Goal: Task Accomplishment & Management: Manage account settings

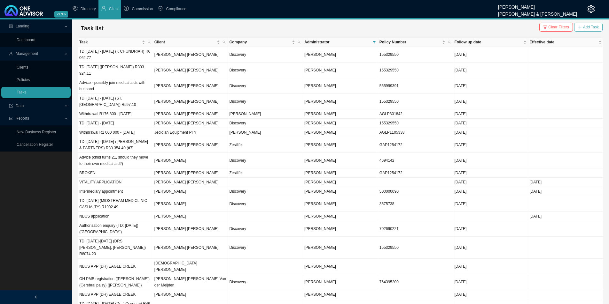
click at [486, 26] on span "Add Task" at bounding box center [591, 27] width 16 height 6
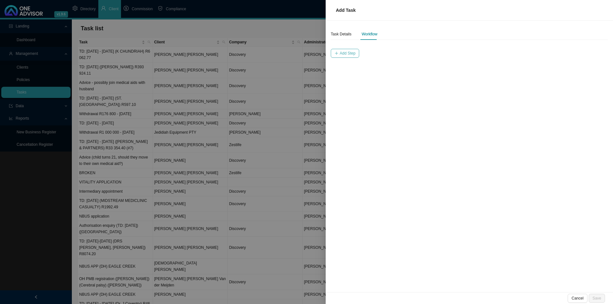
click at [348, 54] on span "Add Step" at bounding box center [348, 53] width 16 height 6
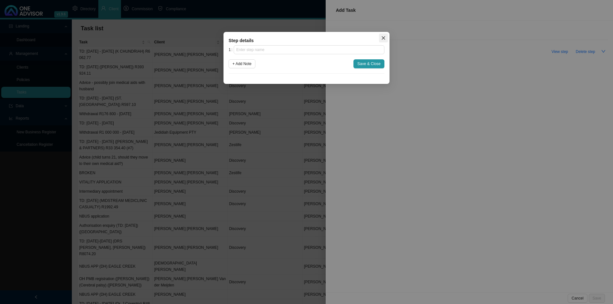
click at [386, 35] on button "Close" at bounding box center [383, 38] width 9 height 9
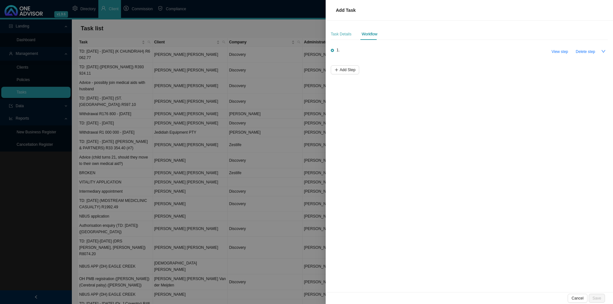
drag, startPoint x: 340, startPoint y: 30, endPoint x: 344, endPoint y: 33, distance: 5.0
click at [340, 30] on div "Task Details" at bounding box center [341, 34] width 21 height 12
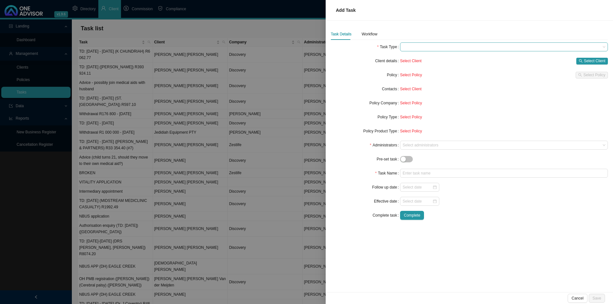
click at [409, 50] on span at bounding box center [504, 47] width 203 height 8
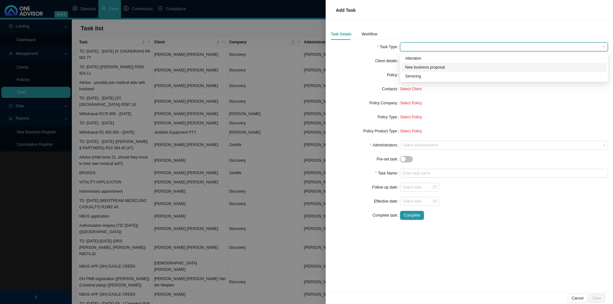
click at [428, 68] on div "New business proposal" at bounding box center [504, 67] width 198 height 6
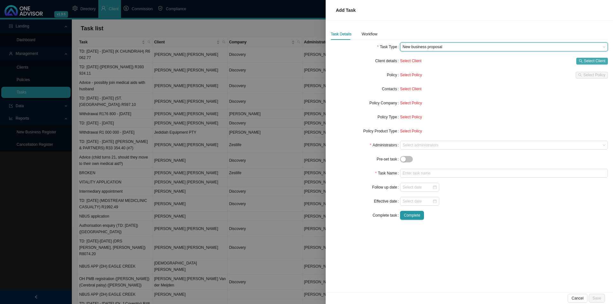
click at [486, 62] on span "Select Client" at bounding box center [594, 61] width 21 height 6
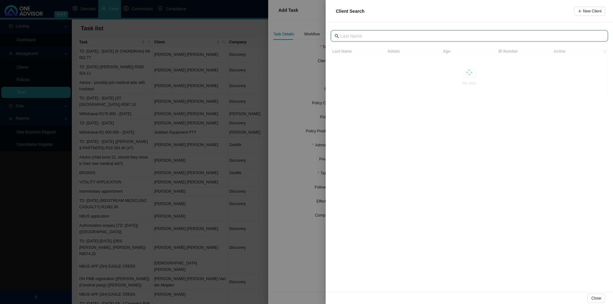
click at [364, 33] on input "text" at bounding box center [470, 36] width 259 height 7
type input "f"
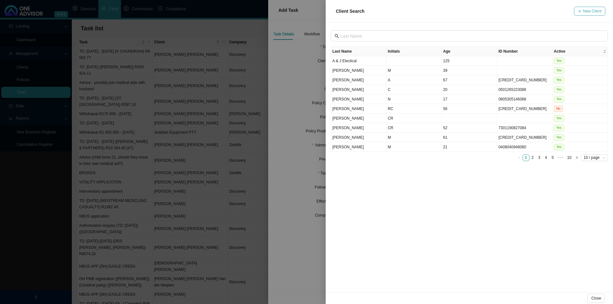
click at [486, 13] on span "New Client" at bounding box center [592, 11] width 19 height 6
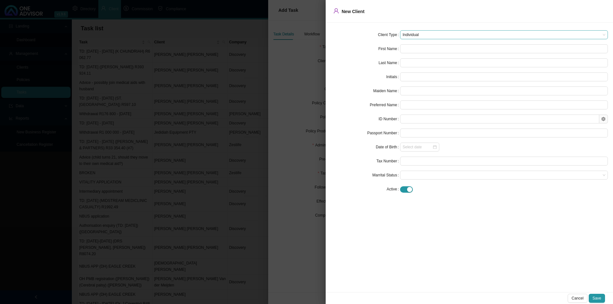
click at [426, 33] on span "Individual" at bounding box center [504, 35] width 203 height 8
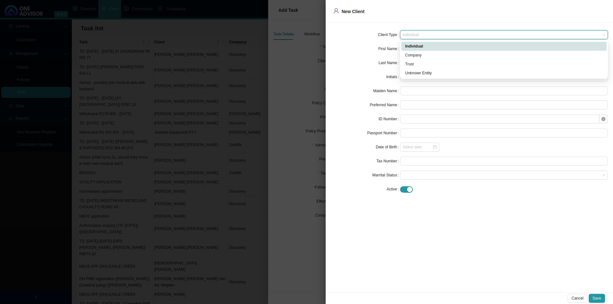
click at [426, 33] on span "Individual" at bounding box center [504, 35] width 203 height 8
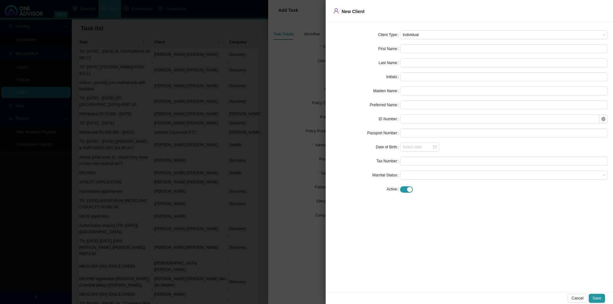
click at [414, 44] on form "Client Type Individual First Name Last Name Initials Maiden Name Preferred Name…" at bounding box center [469, 112] width 277 height 164
click at [414, 48] on input "text" at bounding box center [504, 48] width 208 height 9
type input "P"
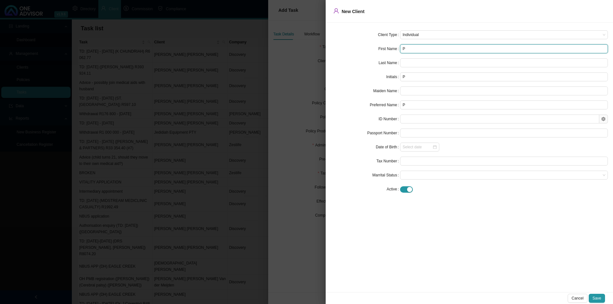
type input "Pe"
type input "Pen"
type input "Pene"
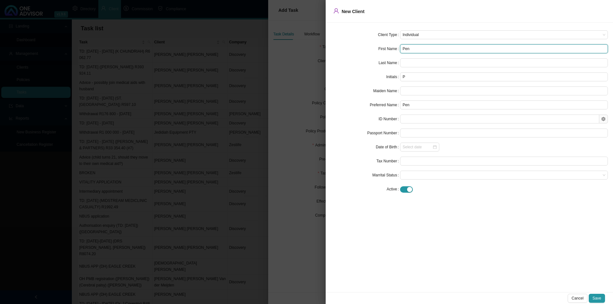
type input "Pene"
type input "Penel"
type input "Penelp"
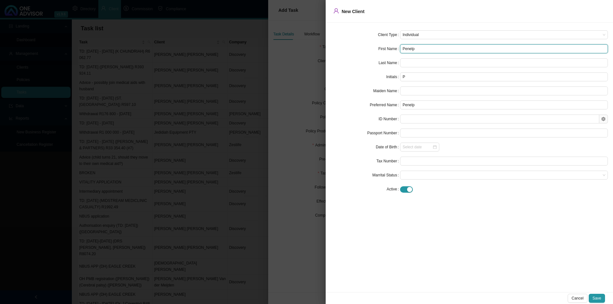
type input "Penel"
type input "Penelo"
type input "Penelop"
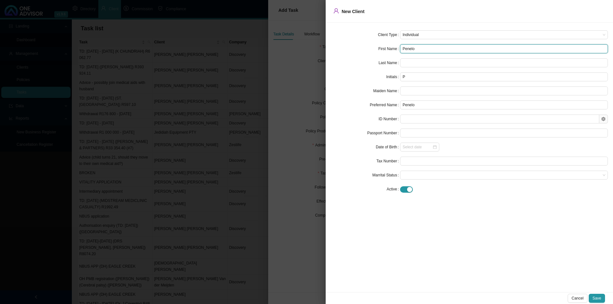
type input "Penelop"
type input "[PERSON_NAME]"
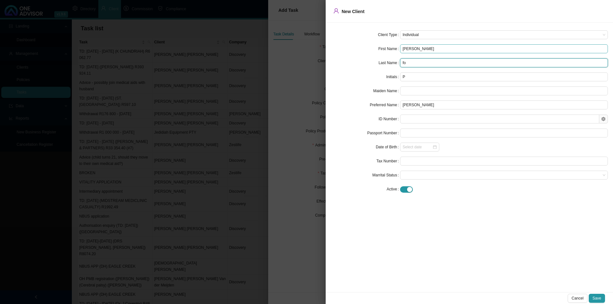
type input "f"
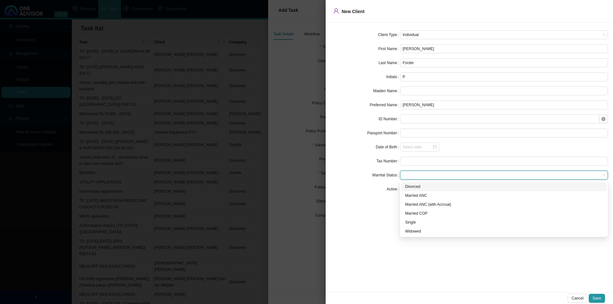
click at [426, 230] on div "Widowed" at bounding box center [504, 231] width 198 height 6
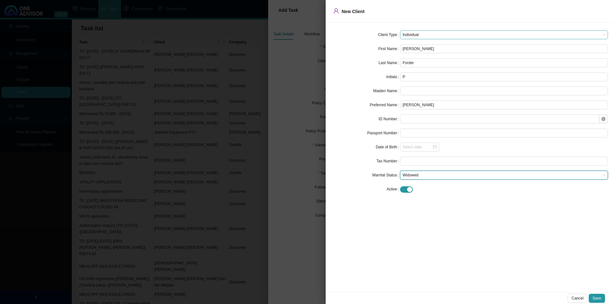
click at [428, 33] on span "Individual" at bounding box center [504, 35] width 203 height 8
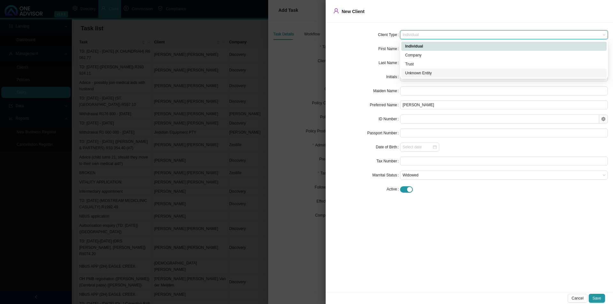
click at [417, 75] on div "Unknown Entity" at bounding box center [504, 73] width 198 height 6
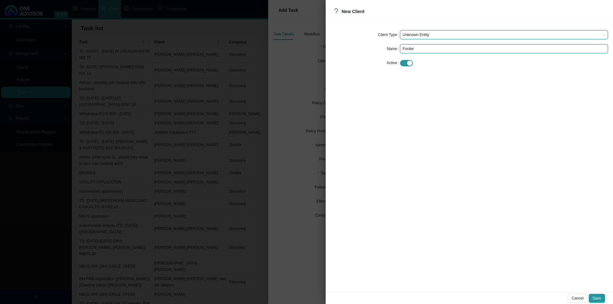
click at [418, 50] on input "Forder" at bounding box center [504, 48] width 208 height 9
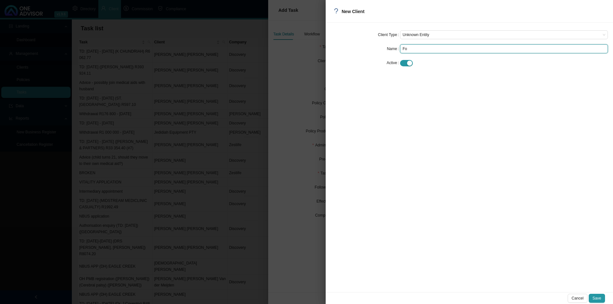
type input "F"
type input "[PERSON_NAME]"
click at [486, 235] on button "Save" at bounding box center [597, 298] width 16 height 9
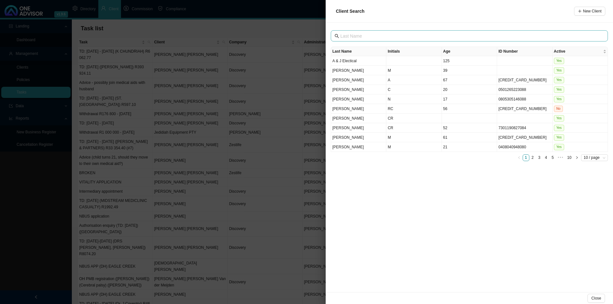
click at [382, 31] on span at bounding box center [469, 35] width 277 height 11
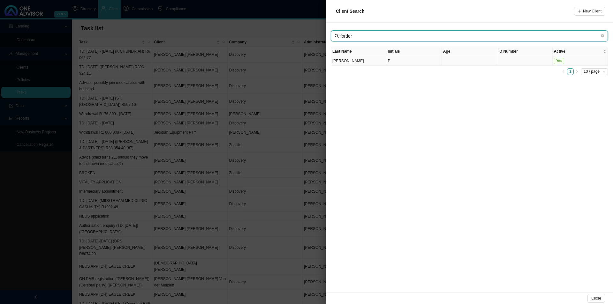
type input "forder"
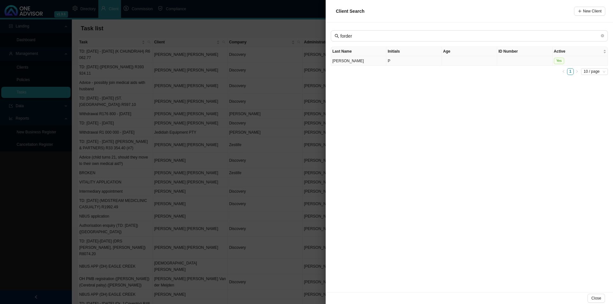
click at [415, 60] on td "P" at bounding box center [414, 61] width 55 height 10
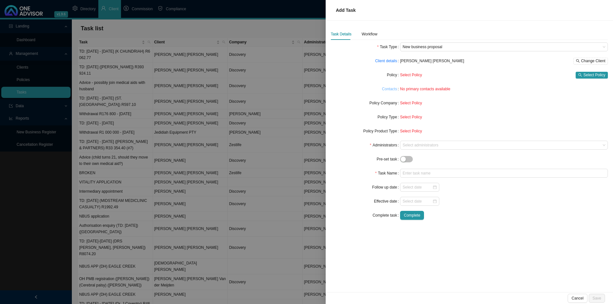
click at [387, 88] on link "Contacts" at bounding box center [389, 89] width 15 height 6
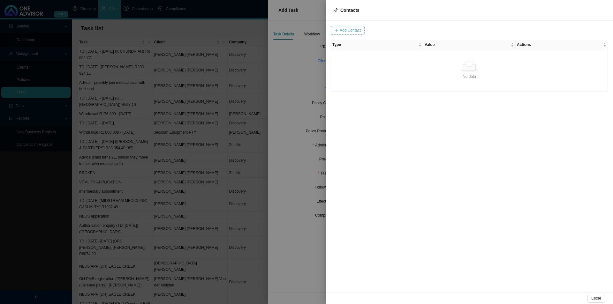
click at [347, 29] on span "Add Contact" at bounding box center [350, 30] width 21 height 6
click at [426, 32] on span at bounding box center [434, 30] width 43 height 8
type input "0721433008"
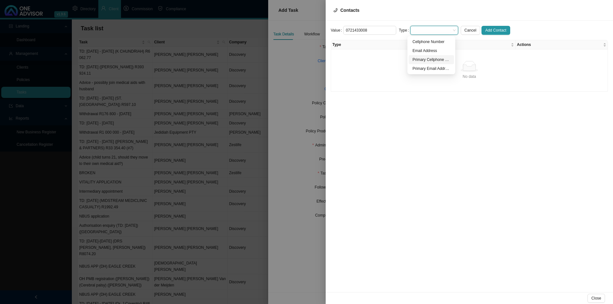
click at [433, 62] on div "Primary Cellphone Number" at bounding box center [432, 60] width 38 height 6
click at [486, 31] on span "Add Contact" at bounding box center [496, 30] width 21 height 6
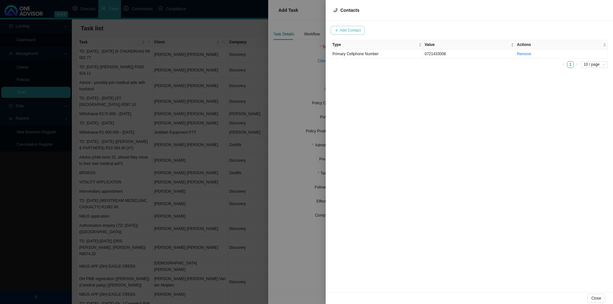
click at [349, 29] on span "Add Contact" at bounding box center [350, 30] width 21 height 6
click at [417, 28] on span at bounding box center [434, 30] width 43 height 8
type input "[EMAIL_ADDRESS][DOMAIN_NAME]"
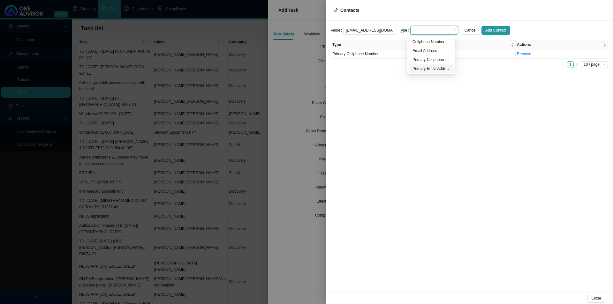
click at [431, 68] on div "Primary Email Address" at bounding box center [432, 68] width 38 height 6
click at [486, 26] on button "Add Contact" at bounding box center [496, 30] width 29 height 9
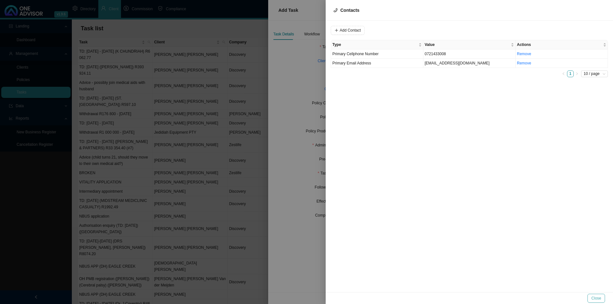
click at [486, 235] on span "Close" at bounding box center [597, 299] width 10 height 6
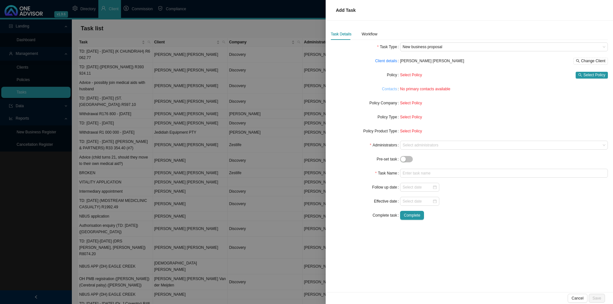
click at [393, 89] on link "Contacts" at bounding box center [389, 89] width 15 height 6
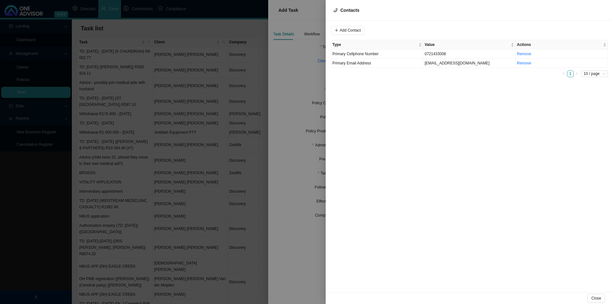
click at [393, 89] on div "Add Contact Type Value Actions Primary Cellphone Number [PHONE_NUMBER] Remove P…" at bounding box center [470, 157] width 288 height 272
click at [486, 235] on button "Close" at bounding box center [597, 298] width 18 height 9
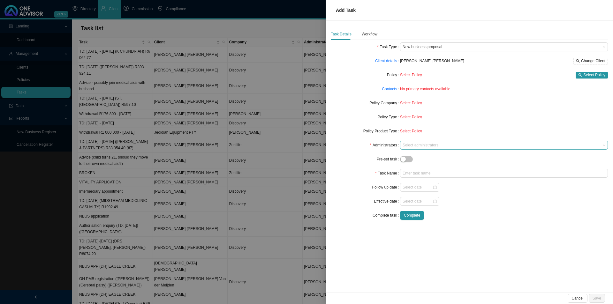
click at [433, 144] on div at bounding box center [501, 145] width 199 height 5
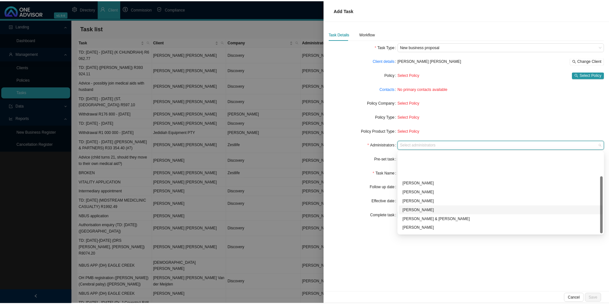
scroll to position [35, 0]
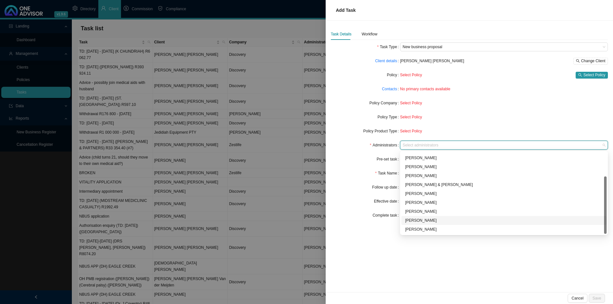
click at [420, 220] on div "[PERSON_NAME]" at bounding box center [504, 221] width 198 height 6
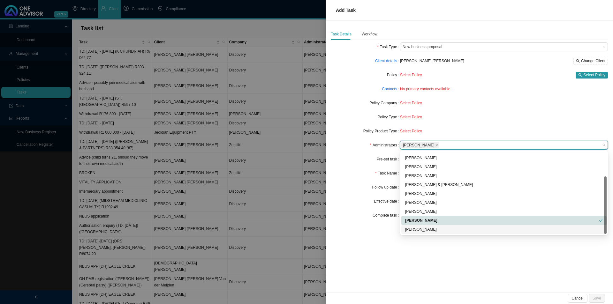
click at [486, 235] on div "Task Details Workflow Task Type New business proposal Client details [PERSON_NA…" at bounding box center [470, 157] width 288 height 272
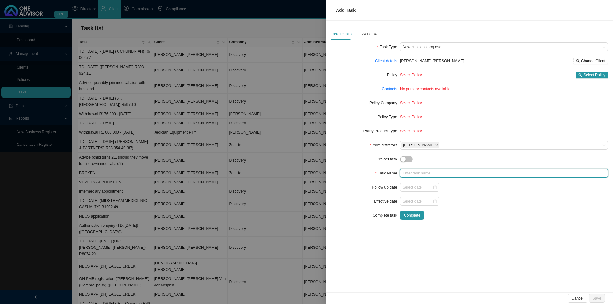
click at [415, 169] on input "text" at bounding box center [504, 173] width 208 height 9
type input "Nbus application"
click at [412, 189] on input at bounding box center [418, 187] width 30 height 6
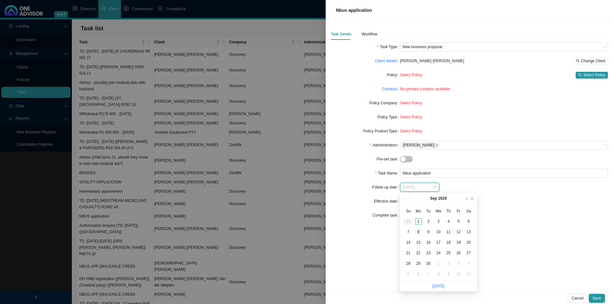
type input "[DATE]"
click at [418, 231] on div "8" at bounding box center [418, 232] width 7 height 7
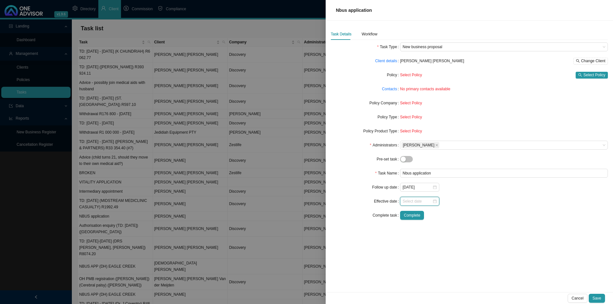
click at [417, 200] on input at bounding box center [418, 201] width 30 height 6
type input "[DATE]"
click at [438, 167] on div "1" at bounding box center [438, 167] width 7 height 7
click at [372, 35] on div "Workflow" at bounding box center [370, 34] width 16 height 6
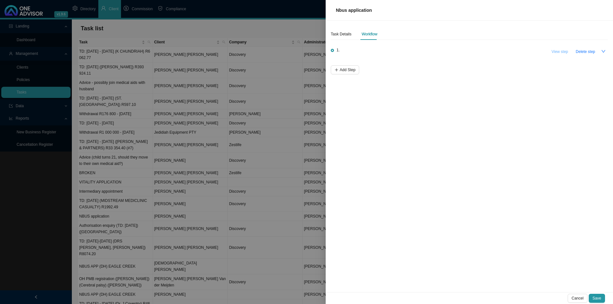
click at [486, 52] on span "View step" at bounding box center [560, 52] width 17 height 6
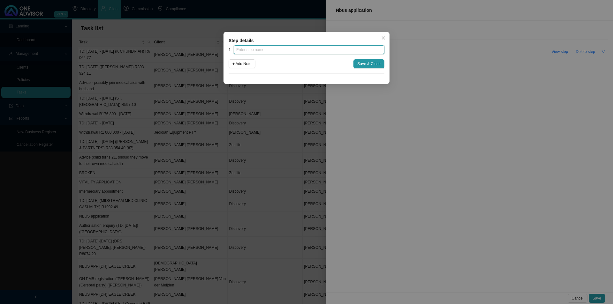
click at [298, 48] on input "text" at bounding box center [309, 49] width 151 height 9
type input "Advice"
click at [245, 62] on span "+ Add Note" at bounding box center [242, 64] width 19 height 6
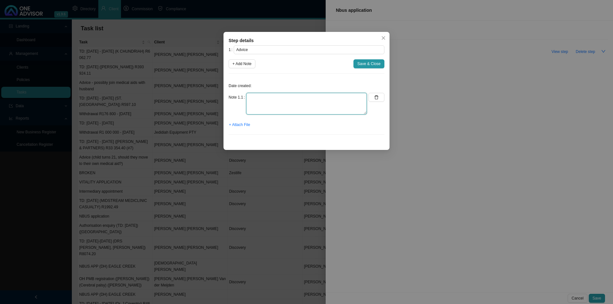
drag, startPoint x: 254, startPoint y: 100, endPoint x: 280, endPoint y: 100, distance: 26.5
click at [254, 100] on textarea at bounding box center [306, 104] width 121 height 22
click at [285, 108] on textarea at bounding box center [306, 104] width 121 height 22
click at [251, 101] on textarea at bounding box center [306, 104] width 121 height 22
drag, startPoint x: 266, startPoint y: 107, endPoint x: 270, endPoint y: 108, distance: 3.7
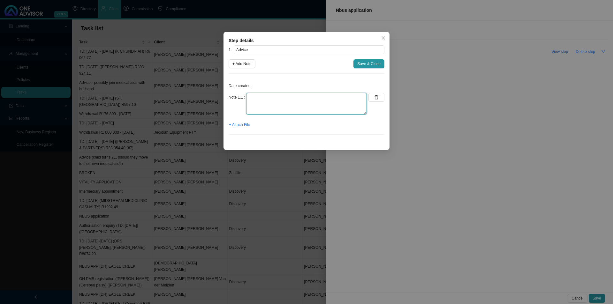
click at [266, 107] on textarea at bounding box center [306, 104] width 121 height 22
click at [267, 96] on textarea at bounding box center [306, 104] width 121 height 22
type textarea "Sent [PERSON_NAME] an email with options"
click at [236, 125] on span "+ Attach File" at bounding box center [239, 125] width 21 height 6
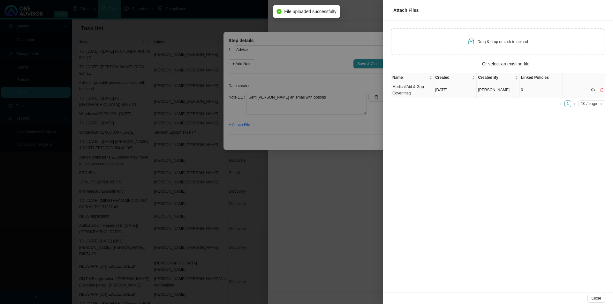
click at [417, 94] on td "Medical Aid & Gap Cover.msg" at bounding box center [412, 90] width 43 height 16
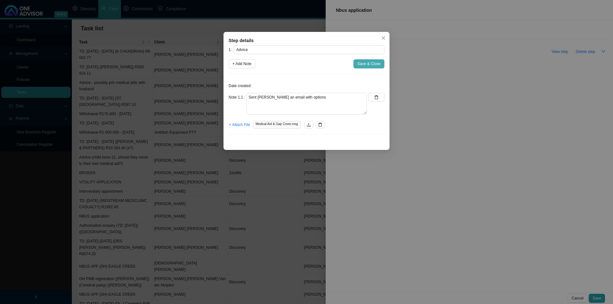
click at [372, 66] on span "Save & Close" at bounding box center [369, 64] width 23 height 6
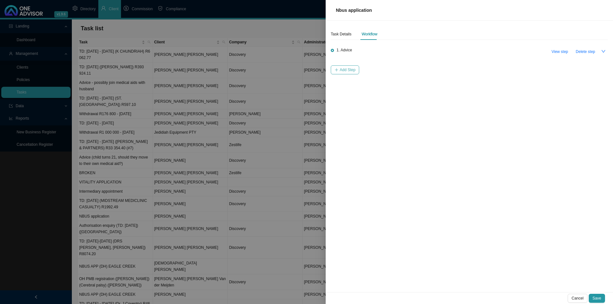
click at [341, 71] on span "Add Step" at bounding box center [348, 70] width 16 height 6
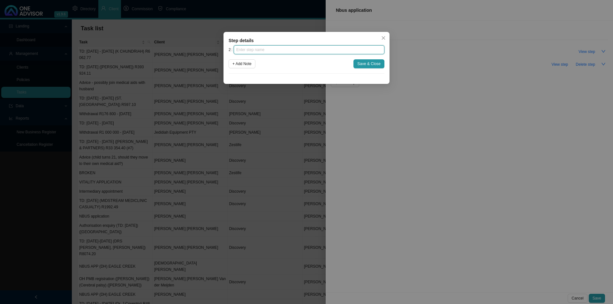
click at [278, 50] on input "text" at bounding box center [309, 49] width 151 height 9
type input "Indstruction"
click at [246, 64] on span "+ Add Note" at bounding box center [242, 64] width 19 height 6
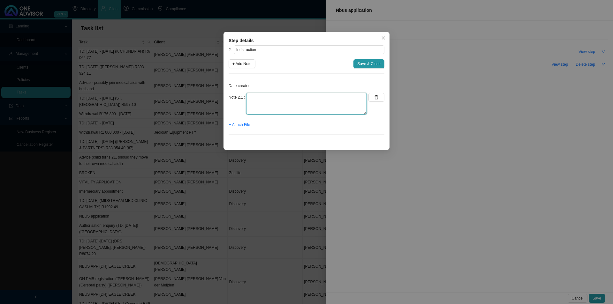
click at [255, 101] on textarea at bounding box center [306, 104] width 121 height 22
type textarea "Received go ahead from [PERSON_NAME]"
click at [243, 126] on span "+ Attach File" at bounding box center [239, 125] width 21 height 6
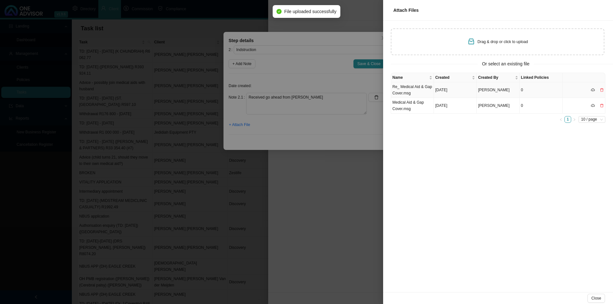
click at [409, 89] on td "Re_ Medical Aid & Gap Cover.msg" at bounding box center [412, 90] width 43 height 16
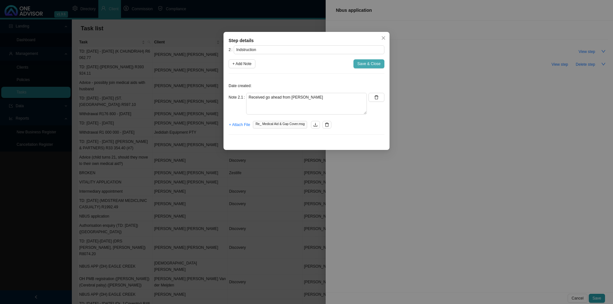
click at [366, 63] on span "Save & Close" at bounding box center [369, 64] width 23 height 6
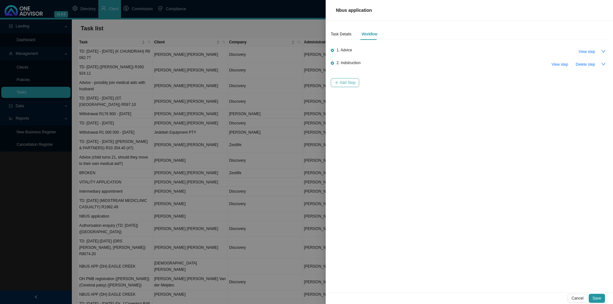
click at [351, 86] on span "Add Step" at bounding box center [348, 83] width 16 height 6
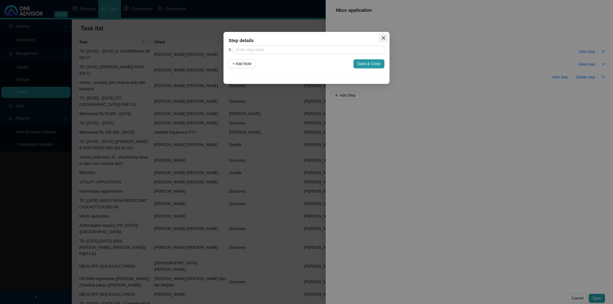
click at [380, 38] on span "Close" at bounding box center [383, 38] width 9 height 4
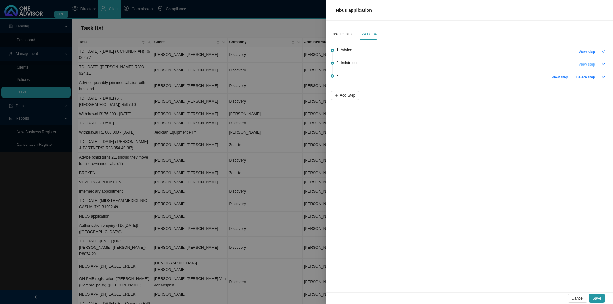
click at [486, 66] on span "View step" at bounding box center [587, 64] width 17 height 6
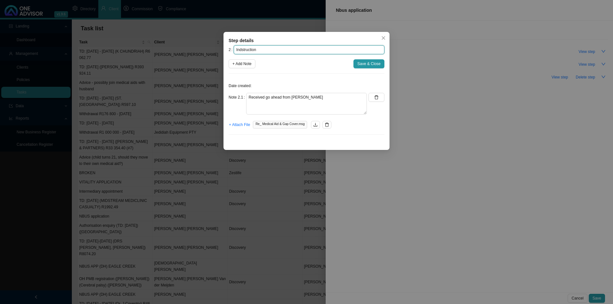
click at [243, 53] on input "Indstruction" at bounding box center [309, 49] width 151 height 9
type input "Instruction"
click at [375, 66] on span "Save & Close" at bounding box center [369, 64] width 23 height 6
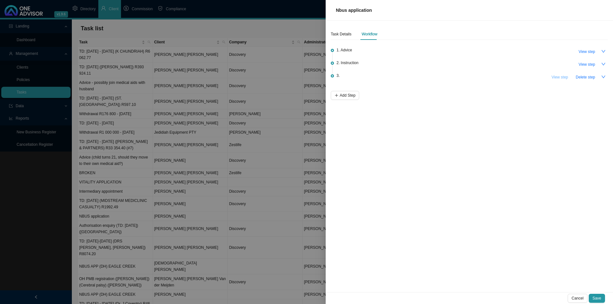
click at [486, 81] on button "View step" at bounding box center [560, 77] width 24 height 9
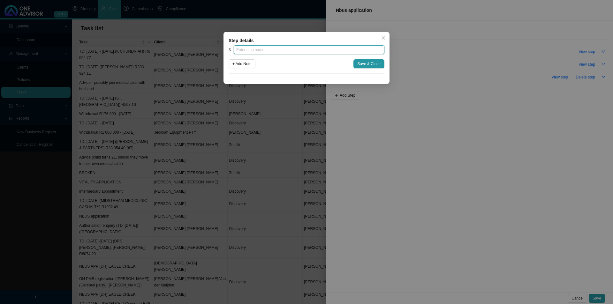
click at [258, 51] on input "text" at bounding box center [309, 49] width 151 height 9
type input "Paperwork"
click at [246, 69] on div "3 Paperwork + Add Note Save & Close" at bounding box center [307, 59] width 156 height 28
click at [248, 63] on span "+ Add Note" at bounding box center [242, 64] width 19 height 6
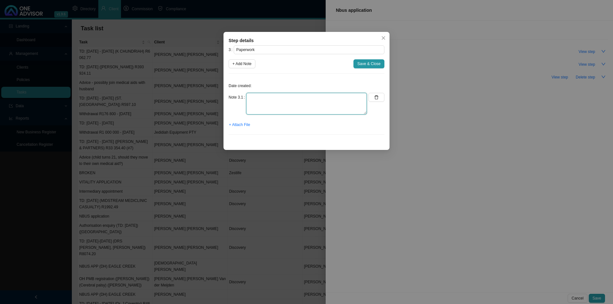
click at [262, 102] on textarea at bounding box center [306, 104] width 121 height 22
type textarea "E"
type textarea "e"
type textarea "Emailed forms to [PERSON_NAME]."
click at [245, 127] on span "+ Attach File" at bounding box center [239, 125] width 21 height 6
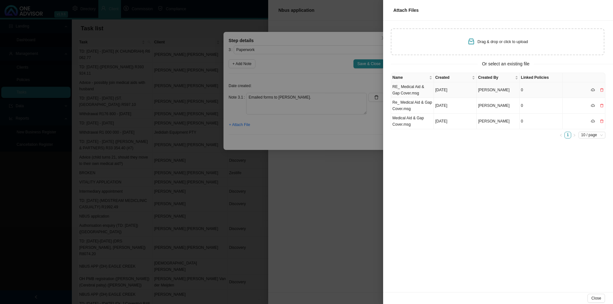
click at [408, 88] on td "RE_ Medical Aid & Gap Cover.msg" at bounding box center [412, 90] width 43 height 16
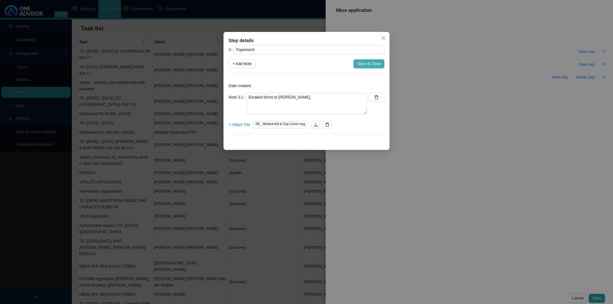
click at [370, 63] on span "Save & Close" at bounding box center [369, 64] width 23 height 6
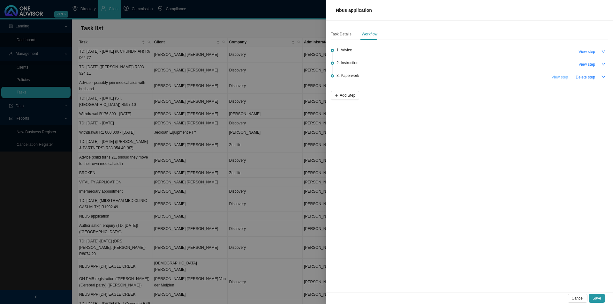
click at [486, 77] on span "View step" at bounding box center [560, 77] width 17 height 6
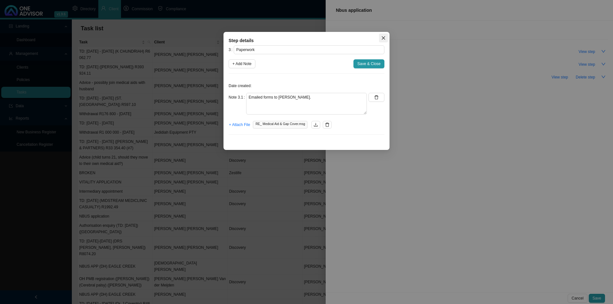
click at [383, 42] on button "Close" at bounding box center [383, 38] width 9 height 9
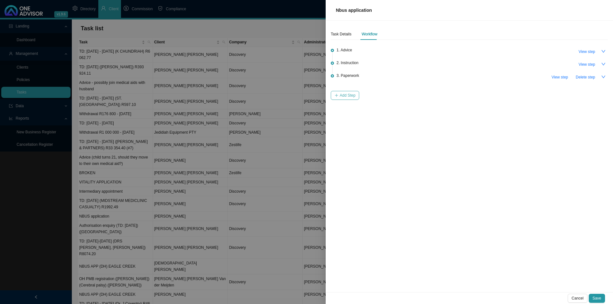
click at [350, 95] on span "Add Step" at bounding box center [348, 95] width 16 height 6
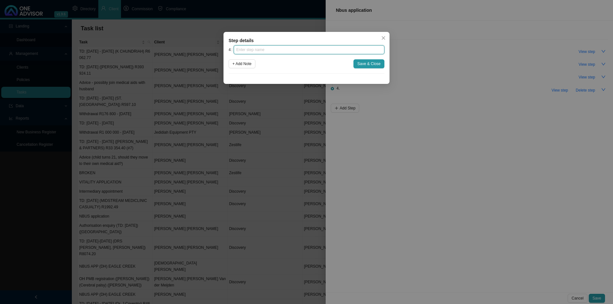
click at [268, 52] on input "text" at bounding box center [309, 49] width 151 height 9
type input "Submission"
click at [369, 65] on span "Save & Close" at bounding box center [369, 64] width 23 height 6
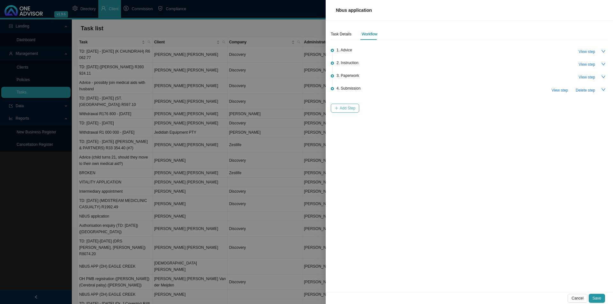
click at [350, 107] on span "Add Step" at bounding box center [348, 108] width 16 height 6
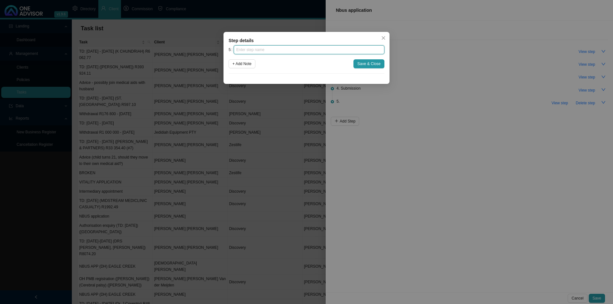
click at [280, 47] on input "text" at bounding box center [309, 49] width 151 height 9
type input "Confirmation of works done."
click at [359, 63] on span "Save & Close" at bounding box center [369, 64] width 23 height 6
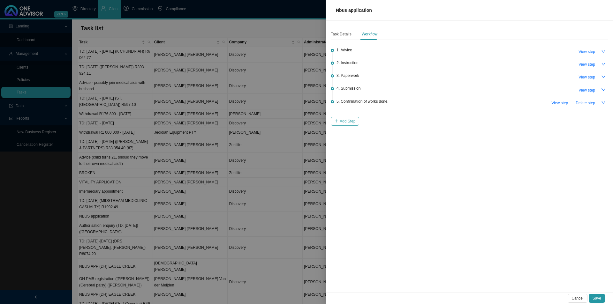
click at [349, 121] on span "Add Step" at bounding box center [348, 121] width 16 height 6
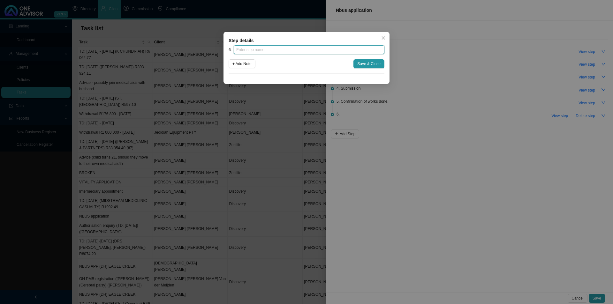
click at [270, 51] on input "text" at bounding box center [309, 49] width 151 height 9
type input "Update schedule"
click at [370, 65] on span "Save & Close" at bounding box center [369, 64] width 23 height 6
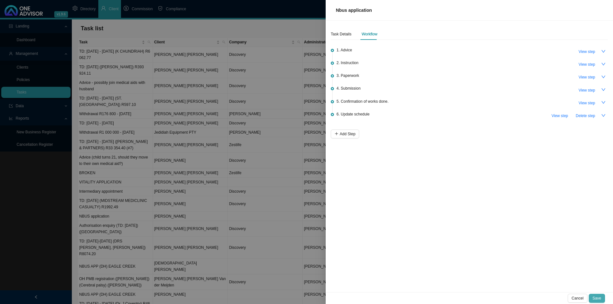
click at [486, 235] on span "Save" at bounding box center [597, 299] width 9 height 6
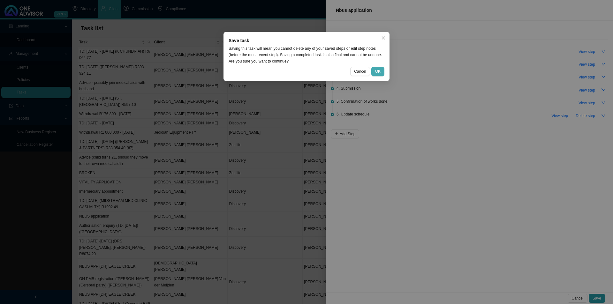
click at [381, 70] on button "OK" at bounding box center [378, 71] width 13 height 9
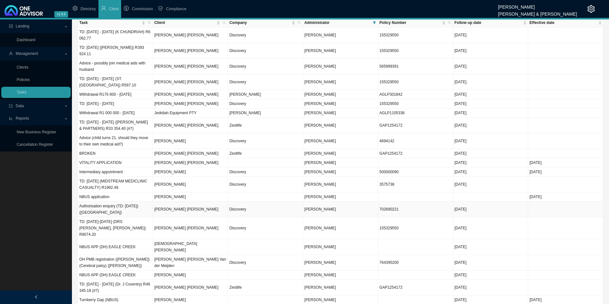
scroll to position [0, 0]
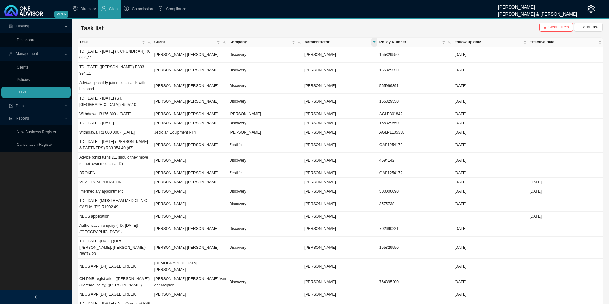
click at [375, 43] on icon "filter" at bounding box center [374, 42] width 3 height 3
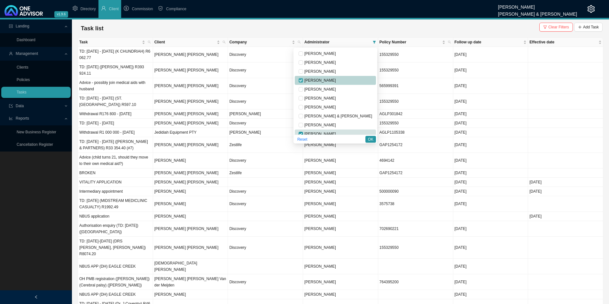
click at [303, 82] on input "checkbox" at bounding box center [300, 80] width 4 height 4
checkbox input "false"
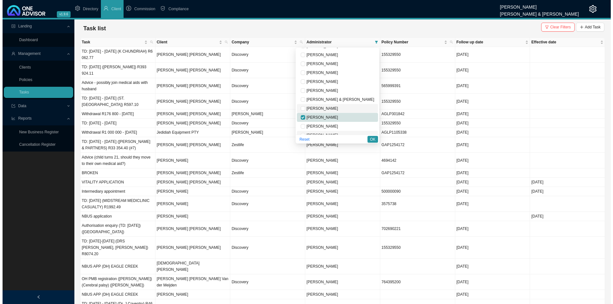
scroll to position [32, 0]
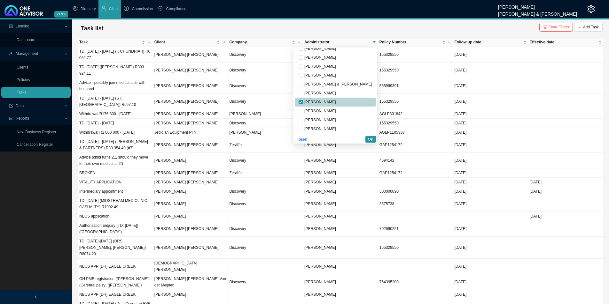
click at [336, 102] on span "[PERSON_NAME]" at bounding box center [319, 102] width 33 height 4
checkbox input "false"
click at [336, 118] on span "[PERSON_NAME]" at bounding box center [319, 120] width 33 height 4
checkbox input "true"
click at [373, 140] on button "OK" at bounding box center [370, 139] width 11 height 7
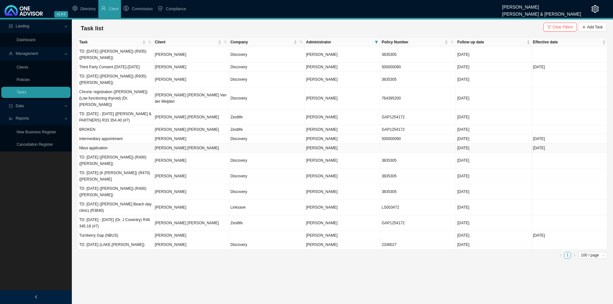
click at [165, 144] on td "[PERSON_NAME] [PERSON_NAME]" at bounding box center [192, 148] width 76 height 9
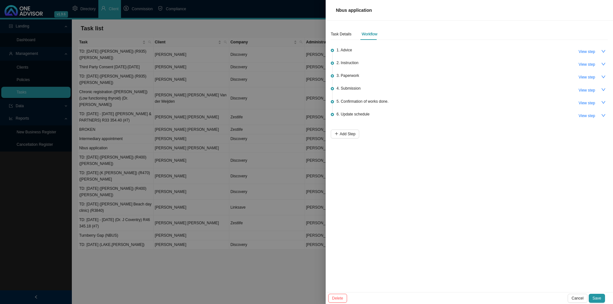
click at [165, 136] on div at bounding box center [306, 152] width 613 height 304
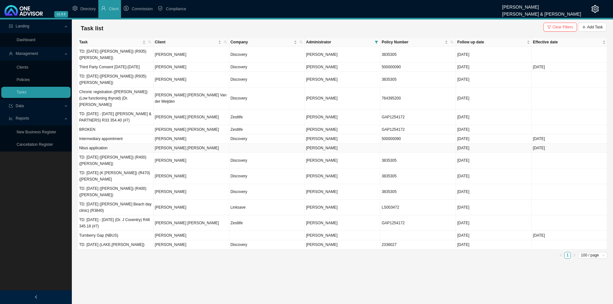
click at [165, 144] on td "[PERSON_NAME] [PERSON_NAME]" at bounding box center [192, 148] width 76 height 9
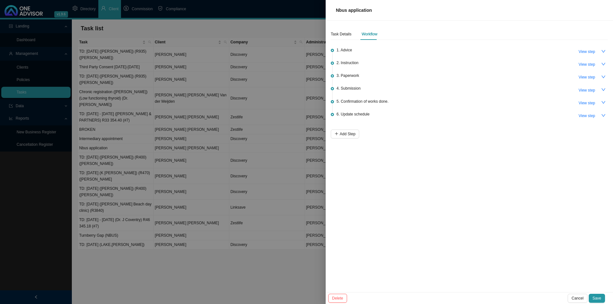
click at [330, 32] on div "Task Details Workflow 1. Advice View step 2. Instruction View step 3. Paperwork…" at bounding box center [470, 157] width 288 height 272
click at [343, 34] on div "Task Details" at bounding box center [341, 34] width 21 height 6
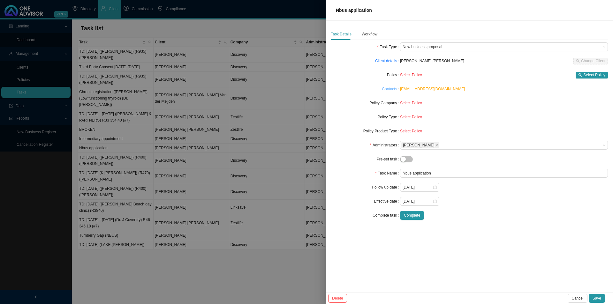
click at [388, 90] on link "Contacts" at bounding box center [389, 89] width 15 height 6
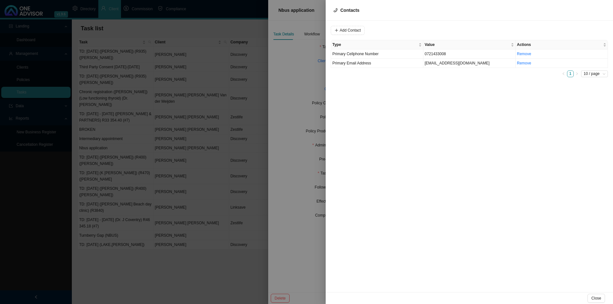
click at [298, 118] on div at bounding box center [306, 152] width 613 height 304
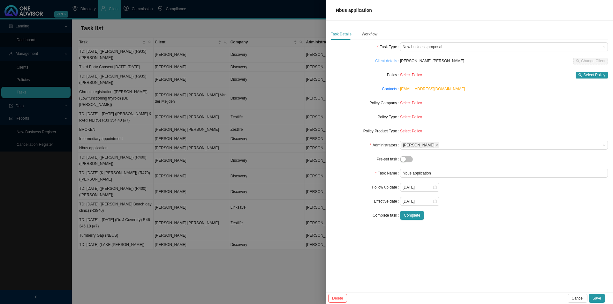
click at [388, 61] on link "Client details" at bounding box center [386, 61] width 22 height 6
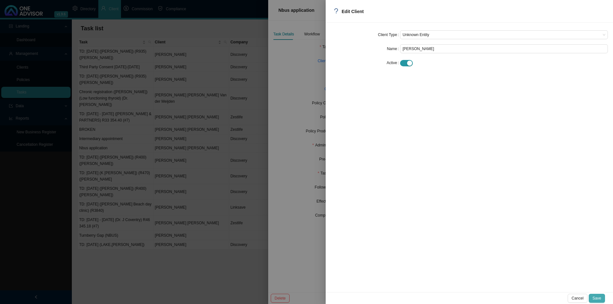
click at [486, 235] on span "Save" at bounding box center [597, 299] width 9 height 6
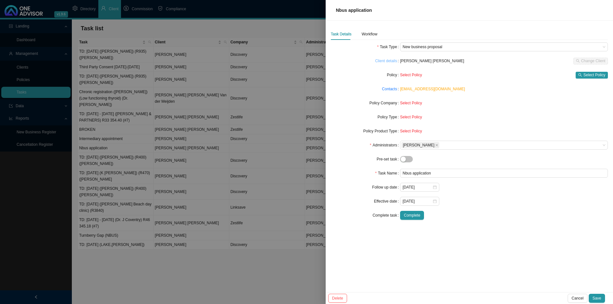
click at [391, 59] on link "Client details" at bounding box center [386, 61] width 22 height 6
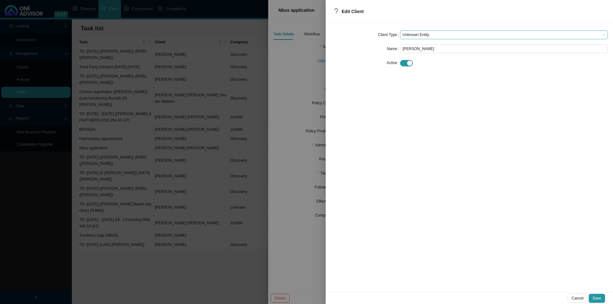
click at [425, 33] on span "Unknown Entity" at bounding box center [504, 35] width 203 height 8
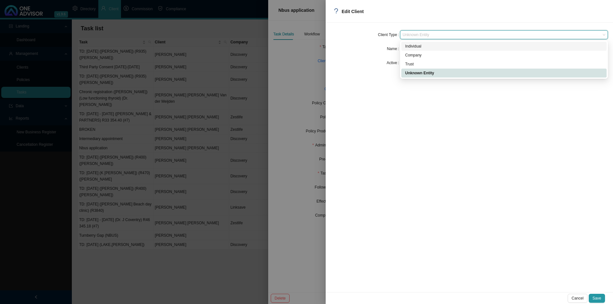
click at [425, 47] on div "Individual" at bounding box center [504, 46] width 198 height 6
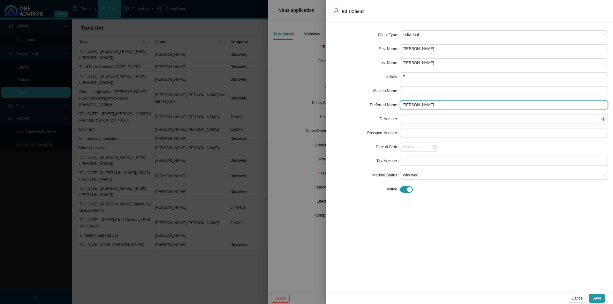
drag, startPoint x: 427, startPoint y: 105, endPoint x: 389, endPoint y: 108, distance: 38.4
click at [389, 108] on div "Preferred Name [PERSON_NAME]" at bounding box center [469, 105] width 277 height 9
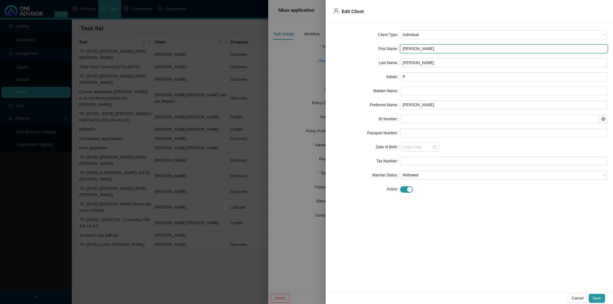
drag, startPoint x: 423, startPoint y: 49, endPoint x: 373, endPoint y: 45, distance: 49.6
click at [377, 50] on div "First Name [PERSON_NAME]" at bounding box center [469, 48] width 277 height 9
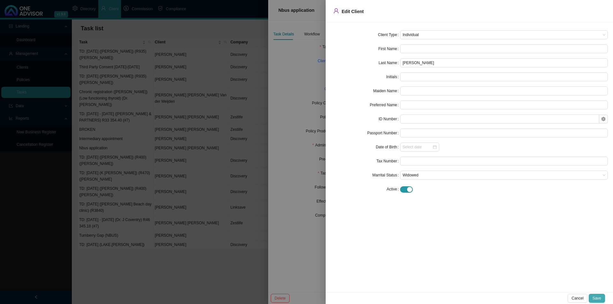
click at [486, 235] on span "Save" at bounding box center [597, 299] width 9 height 6
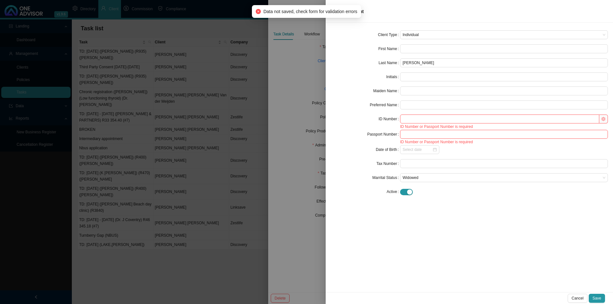
click at [332, 27] on div "Client Type Individual First Name Last Name [PERSON_NAME] Initials Maiden Name …" at bounding box center [470, 158] width 288 height 270
click at [486, 235] on span "Cancel" at bounding box center [578, 299] width 12 height 6
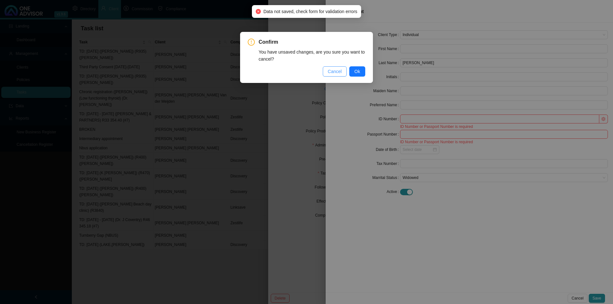
click at [331, 70] on span "Cancel" at bounding box center [335, 71] width 14 height 7
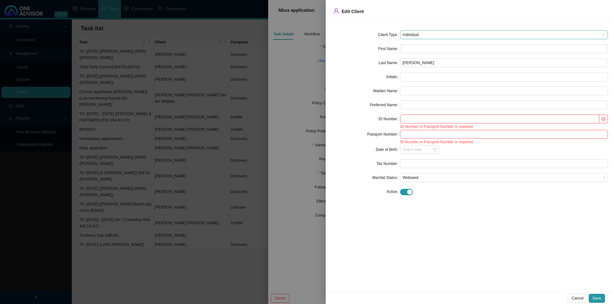
click at [419, 34] on span "Individual" at bounding box center [504, 35] width 203 height 8
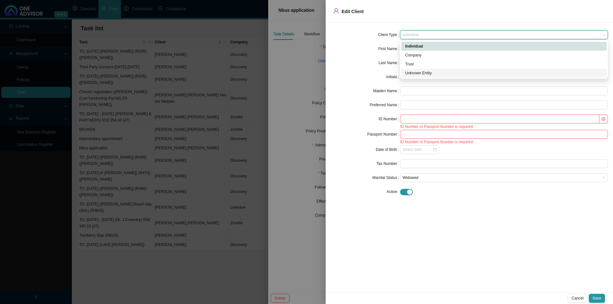
click at [413, 74] on div "Unknown Entity" at bounding box center [504, 73] width 198 height 6
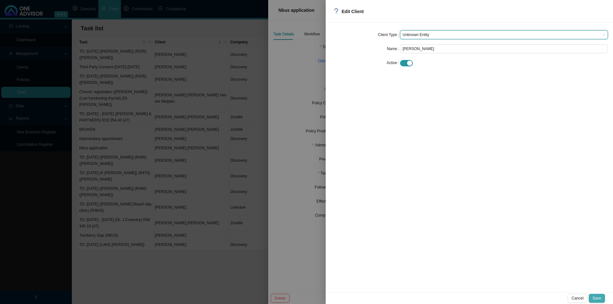
click at [486, 235] on button "Save" at bounding box center [597, 298] width 16 height 9
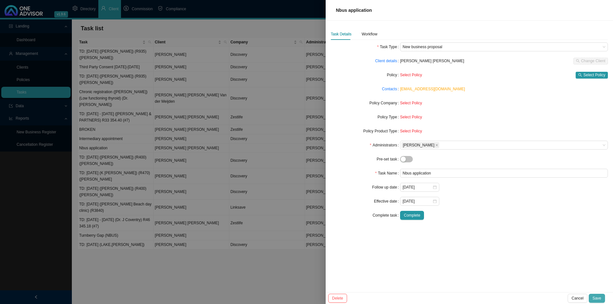
click at [486, 235] on span "Save" at bounding box center [597, 299] width 9 height 6
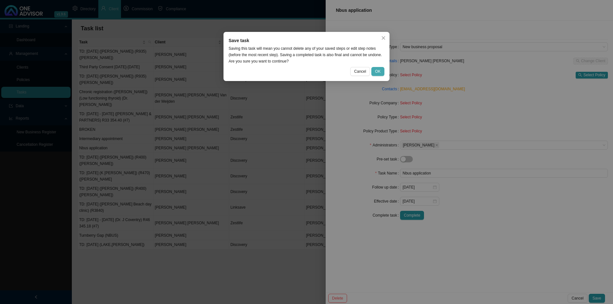
click at [380, 70] on span "OK" at bounding box center [377, 71] width 5 height 6
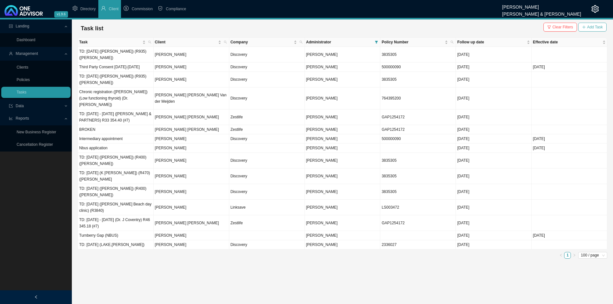
click at [486, 29] on span "Add Task" at bounding box center [596, 27] width 16 height 6
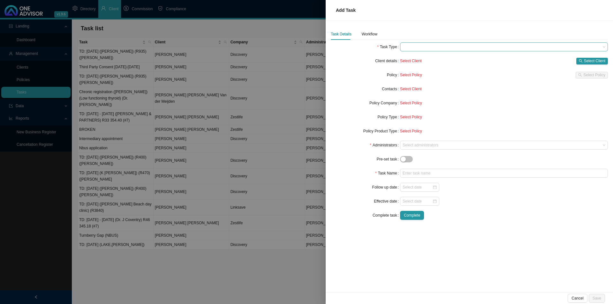
click at [412, 49] on span at bounding box center [504, 47] width 203 height 8
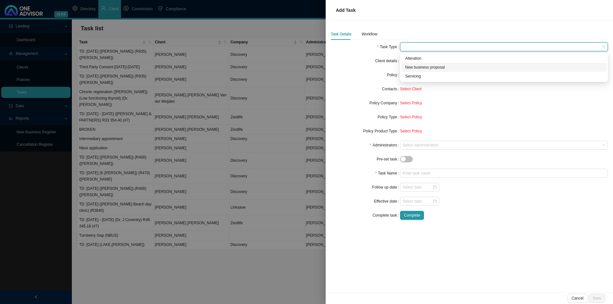
click at [428, 70] on div "New business proposal" at bounding box center [504, 67] width 198 height 6
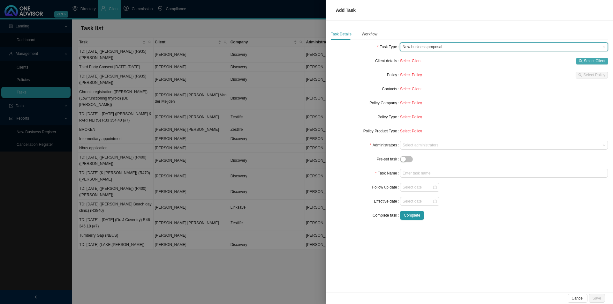
click at [486, 60] on span "Select Client" at bounding box center [594, 61] width 21 height 6
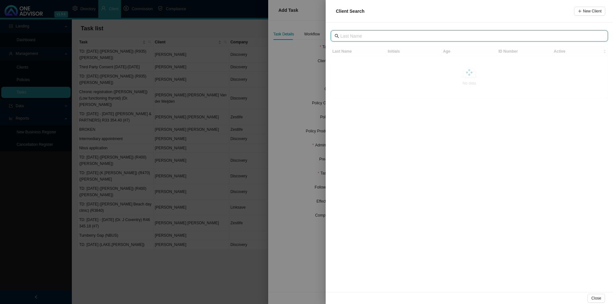
click at [385, 35] on input "text" at bounding box center [470, 36] width 259 height 7
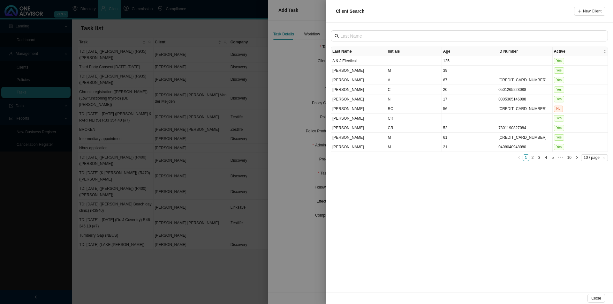
click at [486, 3] on div "Client Search New Client" at bounding box center [470, 11] width 288 height 23
click at [486, 8] on span "New Client" at bounding box center [592, 11] width 19 height 6
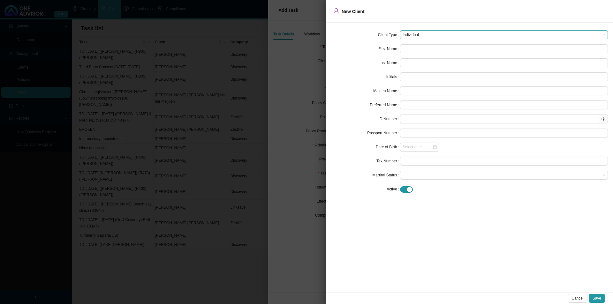
click at [426, 37] on span "Individual" at bounding box center [504, 35] width 203 height 8
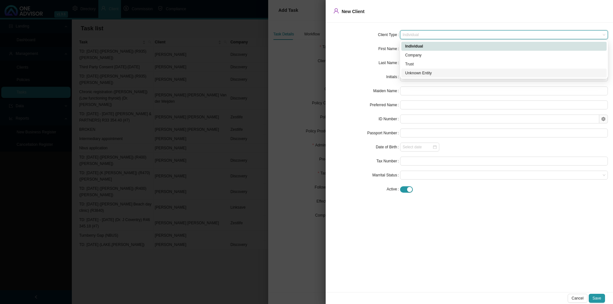
click at [413, 70] on div "Unknown Entity" at bounding box center [504, 73] width 205 height 9
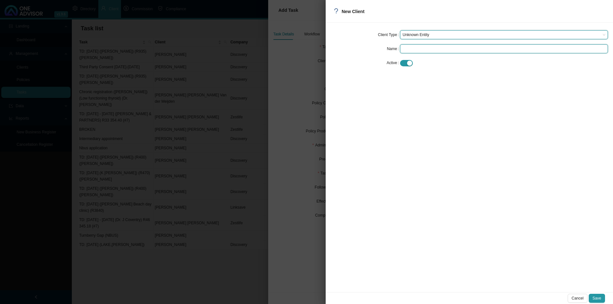
click at [417, 47] on input "text" at bounding box center [504, 48] width 208 height 9
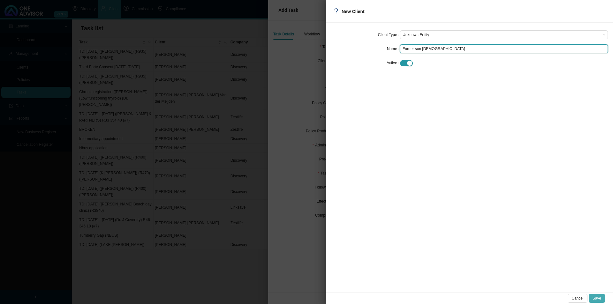
type input "Forder son [DEMOGRAPHIC_DATA]"
click at [486, 235] on span "Save" at bounding box center [597, 299] width 9 height 6
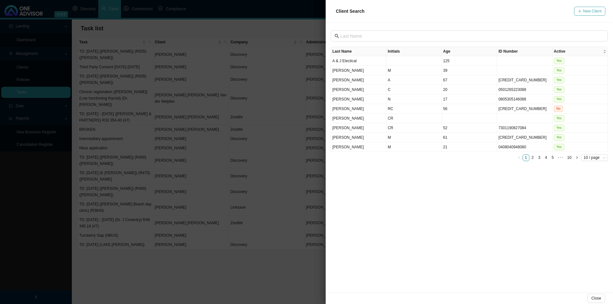
click at [486, 10] on span "New Client" at bounding box center [592, 11] width 19 height 6
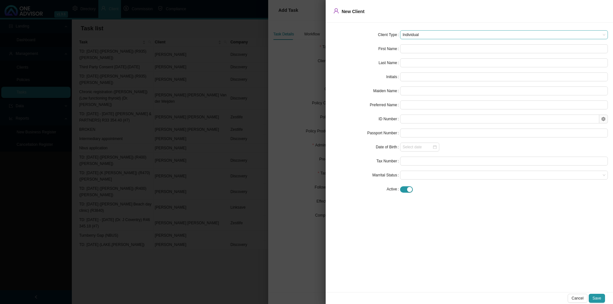
click at [418, 36] on span "Individual" at bounding box center [504, 35] width 203 height 8
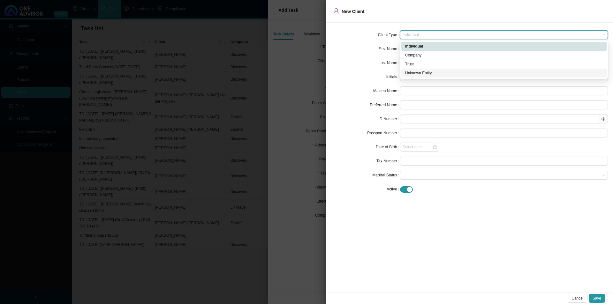
click at [413, 72] on div "Unknown Entity" at bounding box center [504, 73] width 198 height 6
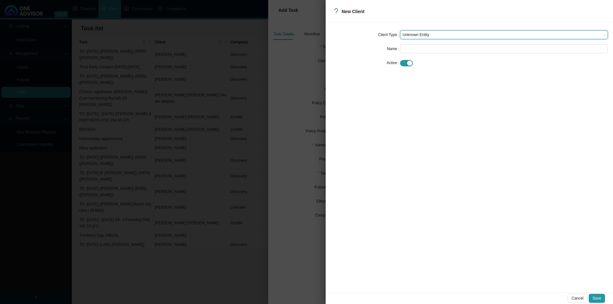
click at [415, 33] on span "Unknown Entity" at bounding box center [504, 35] width 203 height 8
click at [434, 35] on span "Unknown Entity" at bounding box center [504, 35] width 203 height 8
click at [424, 47] on input "text" at bounding box center [504, 48] width 208 height 9
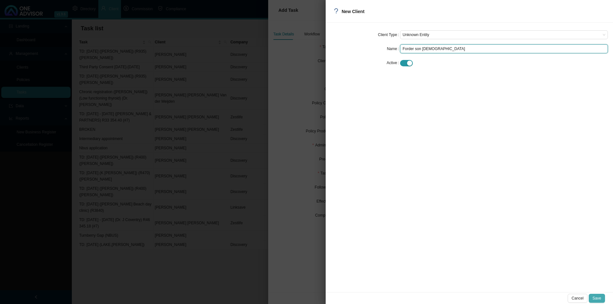
type input "Forder son [DEMOGRAPHIC_DATA]"
click at [486, 235] on span "Save" at bounding box center [597, 299] width 9 height 6
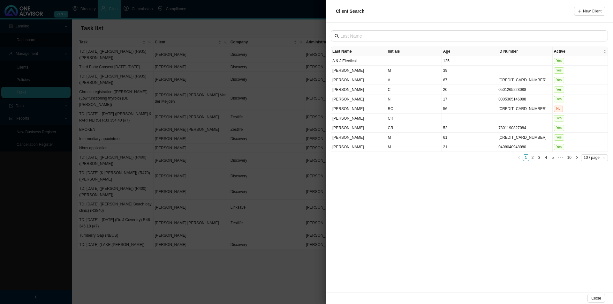
click at [372, 30] on div "Last Name Initials Age ID Number Active A & J Electical 125 Yes [PERSON_NAME] M…" at bounding box center [470, 158] width 288 height 270
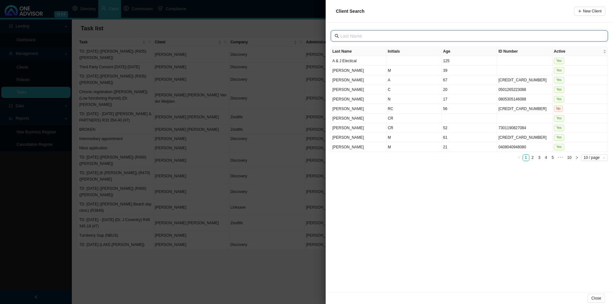
click at [372, 33] on input "text" at bounding box center [470, 36] width 259 height 7
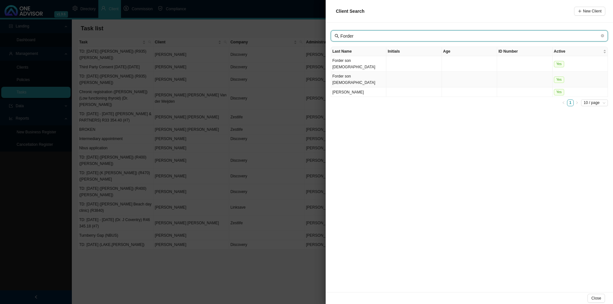
type input "Forder"
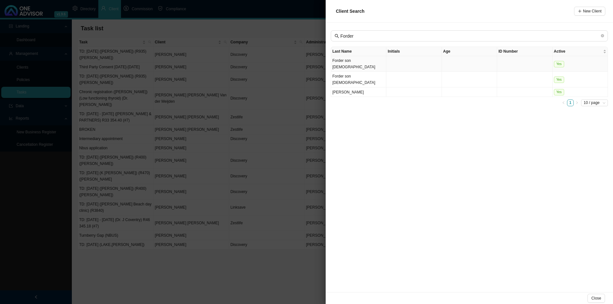
click at [367, 62] on td "Forder son [DEMOGRAPHIC_DATA]" at bounding box center [358, 64] width 55 height 16
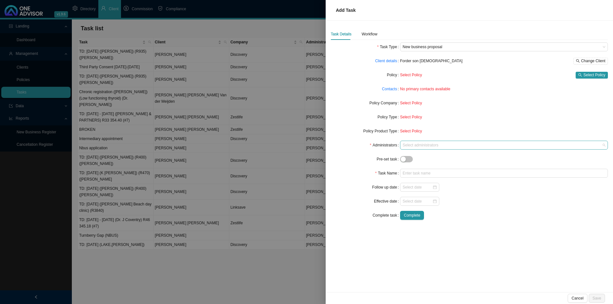
click at [412, 145] on div at bounding box center [501, 145] width 199 height 5
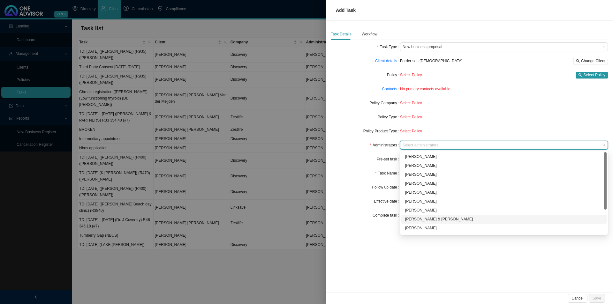
scroll to position [35, 0]
click at [419, 220] on div "[PERSON_NAME]" at bounding box center [504, 221] width 198 height 6
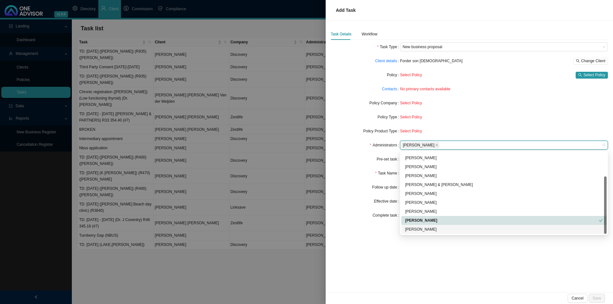
click at [379, 235] on div "Cancel Save" at bounding box center [470, 299] width 288 height 12
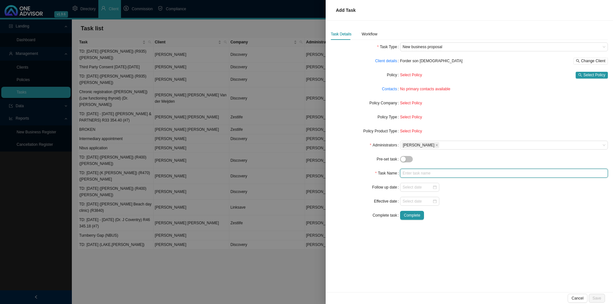
click at [419, 177] on input "text" at bounding box center [504, 173] width 208 height 9
type input "Nbus app"
click at [416, 187] on input at bounding box center [418, 187] width 30 height 6
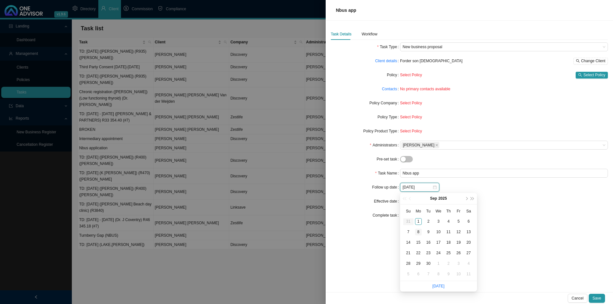
type input "[DATE]"
click at [418, 235] on div "8" at bounding box center [418, 232] width 7 height 7
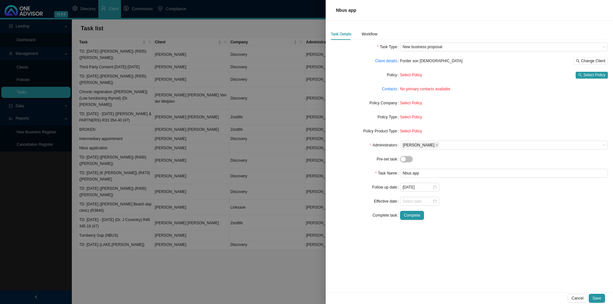
click at [369, 235] on div "Task Details Workflow Task Type New business proposal Client details Forder son…" at bounding box center [470, 157] width 288 height 272
click at [417, 199] on input at bounding box center [418, 201] width 30 height 6
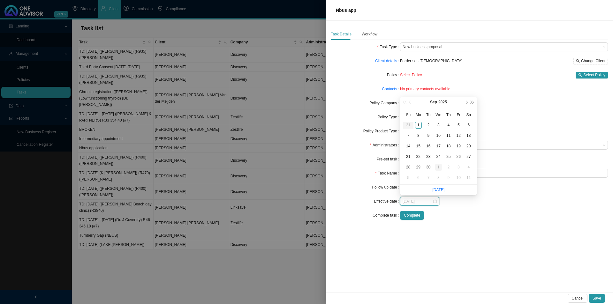
type input "[DATE]"
click at [440, 168] on div "1" at bounding box center [438, 167] width 7 height 7
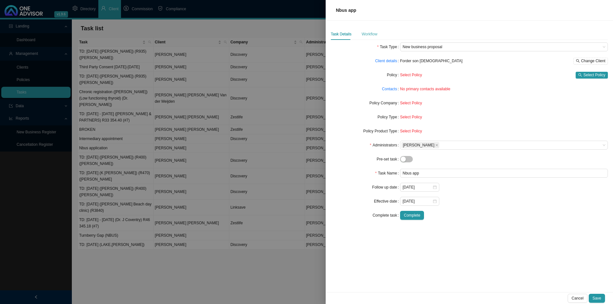
click at [374, 38] on div "Workflow" at bounding box center [370, 34] width 16 height 12
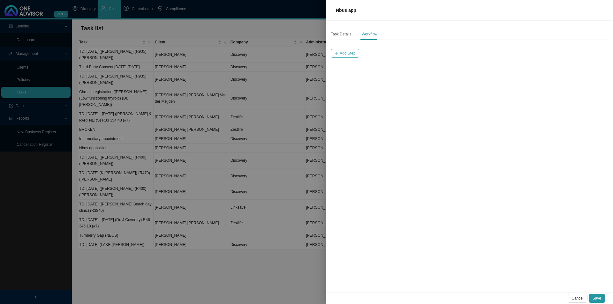
click at [347, 56] on span "Add Step" at bounding box center [348, 53] width 16 height 6
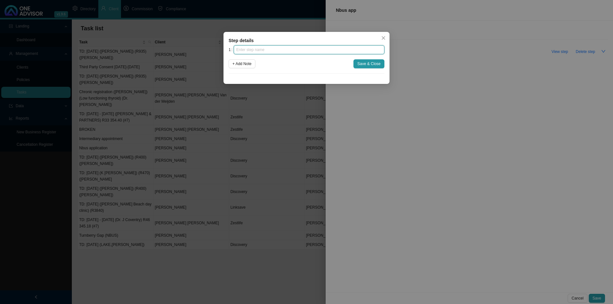
click at [248, 53] on input "text" at bounding box center [309, 49] width 151 height 9
type input "Advice"
click at [252, 65] on span "+ Add Note" at bounding box center [242, 64] width 19 height 6
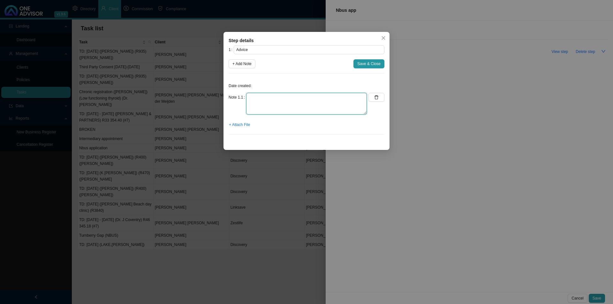
click at [266, 96] on textarea at bounding box center [306, 104] width 121 height 22
click at [239, 126] on span "+ Attach File" at bounding box center [239, 125] width 21 height 6
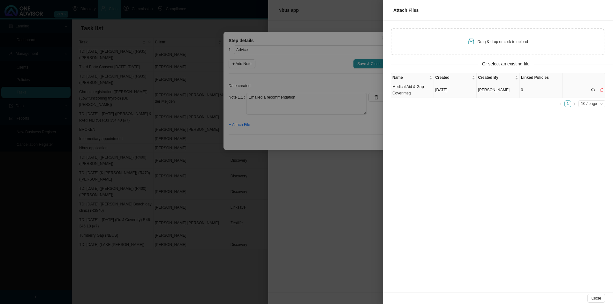
click at [418, 89] on td "Medical Aid & Gap Cover.msg" at bounding box center [412, 90] width 43 height 16
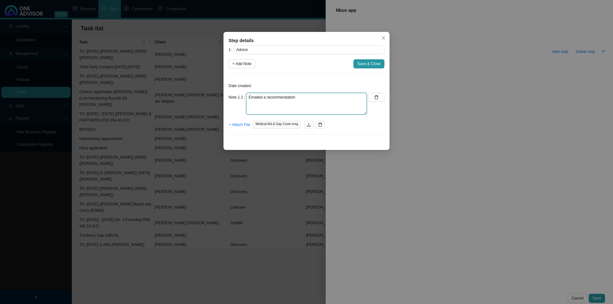
click at [303, 101] on textarea "Emailed a recommendation" at bounding box center [306, 104] width 121 height 22
type textarea "Emailed a recommendation - Removing son from mothers membership. Transferring t…"
click at [372, 64] on span "Save & Close" at bounding box center [369, 64] width 23 height 6
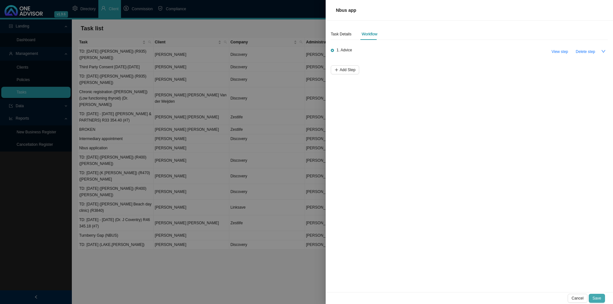
click at [486, 235] on button "Save" at bounding box center [597, 298] width 16 height 9
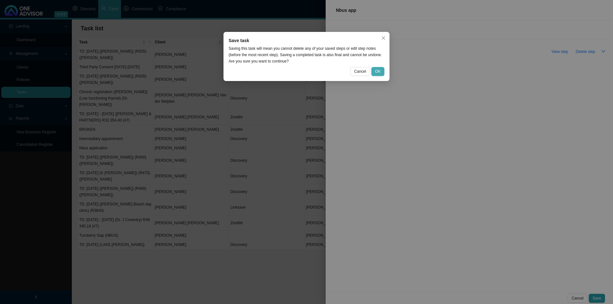
click at [377, 73] on span "OK" at bounding box center [377, 71] width 5 height 6
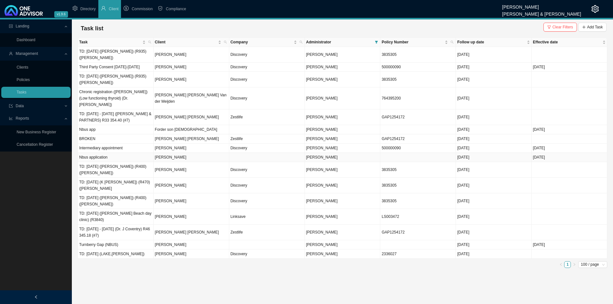
click at [193, 153] on td "[PERSON_NAME]" at bounding box center [192, 157] width 76 height 9
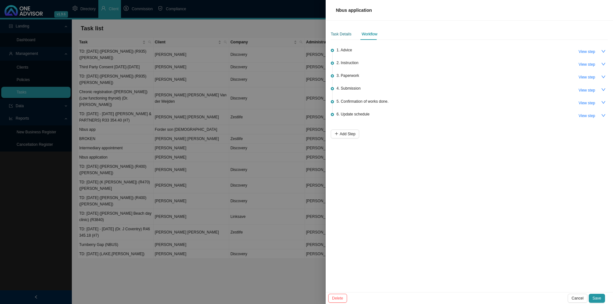
click at [342, 33] on div "Task Details" at bounding box center [341, 34] width 21 height 6
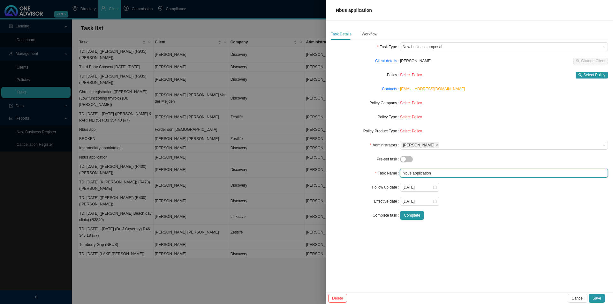
drag, startPoint x: 435, startPoint y: 175, endPoint x: 371, endPoint y: 174, distance: 64.2
click at [371, 174] on div "Task Name Nbus application" at bounding box center [469, 173] width 277 height 9
type input "Intermediary appointment"
click at [365, 35] on div "Workflow" at bounding box center [370, 34] width 16 height 6
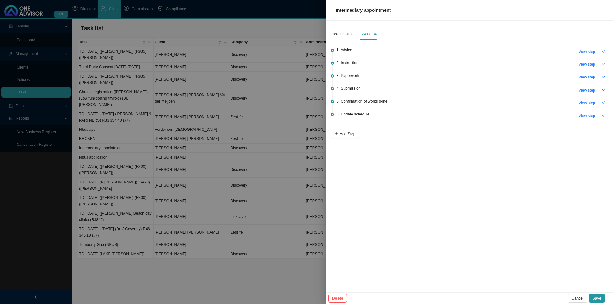
click at [486, 63] on button "button" at bounding box center [603, 64] width 9 height 9
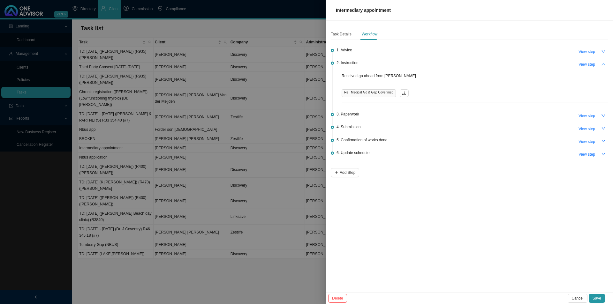
click at [486, 63] on button "button" at bounding box center [603, 64] width 9 height 9
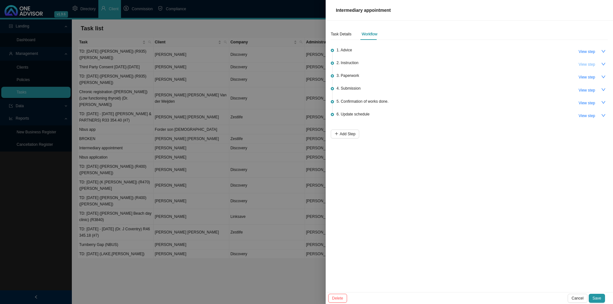
click at [486, 63] on span "View step" at bounding box center [587, 64] width 17 height 6
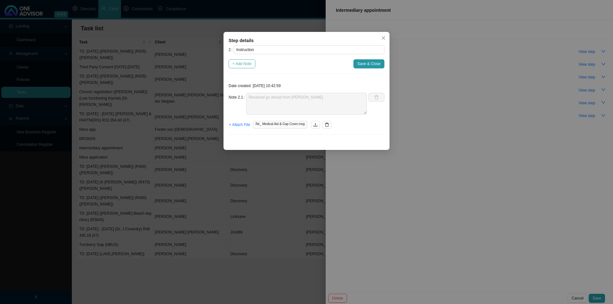
click at [248, 65] on span "+ Add Note" at bounding box center [242, 64] width 19 height 6
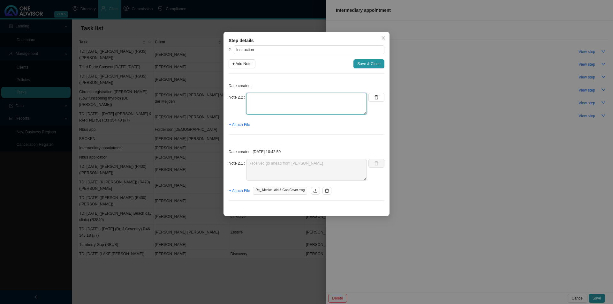
click at [263, 102] on textarea at bounding box center [306, 104] width 121 height 22
click at [373, 97] on button "button" at bounding box center [377, 97] width 16 height 9
type textarea "Received go ahead from [PERSON_NAME]"
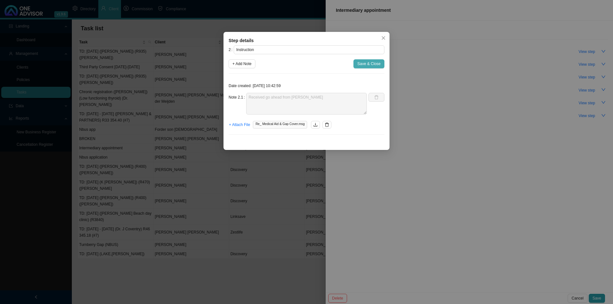
click at [372, 61] on span "Save & Close" at bounding box center [369, 64] width 23 height 6
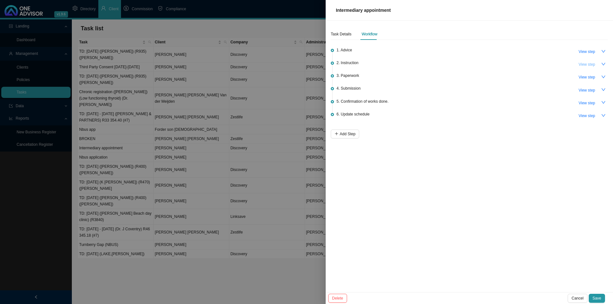
click at [486, 65] on span "View step" at bounding box center [587, 64] width 17 height 6
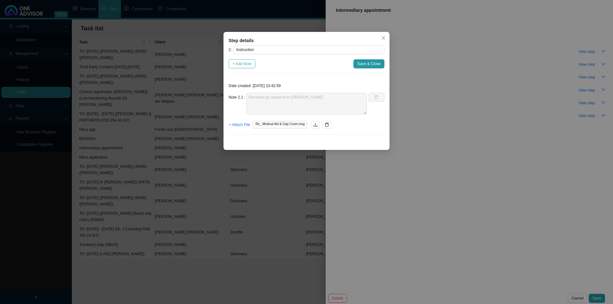
click at [237, 65] on span "+ Add Note" at bounding box center [242, 64] width 19 height 6
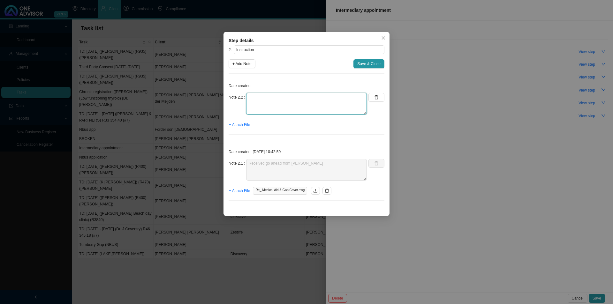
click at [257, 96] on textarea at bounding box center [306, 104] width 121 height 22
type textarea "N"
click at [378, 100] on button "button" at bounding box center [377, 97] width 16 height 9
type textarea "Received go ahead from [PERSON_NAME]"
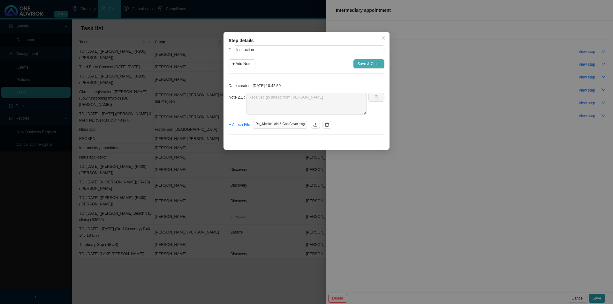
click at [374, 65] on span "Save & Close" at bounding box center [369, 64] width 23 height 6
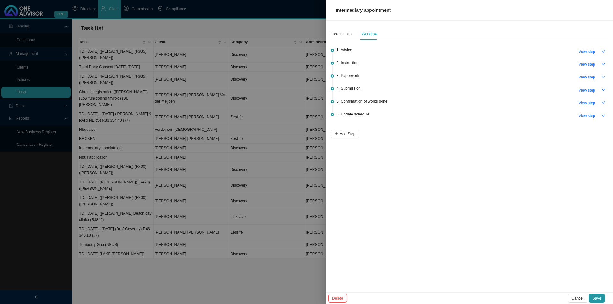
click at [486, 77] on icon "down" at bounding box center [604, 77] width 4 height 4
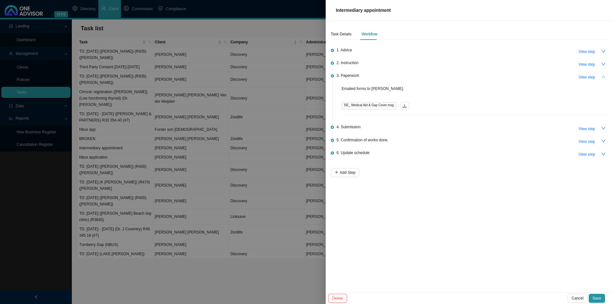
click at [486, 77] on icon "up" at bounding box center [604, 77] width 4 height 4
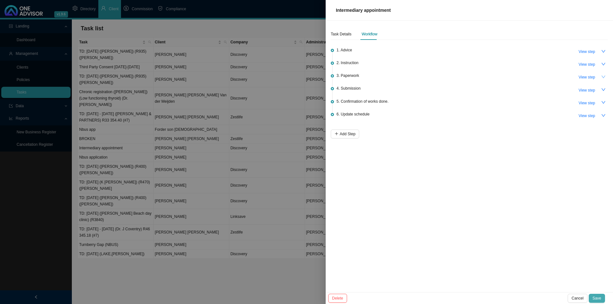
click at [486, 235] on span "Save" at bounding box center [597, 299] width 9 height 6
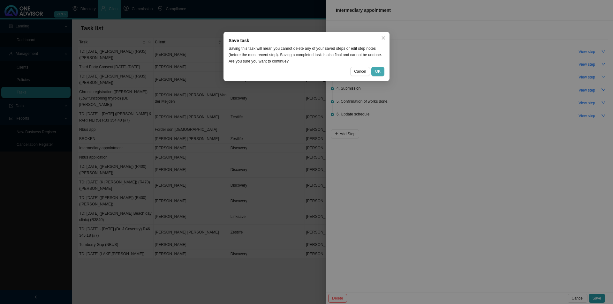
click at [382, 68] on button "OK" at bounding box center [378, 71] width 13 height 9
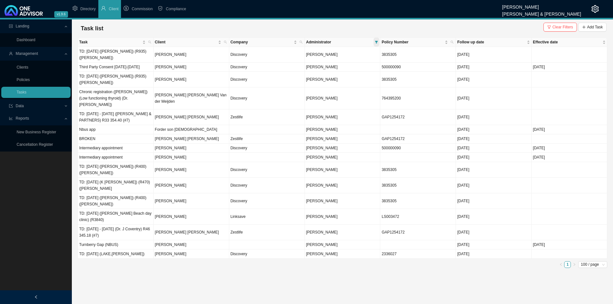
click at [377, 42] on icon "filter" at bounding box center [376, 42] width 3 height 3
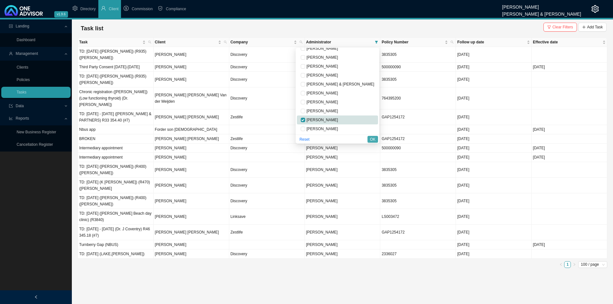
click at [375, 139] on span "OK" at bounding box center [372, 139] width 5 height 6
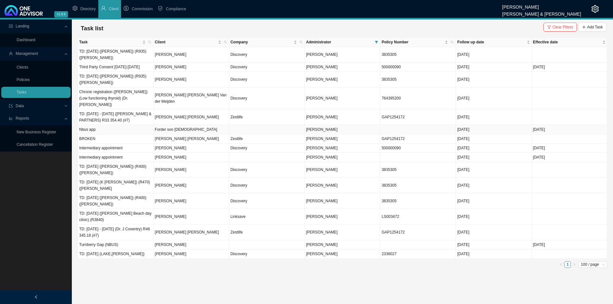
click at [177, 125] on td "Forder son [DEMOGRAPHIC_DATA]" at bounding box center [192, 129] width 76 height 9
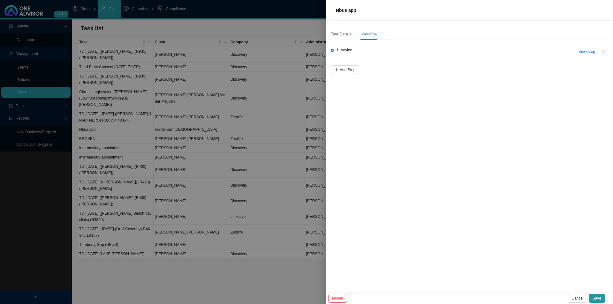
click at [486, 49] on icon "down" at bounding box center [604, 51] width 4 height 4
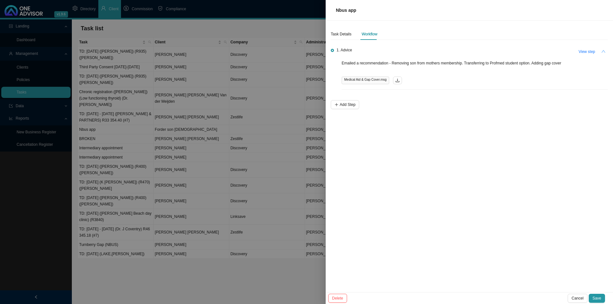
click at [486, 49] on icon "up" at bounding box center [604, 51] width 4 height 4
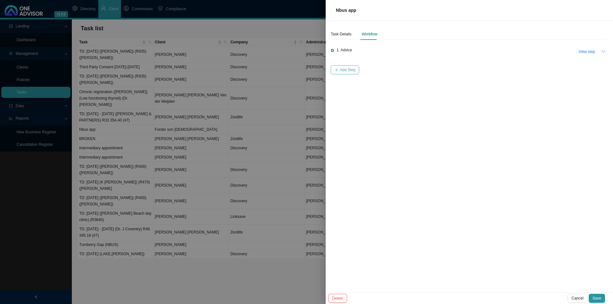
click at [353, 68] on span "Add Step" at bounding box center [348, 70] width 16 height 6
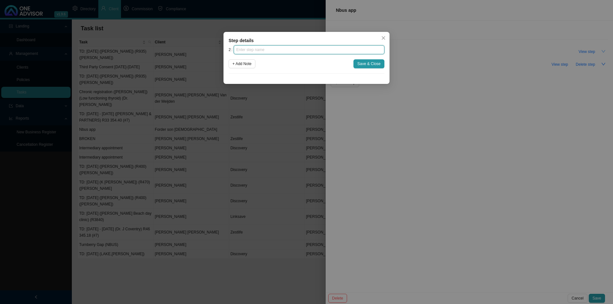
click at [272, 49] on input "text" at bounding box center [309, 49] width 151 height 9
type input "Instruction"
click at [252, 62] on span "+ Add Note" at bounding box center [242, 64] width 19 height 6
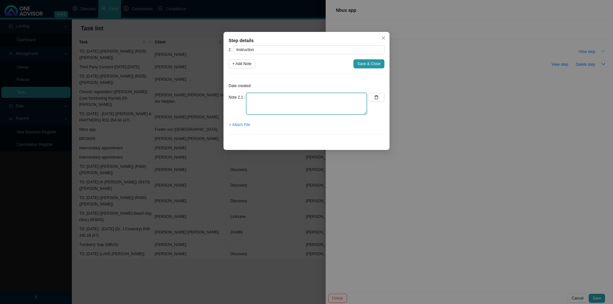
click at [251, 109] on textarea at bounding box center [306, 104] width 121 height 22
type textarea "Received go ahead from [PERSON_NAME]"
click at [245, 123] on span "+ Attach File" at bounding box center [239, 125] width 21 height 6
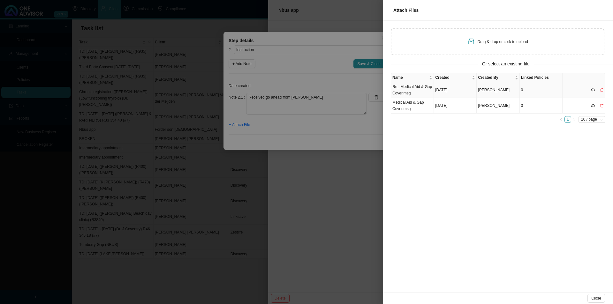
click at [419, 91] on td "Re_ Medical Aid & Gap Cover.msg" at bounding box center [412, 90] width 43 height 16
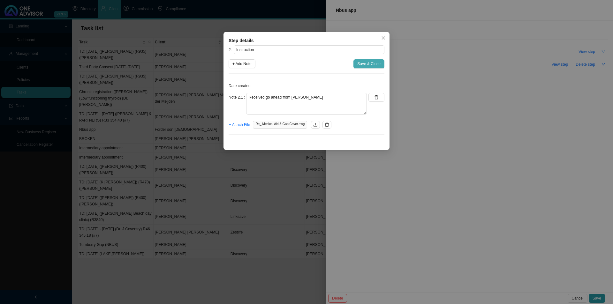
click at [359, 65] on span "Save & Close" at bounding box center [369, 64] width 23 height 6
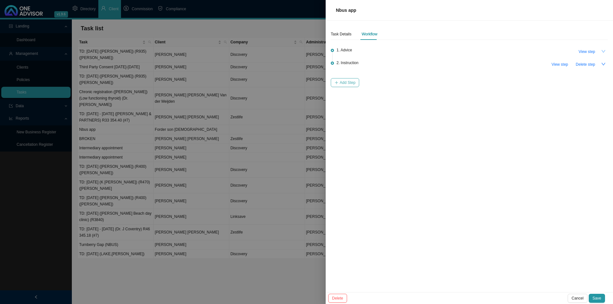
click at [348, 82] on span "Add Step" at bounding box center [348, 83] width 16 height 6
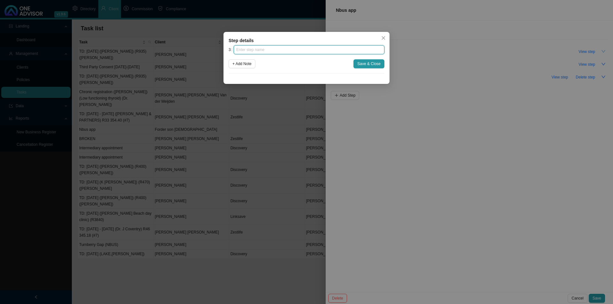
click at [268, 50] on input "text" at bounding box center [309, 49] width 151 height 9
type input "Paperwork"
click at [250, 62] on span "+ Add Note" at bounding box center [242, 64] width 19 height 6
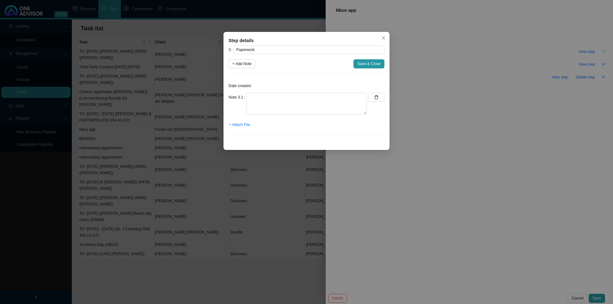
click at [252, 91] on div "Date created: Note 3.1 + Attach File" at bounding box center [307, 109] width 156 height 61
click at [256, 99] on textarea at bounding box center [306, 104] width 121 height 22
type textarea "S"
type textarea "Emailed the forms to [PERSON_NAME]"
click at [248, 124] on span "+ Attach File" at bounding box center [239, 125] width 21 height 6
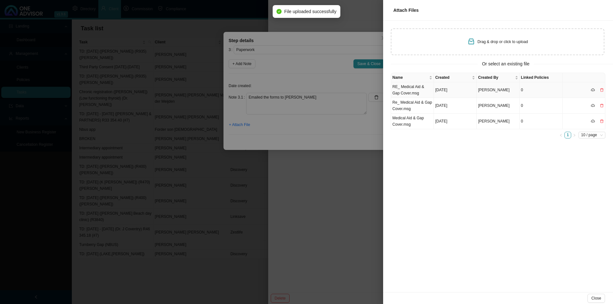
click at [407, 91] on td "RE_ Medical Aid & Gap Cover.msg" at bounding box center [412, 90] width 43 height 16
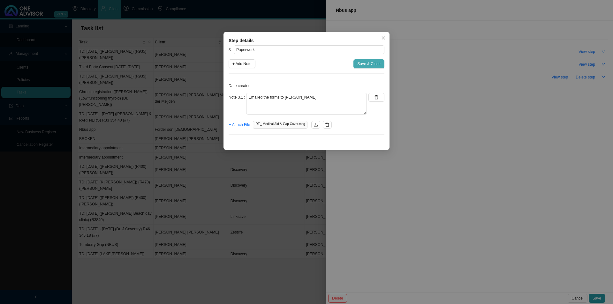
click at [372, 64] on span "Save & Close" at bounding box center [369, 64] width 23 height 6
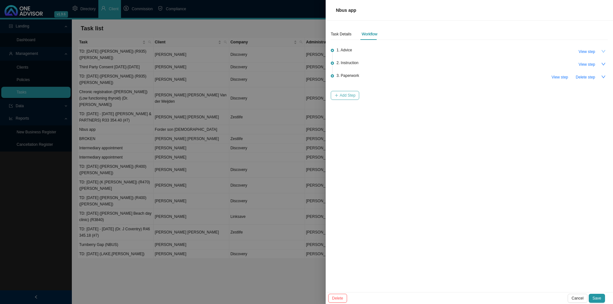
click at [345, 96] on span "Add Step" at bounding box center [348, 95] width 16 height 6
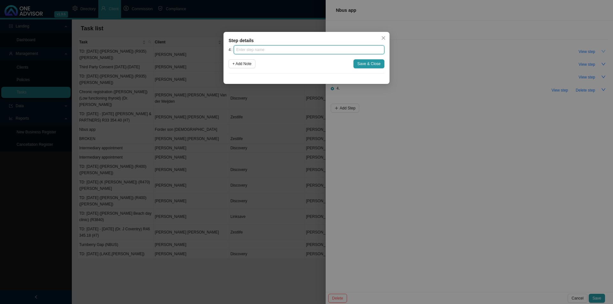
click at [288, 50] on input "text" at bounding box center [309, 49] width 151 height 9
type input "Submission"
click at [369, 64] on span "Save & Close" at bounding box center [369, 64] width 23 height 6
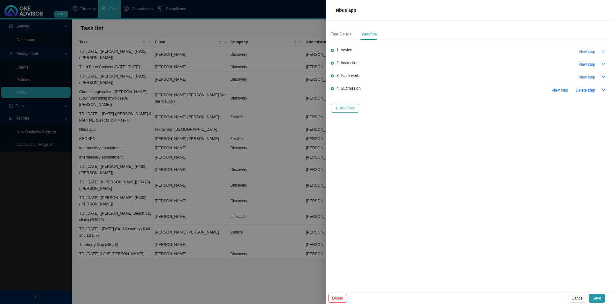
click at [342, 107] on span "Add Step" at bounding box center [348, 108] width 16 height 6
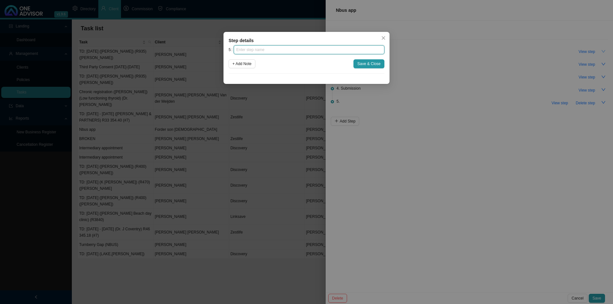
click at [284, 49] on input "text" at bounding box center [309, 49] width 151 height 9
type input "Confirmation of works done"
click at [362, 66] on span "Save & Close" at bounding box center [369, 64] width 23 height 6
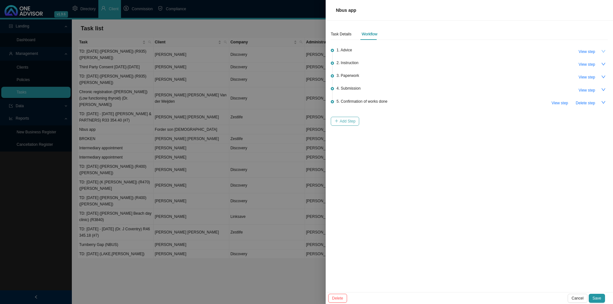
click at [337, 121] on icon "plus" at bounding box center [337, 121] width 4 height 4
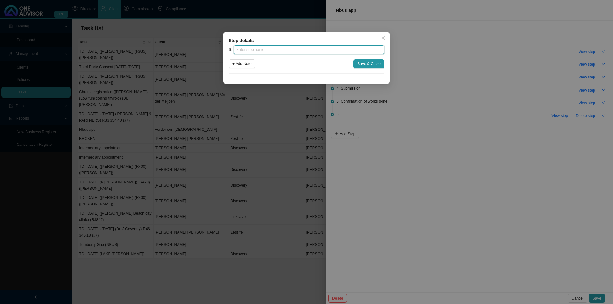
click at [280, 51] on input "text" at bounding box center [309, 49] width 151 height 9
type input "Update schedule"
click at [368, 66] on span "Save & Close" at bounding box center [369, 64] width 23 height 6
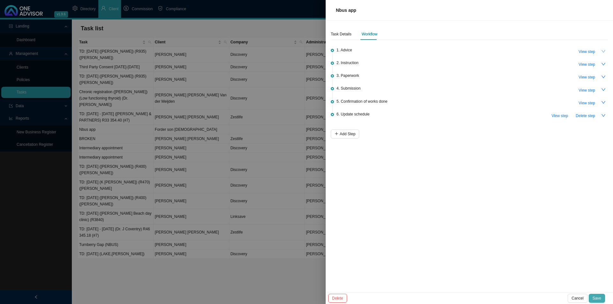
click at [486, 235] on button "Save" at bounding box center [597, 298] width 16 height 9
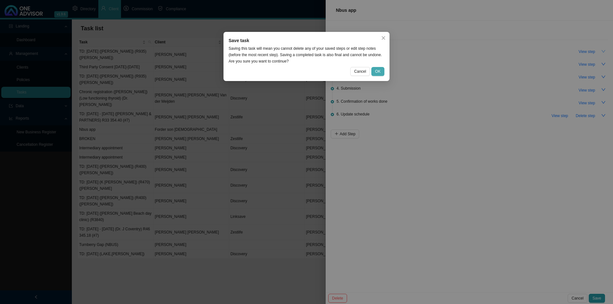
click at [380, 71] on span "OK" at bounding box center [377, 71] width 5 height 6
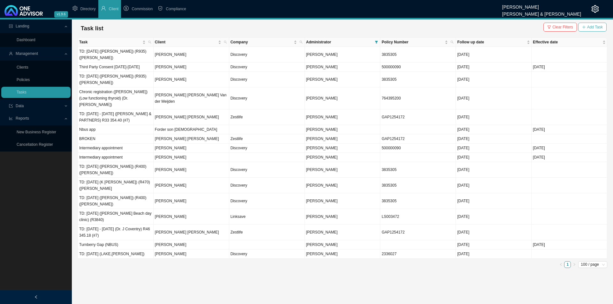
click at [486, 26] on span "Add Task" at bounding box center [596, 27] width 16 height 6
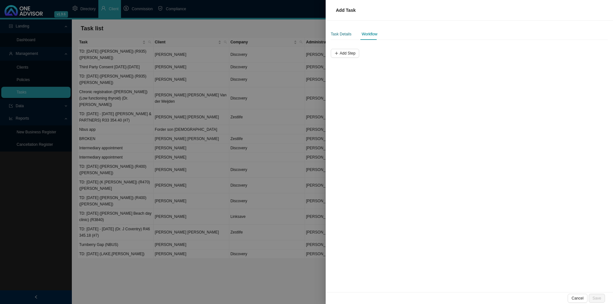
click at [344, 33] on div "Task Details" at bounding box center [341, 34] width 21 height 6
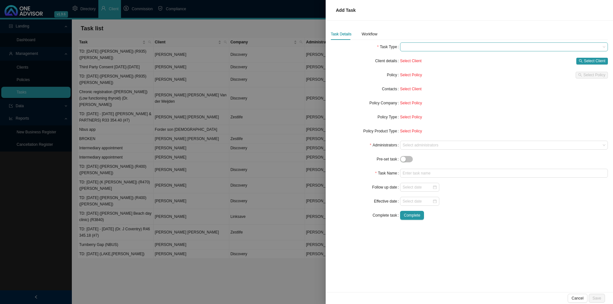
click at [408, 48] on span at bounding box center [504, 47] width 203 height 8
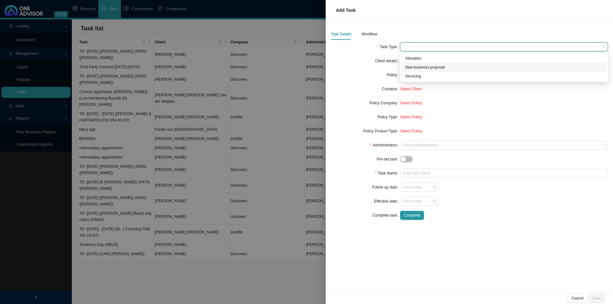
click at [419, 68] on div "New business proposal" at bounding box center [504, 67] width 198 height 6
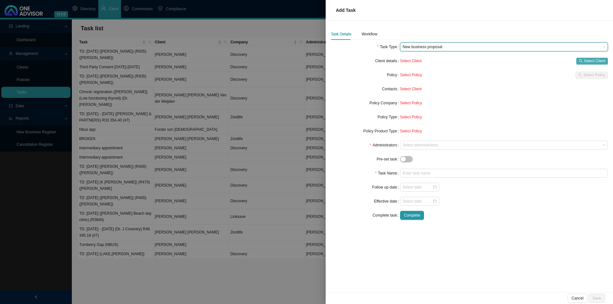
click at [486, 59] on button "Select Client" at bounding box center [593, 61] width 32 height 7
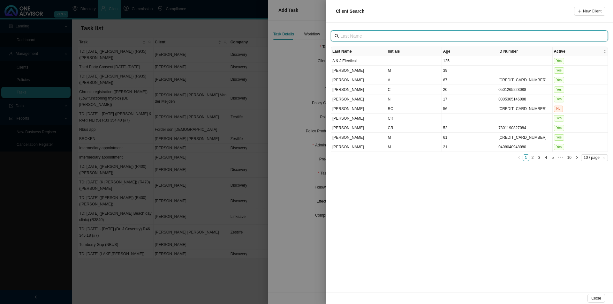
click at [354, 34] on input "text" at bounding box center [470, 36] width 259 height 7
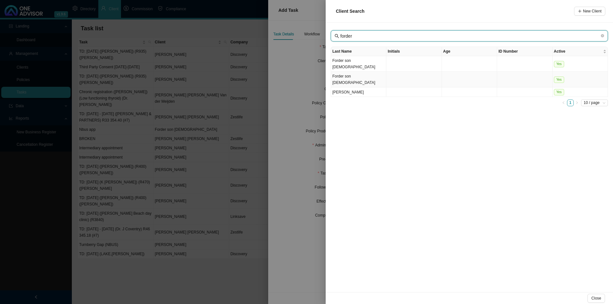
type input "forder"
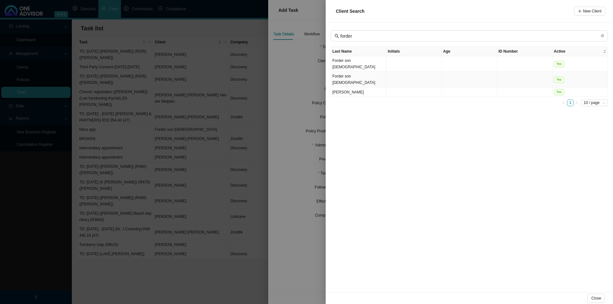
click at [364, 72] on td "Forder son [DEMOGRAPHIC_DATA]" at bounding box center [358, 80] width 55 height 16
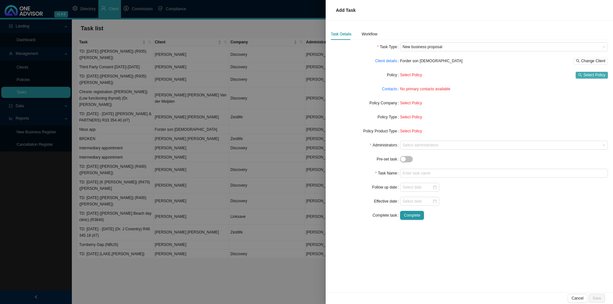
click at [486, 77] on span "Select Policy" at bounding box center [595, 75] width 22 height 6
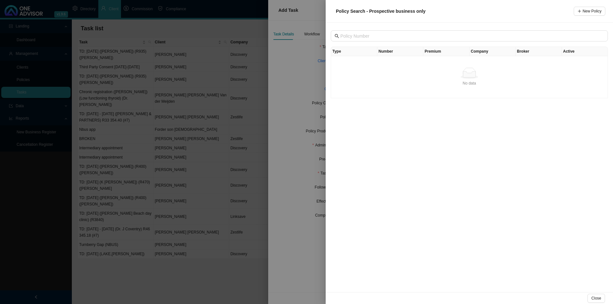
click at [305, 102] on div at bounding box center [306, 152] width 613 height 304
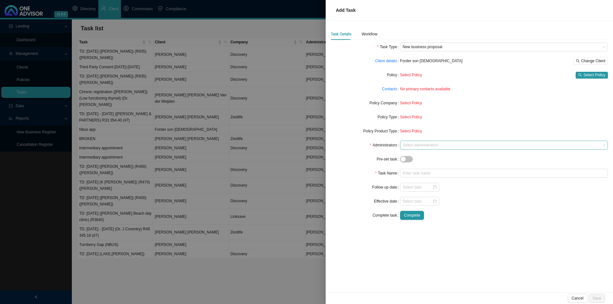
click at [411, 145] on div at bounding box center [501, 145] width 199 height 5
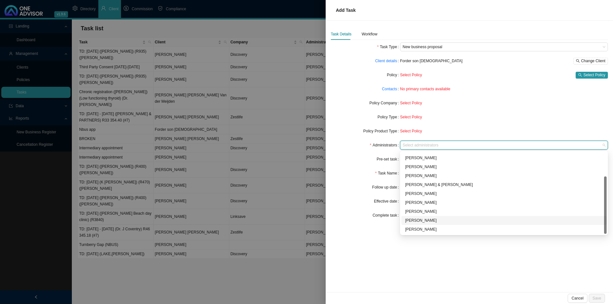
click at [423, 220] on div "[PERSON_NAME]" at bounding box center [504, 221] width 198 height 6
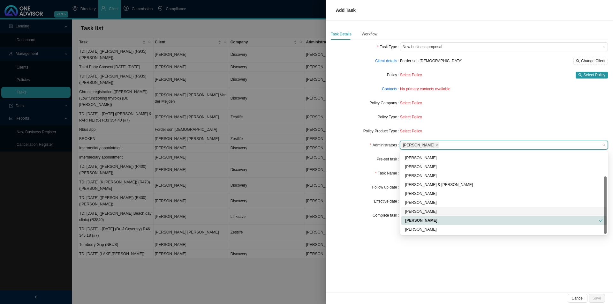
click at [486, 235] on div "Task Details Workflow Task Type New business proposal Client details Forder son…" at bounding box center [470, 157] width 288 height 272
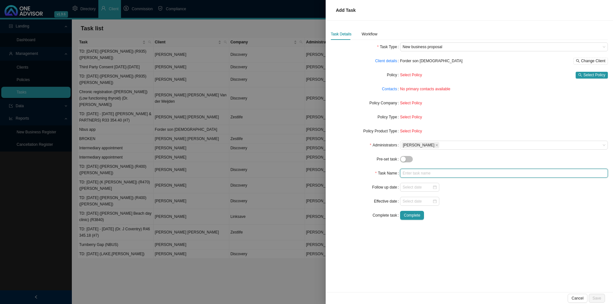
click at [418, 174] on input "text" at bounding box center [504, 173] width 208 height 9
type input "Nbus app"
click at [421, 189] on input at bounding box center [418, 187] width 30 height 6
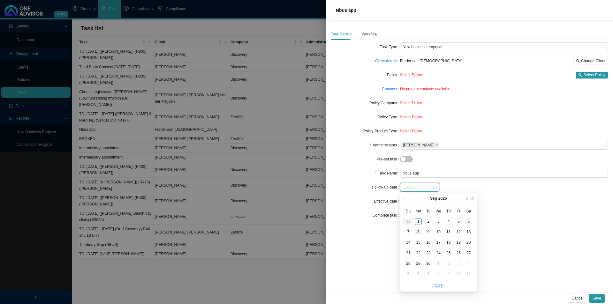
type input "[DATE]"
click at [418, 232] on div "8" at bounding box center [418, 232] width 7 height 7
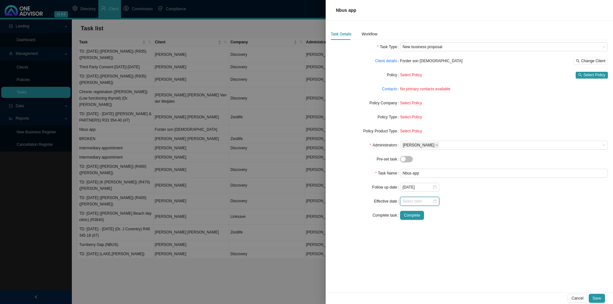
click at [418, 204] on input at bounding box center [418, 201] width 30 height 6
type input "[DATE]"
click at [438, 168] on div "1" at bounding box center [438, 167] width 7 height 7
click at [371, 38] on div "Workflow" at bounding box center [370, 34] width 16 height 12
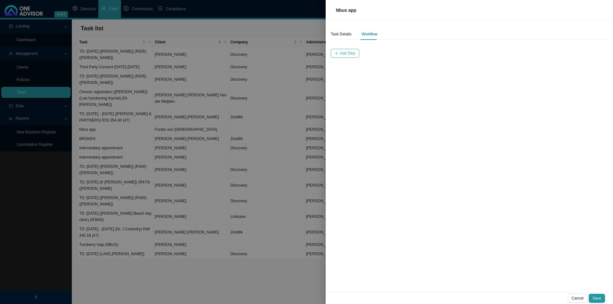
click at [343, 52] on span "Add Step" at bounding box center [348, 53] width 16 height 6
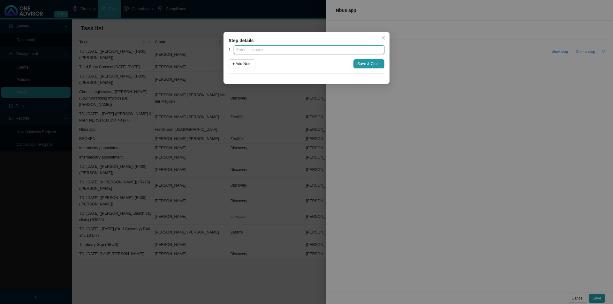
click at [308, 51] on input "text" at bounding box center [309, 49] width 151 height 9
type input "Advice"
click at [235, 63] on span "+ Add Note" at bounding box center [242, 64] width 19 height 6
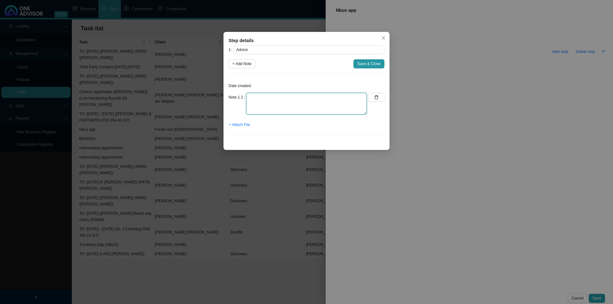
click at [262, 106] on textarea at bounding box center [306, 104] width 121 height 22
type textarea "Emailed options to [PERSON_NAME]."
click at [235, 126] on span "+ Attach File" at bounding box center [239, 125] width 21 height 6
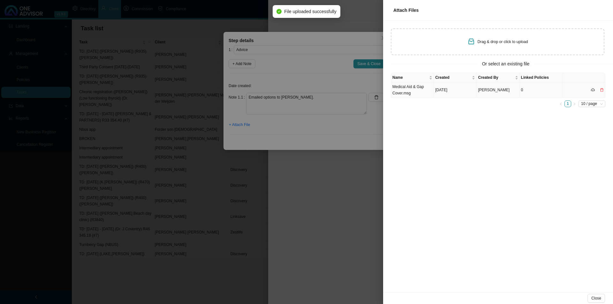
click at [436, 90] on td "[DATE]" at bounding box center [455, 90] width 43 height 16
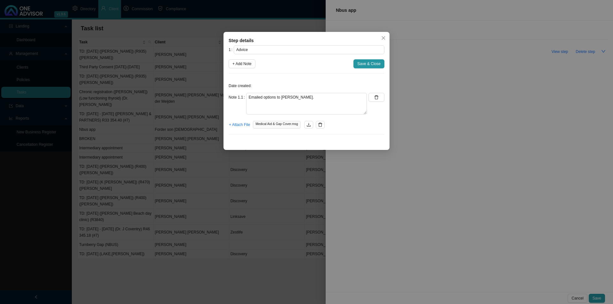
click at [365, 64] on span "Save & Close" at bounding box center [369, 64] width 23 height 6
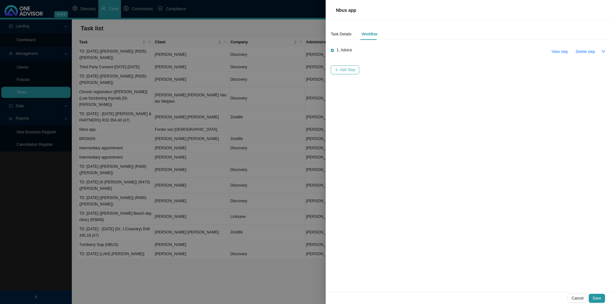
click at [356, 73] on button "Add Step" at bounding box center [345, 69] width 28 height 9
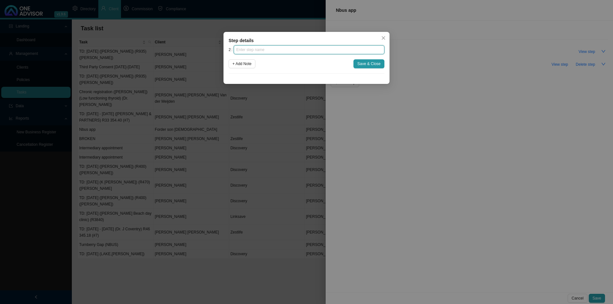
click at [269, 52] on input "text" at bounding box center [309, 49] width 151 height 9
type input "Instruction"
click at [239, 63] on span "+ Add Note" at bounding box center [242, 64] width 19 height 6
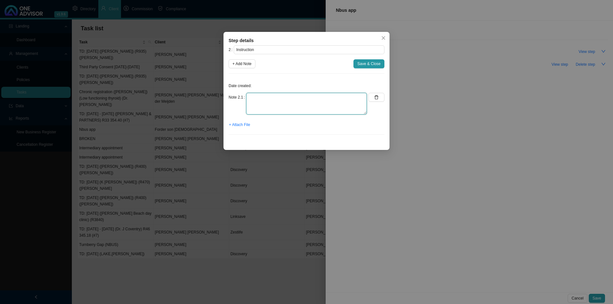
click at [254, 96] on textarea at bounding box center [306, 104] width 121 height 22
type textarea "Received go ahead from [PERSON_NAME]. Remove from mom's medical aid ([PERSON_NA…"
click at [229, 123] on span "+ Attach File" at bounding box center [239, 125] width 21 height 6
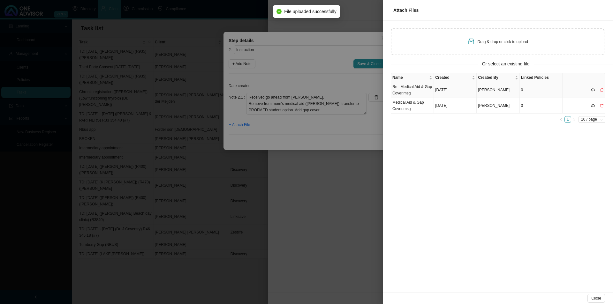
click at [419, 93] on td "Re_ Medical Aid & Gap Cover.msg" at bounding box center [412, 90] width 43 height 16
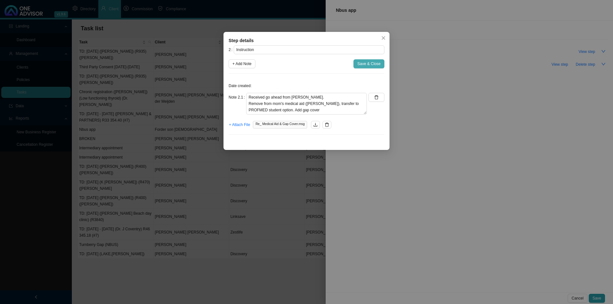
click at [367, 61] on span "Save & Close" at bounding box center [369, 64] width 23 height 6
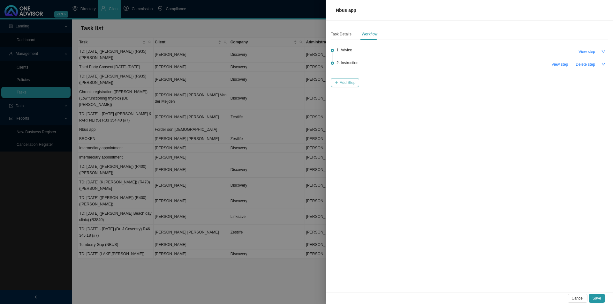
click at [351, 84] on span "Add Step" at bounding box center [348, 83] width 16 height 6
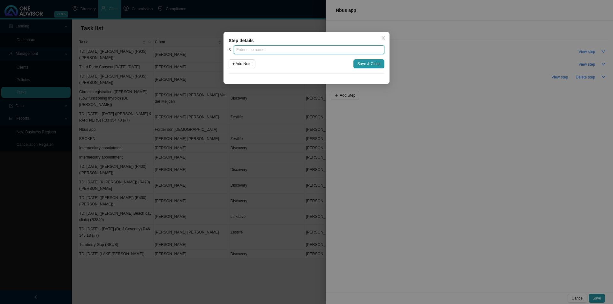
click at [284, 50] on input "text" at bounding box center [309, 49] width 151 height 9
type input "Paperwork"
click at [250, 61] on span "+ Add Note" at bounding box center [242, 64] width 19 height 6
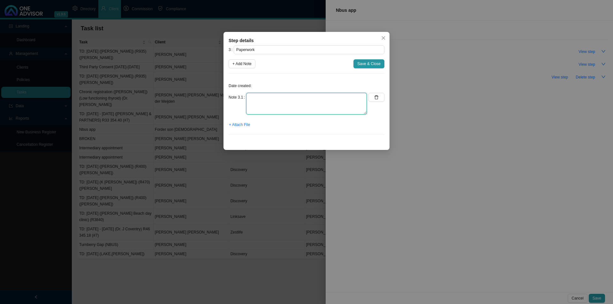
click at [260, 102] on textarea at bounding box center [306, 104] width 121 height 22
type textarea "Emailed [PERSON_NAME] the forms to complete for her son."
click at [250, 125] on span "+ Attach File" at bounding box center [239, 125] width 21 height 6
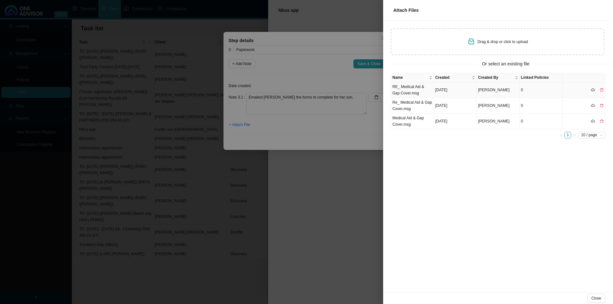
click at [419, 90] on td "RE_ Medical Aid & Gap Cover.msg" at bounding box center [412, 90] width 43 height 16
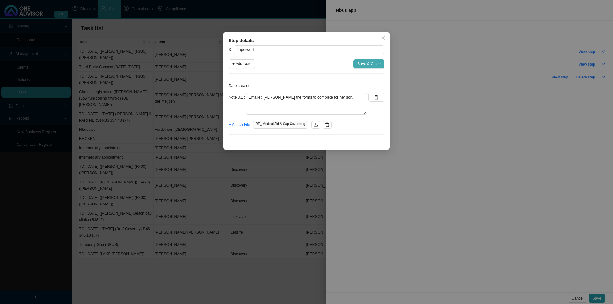
click at [365, 64] on span "Save & Close" at bounding box center [369, 64] width 23 height 6
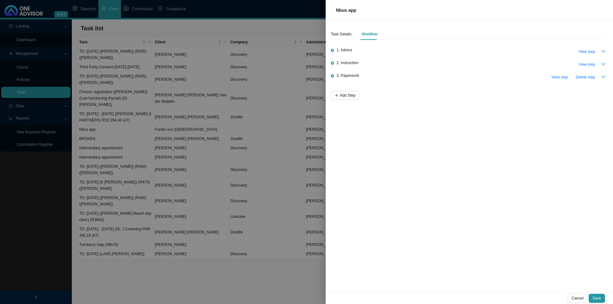
click at [344, 100] on div "Task Details Workflow 1. Advice View step 2. Instruction View step 3. Paperwork…" at bounding box center [470, 157] width 288 height 272
click at [352, 96] on span "Add Step" at bounding box center [348, 95] width 16 height 6
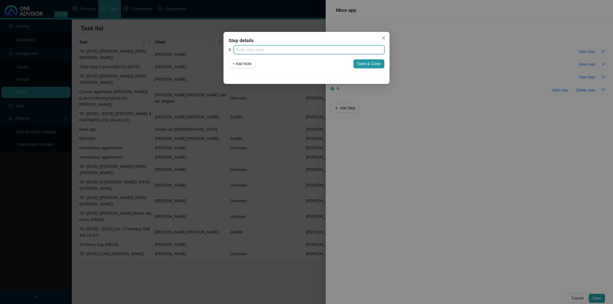
click at [257, 47] on input "text" at bounding box center [309, 49] width 151 height 9
type input "Submission"
click at [359, 62] on span "Save & Close" at bounding box center [369, 64] width 23 height 6
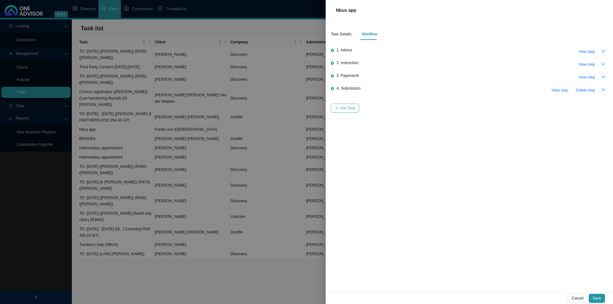
click at [342, 110] on span "Add Step" at bounding box center [348, 108] width 16 height 6
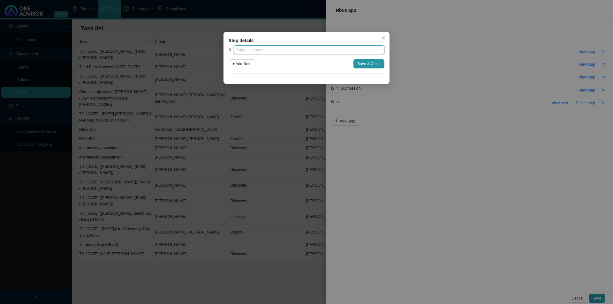
click at [269, 49] on input "text" at bounding box center [309, 49] width 151 height 9
type input "Confirmation of works done"
click at [370, 69] on div "5 Confirmation of works done + Add Note Save & Close" at bounding box center [307, 59] width 156 height 28
click at [369, 63] on span "Save & Close" at bounding box center [369, 64] width 23 height 6
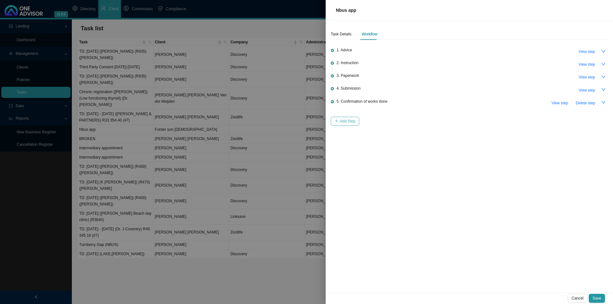
click at [354, 124] on button "Add Step" at bounding box center [345, 121] width 28 height 9
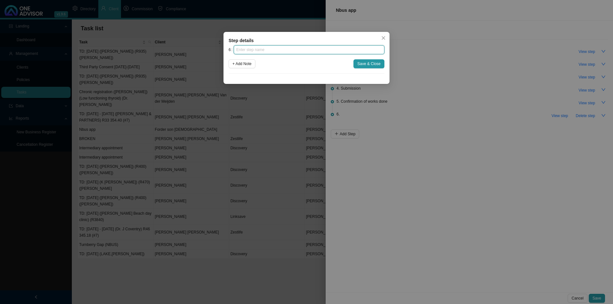
click at [293, 52] on input "text" at bounding box center [309, 49] width 151 height 9
type input "Update schedule"
click at [369, 60] on button "Save & Close" at bounding box center [369, 63] width 31 height 9
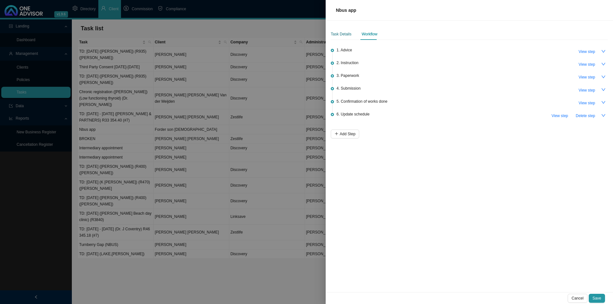
click at [342, 36] on div "Task Details" at bounding box center [341, 34] width 21 height 6
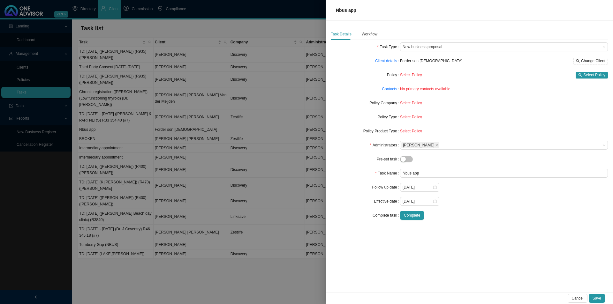
click at [362, 40] on div "Task Details Workflow Task Type New business proposal Client details Forder son…" at bounding box center [469, 126] width 277 height 197
click at [374, 34] on div "Workflow" at bounding box center [370, 34] width 16 height 6
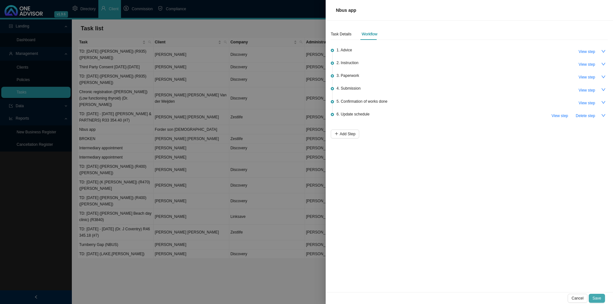
click at [486, 235] on span "Save" at bounding box center [597, 299] width 9 height 6
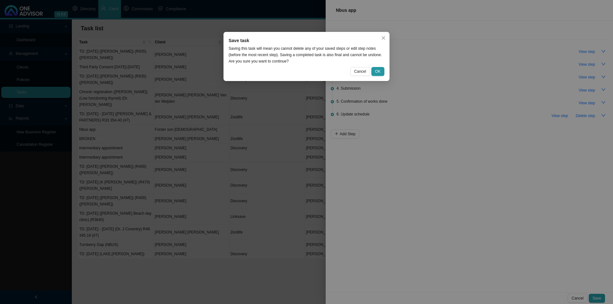
click at [380, 66] on div "Save task Saving this task will mean you cannot delete any of your saved steps …" at bounding box center [307, 56] width 166 height 49
click at [381, 71] on span "OK" at bounding box center [377, 71] width 5 height 6
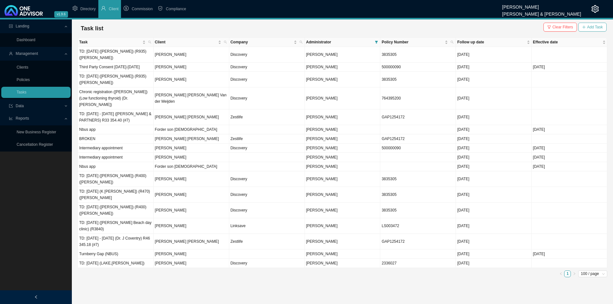
click at [486, 27] on span "Add Task" at bounding box center [596, 27] width 16 height 6
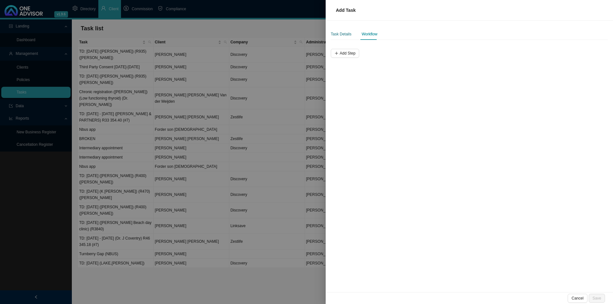
click at [343, 31] on div "Task Details" at bounding box center [341, 34] width 21 height 6
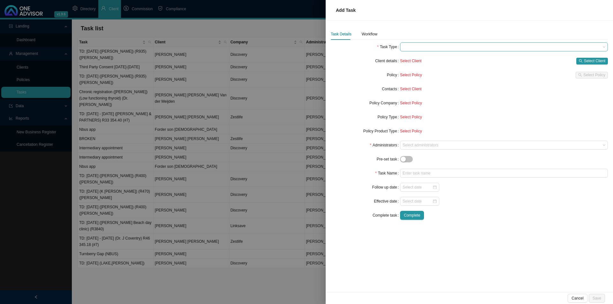
click at [441, 50] on span at bounding box center [504, 47] width 203 height 8
type input "f"
type input "n"
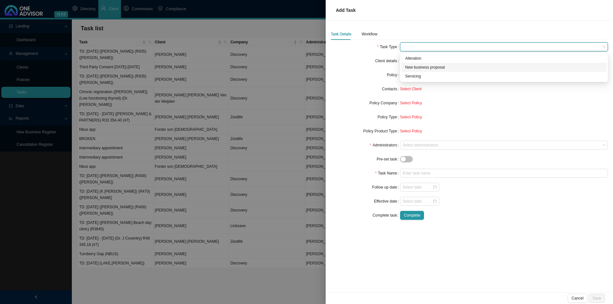
click at [428, 70] on div "New business proposal" at bounding box center [504, 67] width 198 height 6
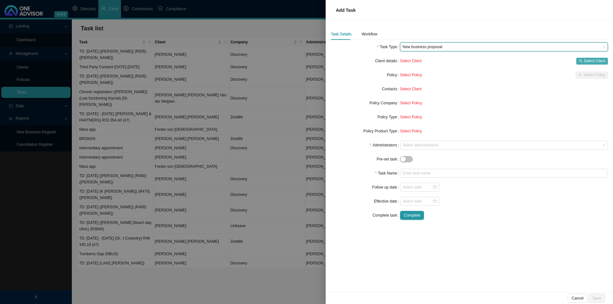
click at [486, 62] on span "Select Client" at bounding box center [594, 61] width 21 height 6
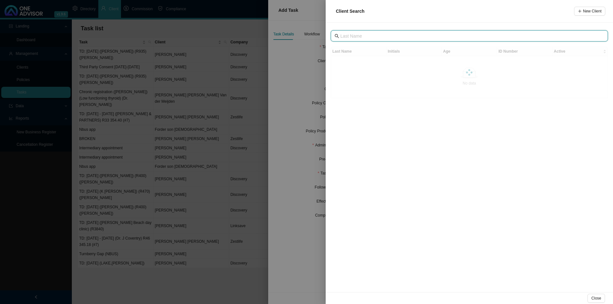
click at [409, 36] on input "text" at bounding box center [470, 36] width 259 height 7
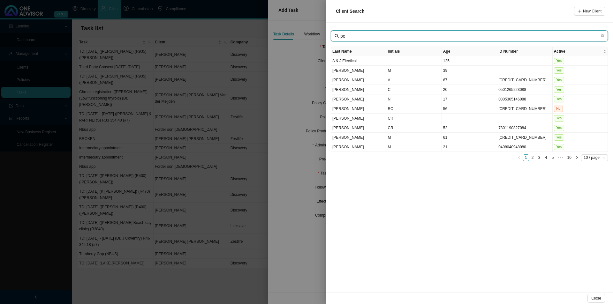
type input "p"
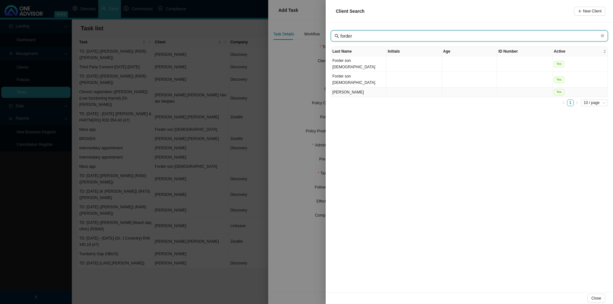
type input "forder"
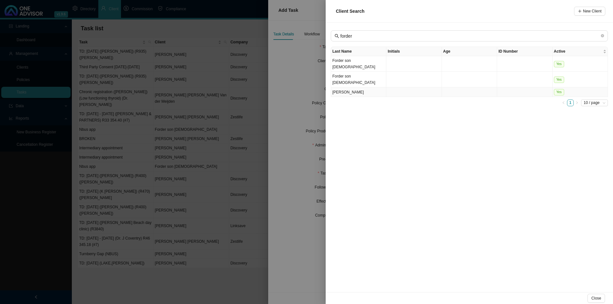
click at [371, 88] on td "[PERSON_NAME]" at bounding box center [358, 93] width 55 height 10
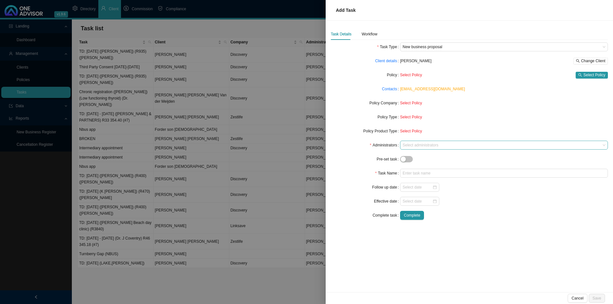
click at [430, 145] on div at bounding box center [501, 145] width 199 height 5
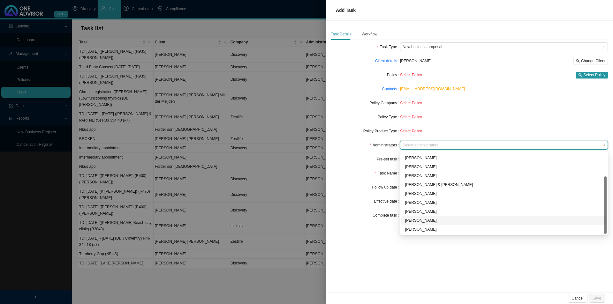
click at [425, 220] on div "[PERSON_NAME]" at bounding box center [504, 221] width 198 height 6
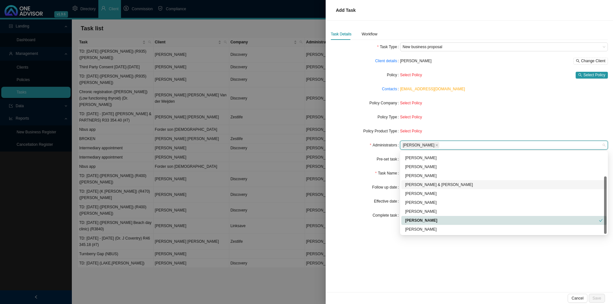
click at [361, 164] on form "Task Type New business proposal Client details [PERSON_NAME] Change Client Poli…" at bounding box center [469, 131] width 277 height 178
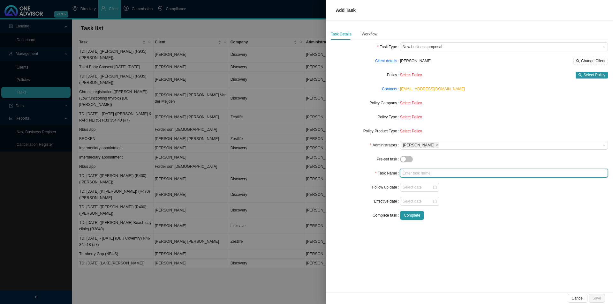
click at [421, 172] on input "text" at bounding box center [504, 173] width 208 height 9
type input "Nbus app"
click at [414, 183] on form "Task Type New business proposal Client details [PERSON_NAME] Change Client Poli…" at bounding box center [469, 131] width 277 height 178
click at [423, 189] on input at bounding box center [418, 187] width 30 height 6
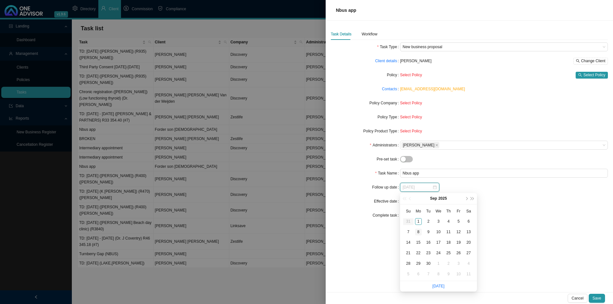
type input "[DATE]"
click at [422, 233] on div "8" at bounding box center [418, 232] width 7 height 7
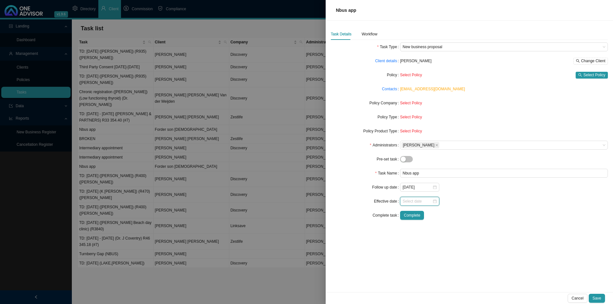
click at [410, 202] on input at bounding box center [418, 201] width 30 height 6
type input "[DATE]"
click at [440, 167] on div "1" at bounding box center [438, 167] width 7 height 7
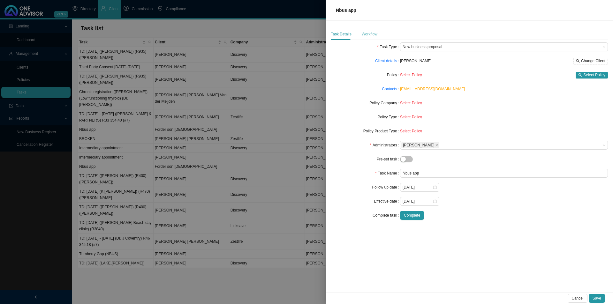
click at [362, 31] on div "Workflow" at bounding box center [370, 34] width 16 height 12
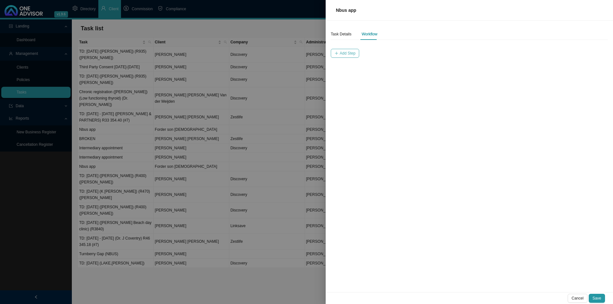
click at [350, 55] on span "Add Step" at bounding box center [348, 53] width 16 height 6
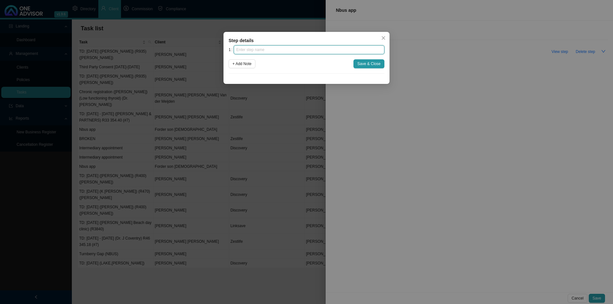
click at [249, 54] on input "text" at bounding box center [309, 49] width 151 height 9
type input "Advice"
click at [245, 65] on span "+ Add Note" at bounding box center [242, 64] width 19 height 6
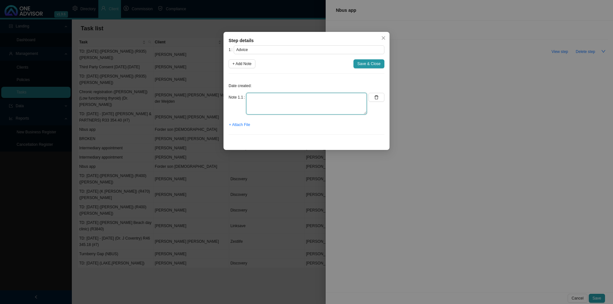
drag, startPoint x: 254, startPoint y: 100, endPoint x: 259, endPoint y: 100, distance: 4.5
click at [255, 100] on textarea at bounding box center [306, 104] width 121 height 22
type textarea "Jo recommended Linksave gap comprehensive (individual)"
click at [244, 123] on span "+ Attach File" at bounding box center [239, 125] width 21 height 6
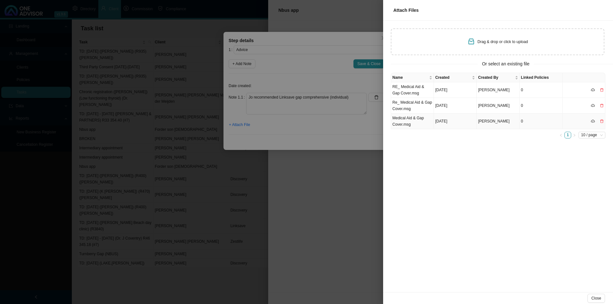
click at [418, 124] on td "Medical Aid & Gap Cover.msg" at bounding box center [412, 122] width 43 height 16
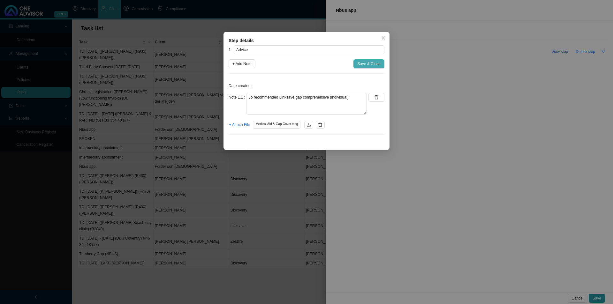
click at [372, 60] on button "Save & Close" at bounding box center [369, 63] width 31 height 9
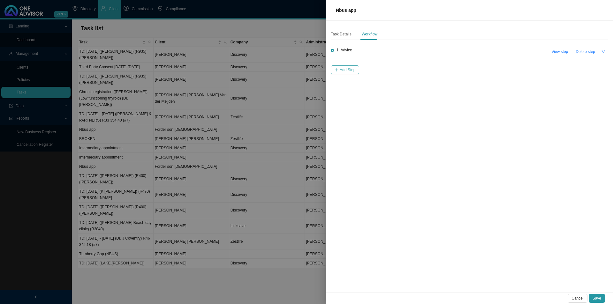
click at [350, 71] on span "Add Step" at bounding box center [348, 70] width 16 height 6
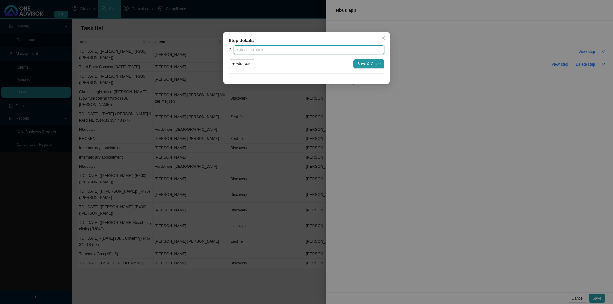
click at [303, 50] on input "text" at bounding box center [309, 49] width 151 height 9
type input "Instruction"
click at [234, 70] on div "2 Instruction + Add Note Save & Close" at bounding box center [307, 59] width 156 height 28
click at [239, 59] on div "2 Instruction + Add Note Save & Close" at bounding box center [307, 59] width 156 height 28
click at [248, 68] on button "+ Add Note" at bounding box center [242, 63] width 27 height 9
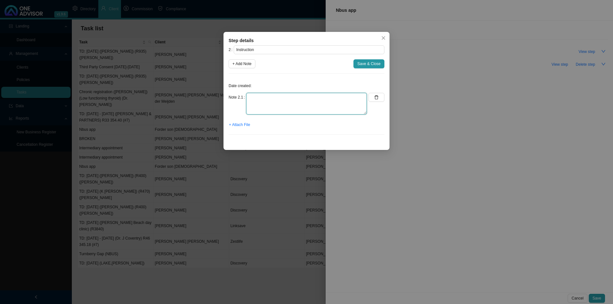
click at [258, 96] on textarea at bounding box center [306, 104] width 121 height 22
type textarea "Received go ahead"
click at [241, 128] on button "+ Attach File" at bounding box center [240, 124] width 22 height 9
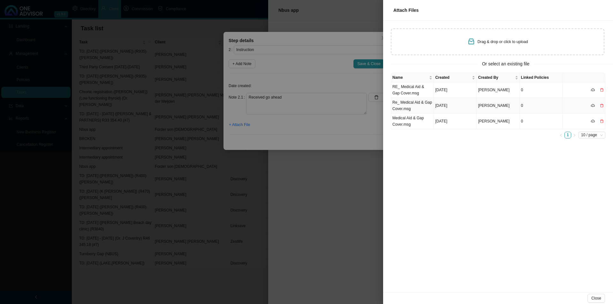
click at [422, 109] on td "Re_ Medical Aid & Gap Cover.msg" at bounding box center [412, 106] width 43 height 16
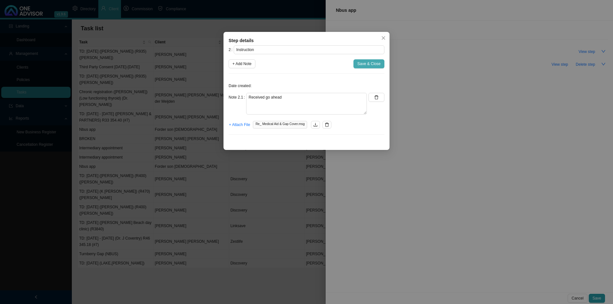
click at [364, 68] on button "Save & Close" at bounding box center [369, 63] width 31 height 9
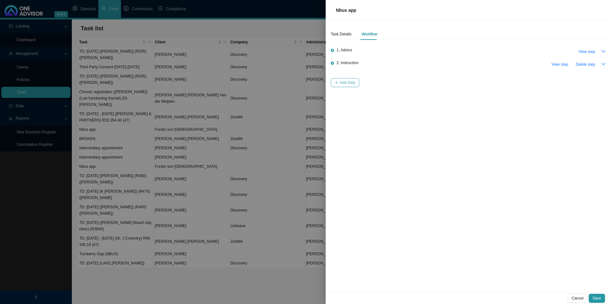
click at [350, 82] on span "Add Step" at bounding box center [348, 83] width 16 height 6
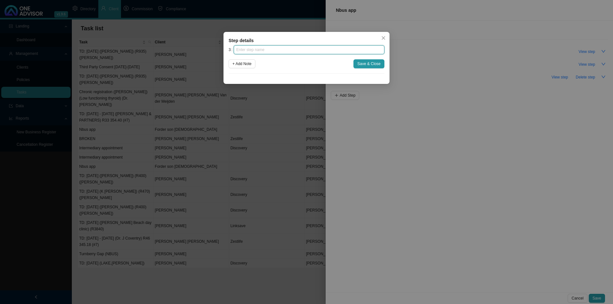
click at [262, 48] on input "text" at bounding box center [309, 49] width 151 height 9
type input "{"
type input "O"
type input "Paperwork"
click at [255, 65] on button "+ Add Note" at bounding box center [242, 63] width 27 height 9
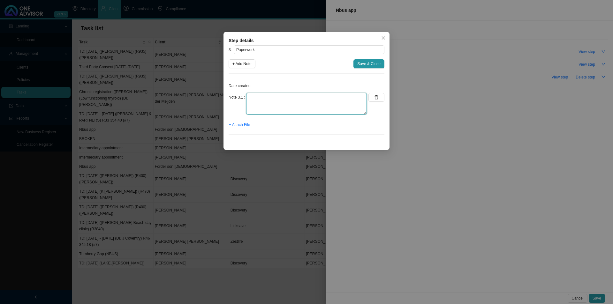
click at [255, 102] on textarea at bounding box center [306, 104] width 121 height 22
click at [259, 93] on div "Date created: Note 3.1 + Attach File" at bounding box center [307, 109] width 156 height 61
click at [266, 102] on textarea at bounding box center [306, 104] width 121 height 22
click at [279, 97] on textarea "Emailed the forms to [PERSON_NAME]" at bounding box center [306, 104] width 121 height 22
type textarea "Emailed the form to [PERSON_NAME]"
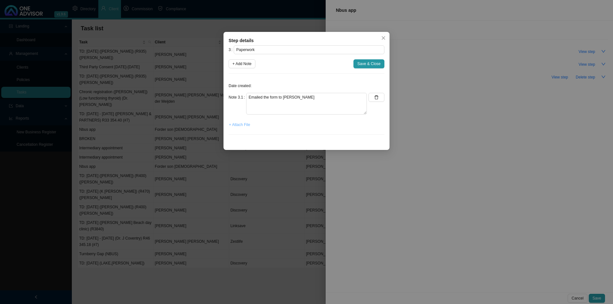
click at [248, 123] on span "+ Attach File" at bounding box center [239, 125] width 21 height 6
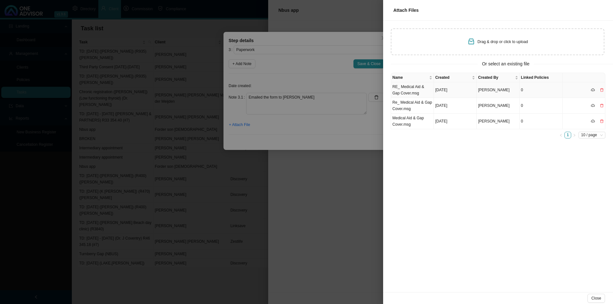
click at [417, 90] on td "RE_ Medical Aid & Gap Cover.msg" at bounding box center [412, 90] width 43 height 16
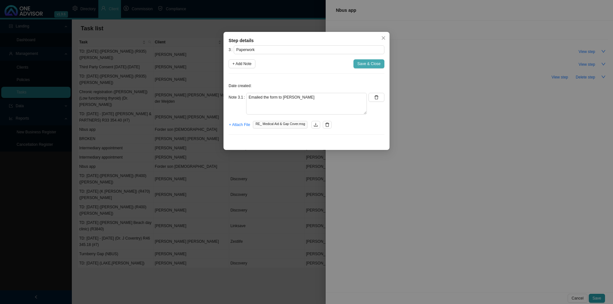
click at [364, 67] on button "Save & Close" at bounding box center [369, 63] width 31 height 9
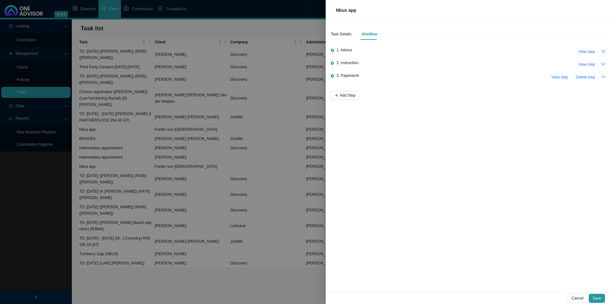
click at [330, 92] on div "Task Details Workflow 1. Advice View step 2. Instruction View step 3. Paperwork…" at bounding box center [470, 157] width 288 height 272
click at [350, 92] on span "Add Step" at bounding box center [348, 95] width 16 height 6
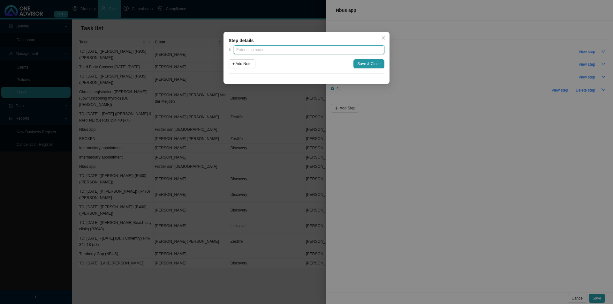
click at [274, 47] on input "text" at bounding box center [309, 49] width 151 height 9
type input "Submission"
click at [367, 69] on div "4 Submission + Add Note Save & Close" at bounding box center [307, 59] width 156 height 28
click at [369, 63] on span "Save & Close" at bounding box center [369, 64] width 23 height 6
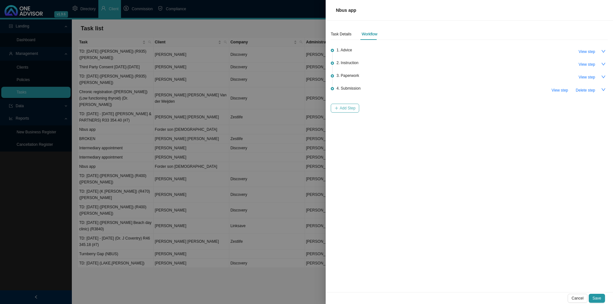
click at [350, 108] on span "Add Step" at bounding box center [348, 108] width 16 height 6
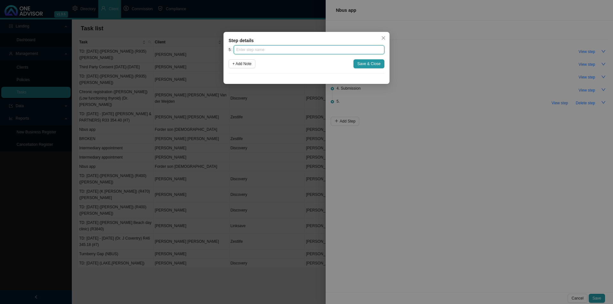
click at [273, 50] on input "text" at bounding box center [309, 49] width 151 height 9
type input "Confirmation of works done"
click at [365, 66] on span "Save & Close" at bounding box center [369, 64] width 23 height 6
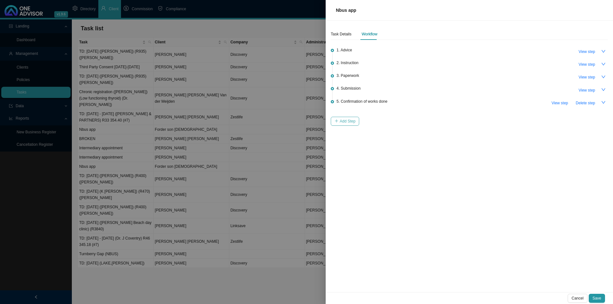
click at [348, 118] on span "Add Step" at bounding box center [348, 121] width 16 height 6
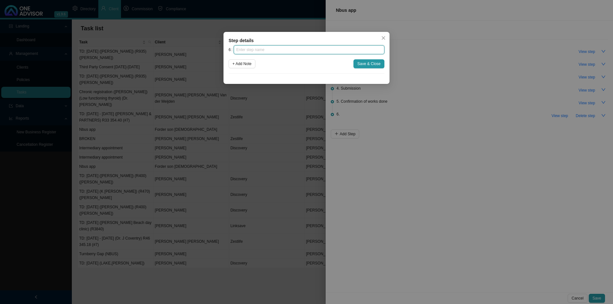
click at [291, 49] on input "text" at bounding box center [309, 49] width 151 height 9
type input "Update schedule"
click at [369, 65] on span "Save & Close" at bounding box center [369, 64] width 23 height 6
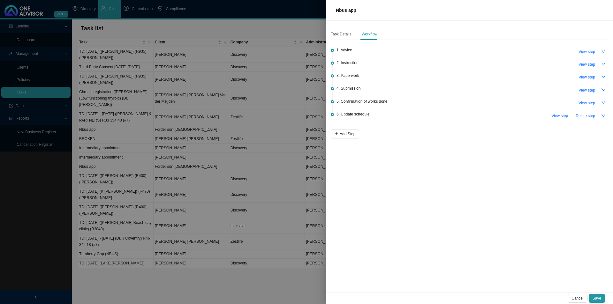
click at [486, 235] on span "Save" at bounding box center [597, 299] width 9 height 6
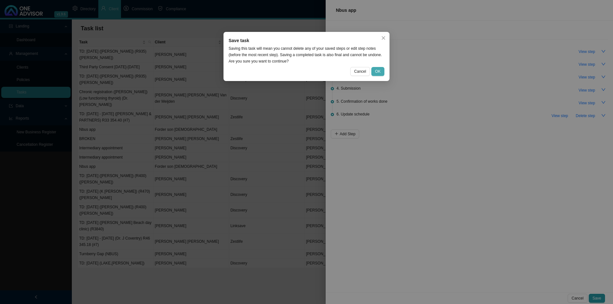
click at [381, 71] on button "OK" at bounding box center [378, 71] width 13 height 9
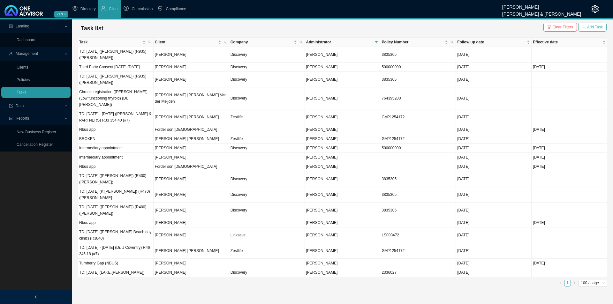
click at [486, 28] on span "Add Task" at bounding box center [596, 27] width 16 height 6
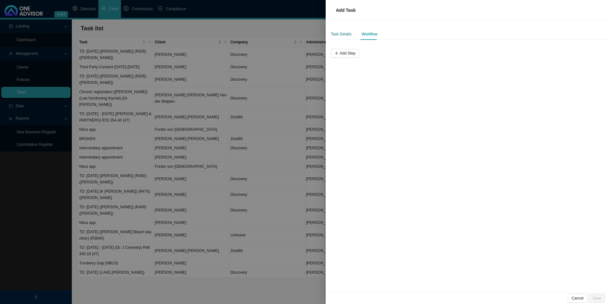
click at [344, 34] on div "Task Details" at bounding box center [341, 34] width 21 height 6
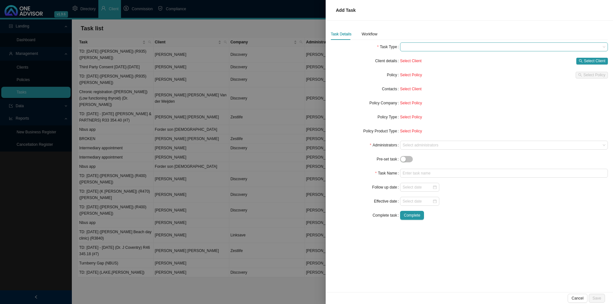
click at [417, 45] on span at bounding box center [504, 47] width 203 height 8
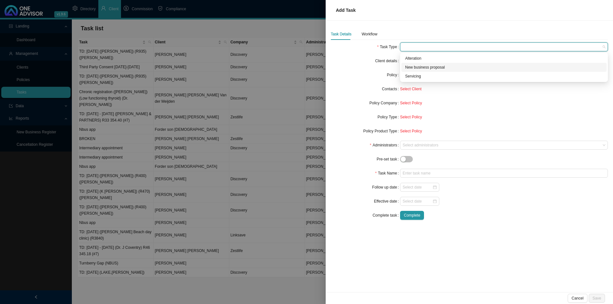
click at [434, 67] on div "New business proposal" at bounding box center [504, 67] width 198 height 6
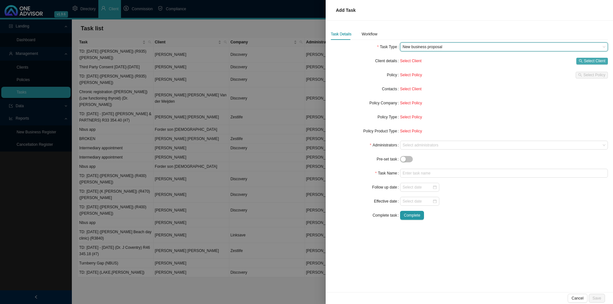
click at [486, 62] on span "Select Client" at bounding box center [594, 61] width 21 height 6
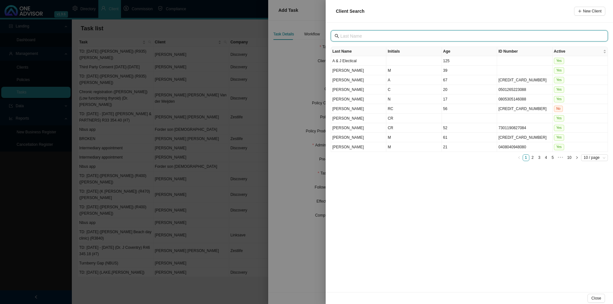
click at [359, 38] on input "text" at bounding box center [470, 36] width 259 height 7
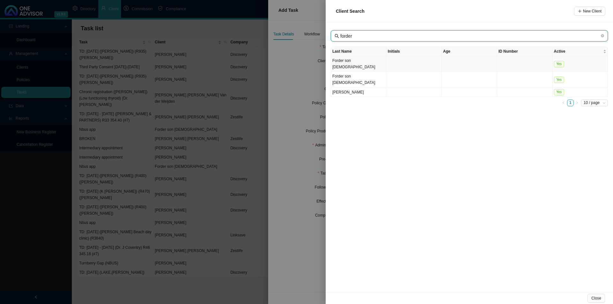
type input "forder"
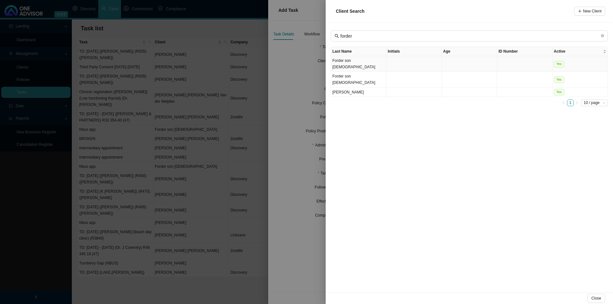
click at [358, 60] on td "Forder son [DEMOGRAPHIC_DATA]" at bounding box center [358, 64] width 55 height 16
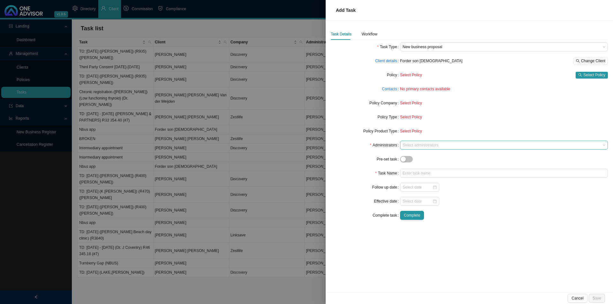
click at [421, 146] on div at bounding box center [501, 145] width 199 height 5
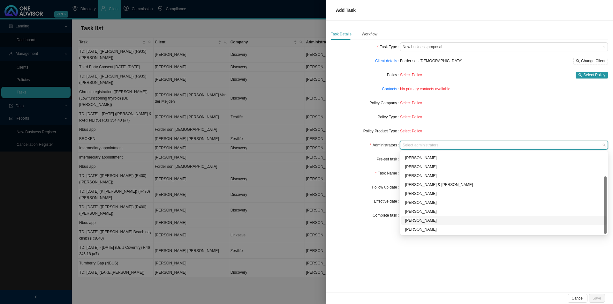
click at [418, 219] on div "[PERSON_NAME]" at bounding box center [504, 221] width 198 height 6
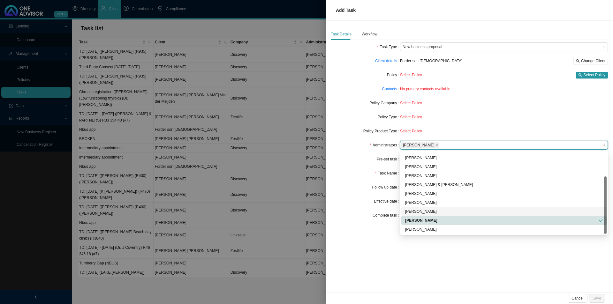
click at [354, 185] on div "Follow up date" at bounding box center [365, 187] width 69 height 9
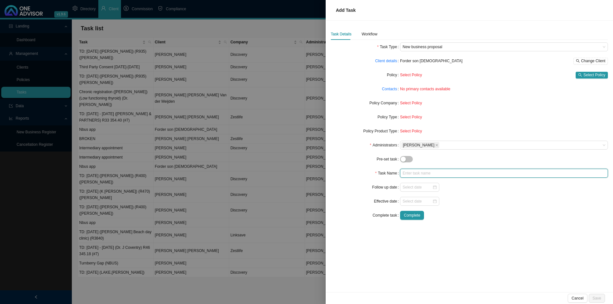
drag, startPoint x: 409, startPoint y: 173, endPoint x: 413, endPoint y: 173, distance: 4.3
click at [410, 173] on input "text" at bounding box center [504, 173] width 208 height 9
type input "Nbus app"
click at [407, 104] on span "Select Policy" at bounding box center [411, 103] width 22 height 4
click at [388, 105] on label "Policy Company" at bounding box center [385, 103] width 31 height 9
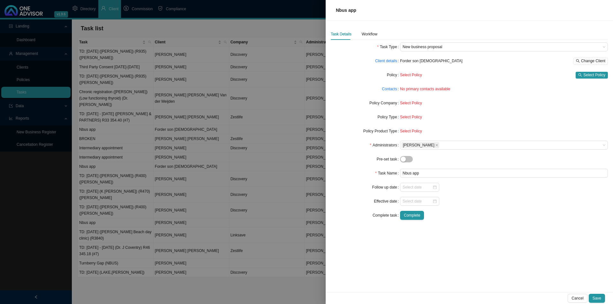
click at [412, 105] on span "Select Policy" at bounding box center [411, 103] width 22 height 4
click at [414, 116] on span "Select Policy" at bounding box center [411, 117] width 22 height 4
click at [486, 74] on span "Select Policy" at bounding box center [595, 75] width 22 height 6
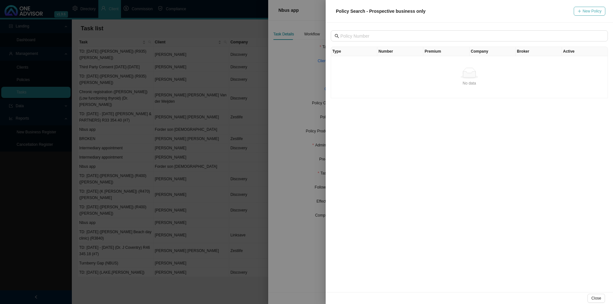
click at [486, 13] on span "New Policy" at bounding box center [592, 11] width 19 height 6
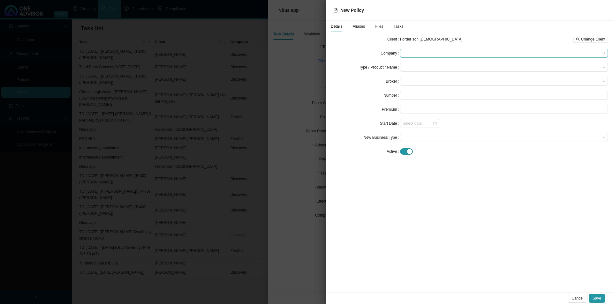
click at [414, 57] on span at bounding box center [504, 53] width 203 height 8
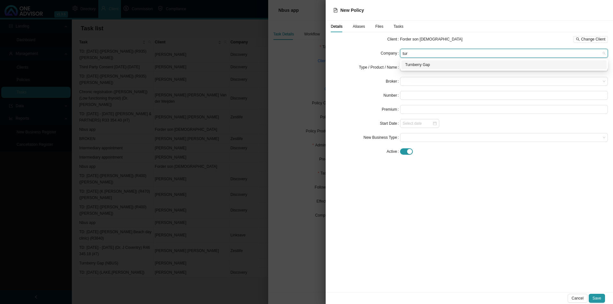
type input "turn"
click at [425, 68] on div "Turnberry Gap" at bounding box center [504, 65] width 198 height 6
click at [416, 66] on input "search" at bounding box center [502, 67] width 198 height 8
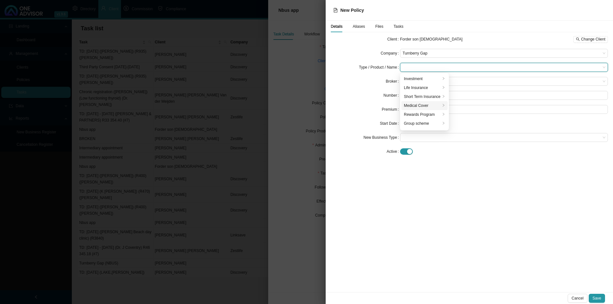
click at [423, 104] on div "Medical Cover" at bounding box center [422, 106] width 37 height 6
click at [469, 88] on div "Gap Cover" at bounding box center [473, 88] width 41 height 6
click at [410, 80] on span at bounding box center [504, 81] width 203 height 8
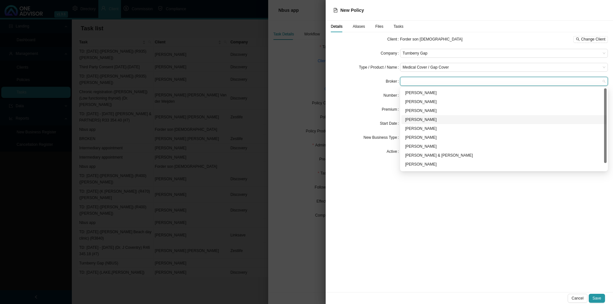
click at [412, 120] on div "[PERSON_NAME]" at bounding box center [504, 120] width 198 height 6
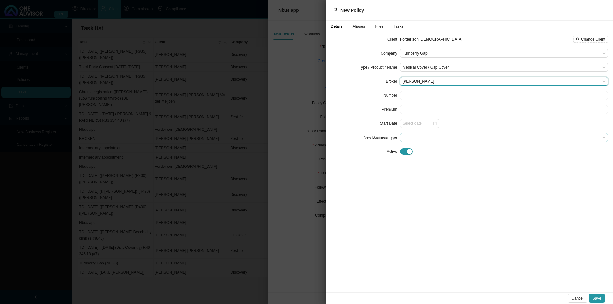
click at [424, 135] on span at bounding box center [504, 138] width 203 height 8
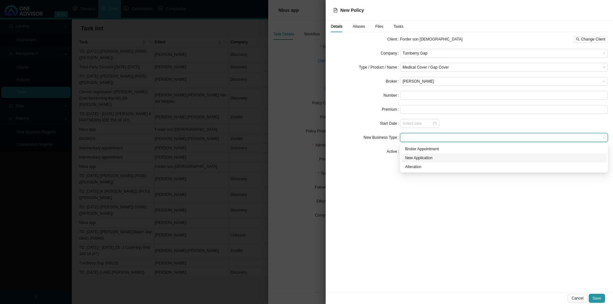
click at [419, 159] on div "New Application" at bounding box center [504, 158] width 198 height 6
click at [486, 235] on span "Save" at bounding box center [597, 299] width 9 height 6
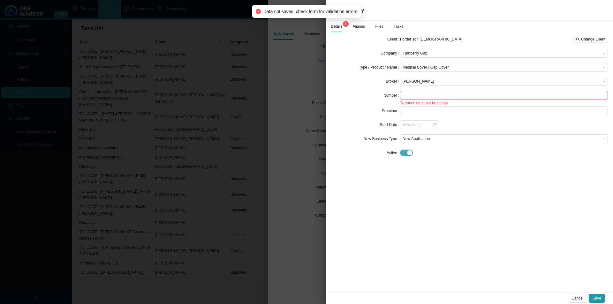
click at [409, 154] on div "button" at bounding box center [409, 152] width 5 height 5
click at [486, 235] on span "Save" at bounding box center [597, 299] width 9 height 6
click at [413, 96] on input "text" at bounding box center [504, 95] width 208 height 9
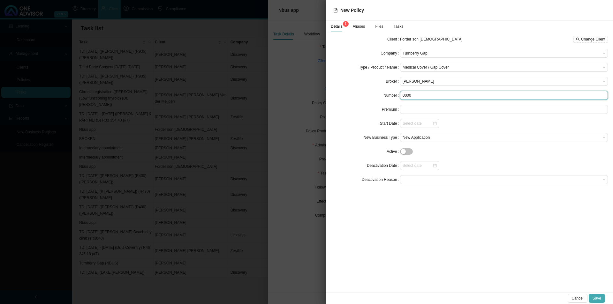
type input "0000"
click at [486, 235] on button "Save" at bounding box center [597, 298] width 16 height 9
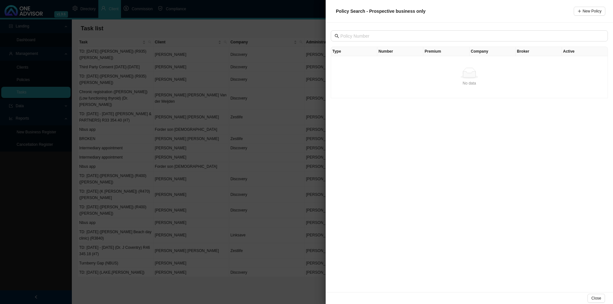
click at [352, 50] on th "Type" at bounding box center [354, 51] width 46 height 9
click at [401, 53] on th "Number" at bounding box center [401, 51] width 46 height 9
click at [442, 59] on td "No data No data" at bounding box center [469, 77] width 277 height 42
click at [433, 70] on div "No data" at bounding box center [470, 73] width 272 height 11
click at [386, 68] on div "No data" at bounding box center [470, 73] width 272 height 11
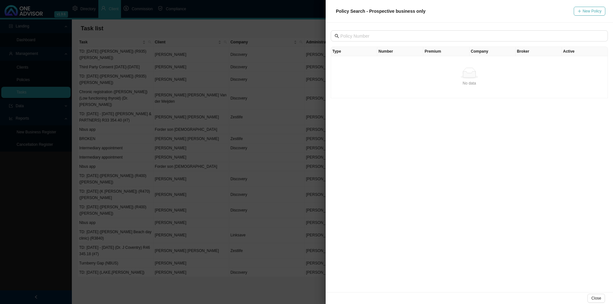
click at [486, 10] on span "New Policy" at bounding box center [592, 11] width 19 height 6
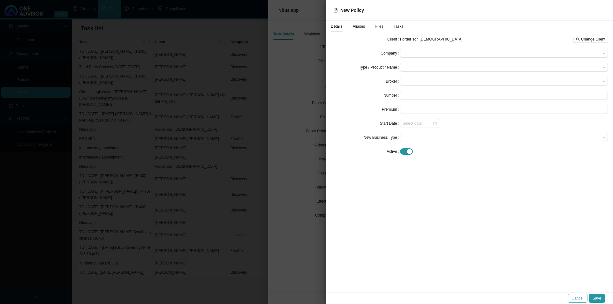
click at [486, 235] on span "Cancel" at bounding box center [578, 299] width 12 height 6
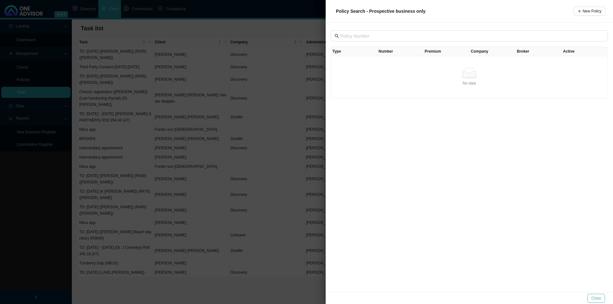
click at [486, 235] on button "Close" at bounding box center [597, 298] width 18 height 9
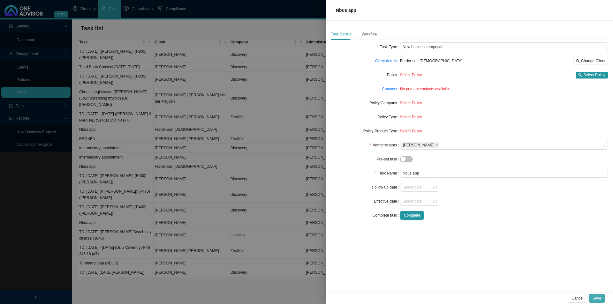
click at [486, 235] on span "Save" at bounding box center [597, 299] width 9 height 6
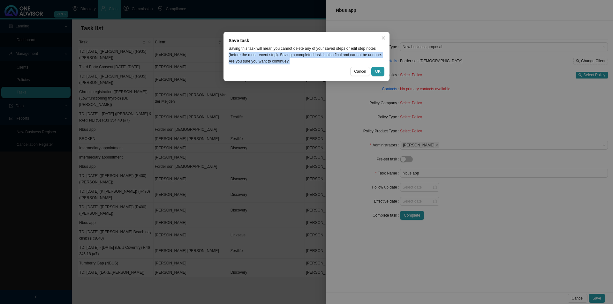
drag, startPoint x: 404, startPoint y: 65, endPoint x: 395, endPoint y: 74, distance: 13.1
click at [404, 66] on div "Save task Saving this task will mean you cannot delete any of your saved steps …" at bounding box center [306, 152] width 613 height 304
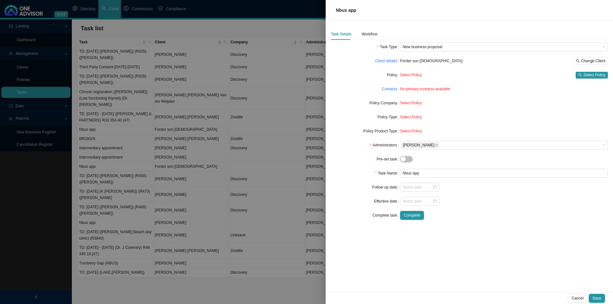
click at [486, 235] on span "Save" at bounding box center [597, 299] width 9 height 6
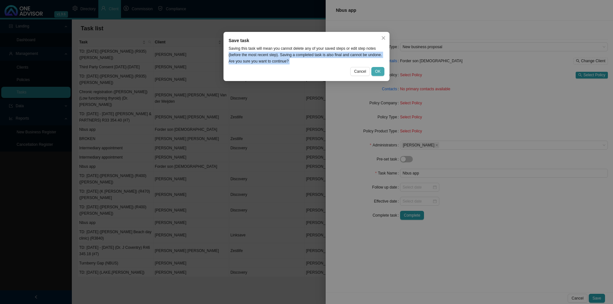
click at [382, 70] on button "OK" at bounding box center [378, 71] width 13 height 9
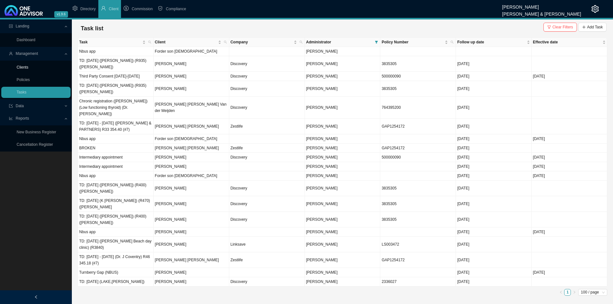
click at [20, 68] on link "Clients" at bounding box center [23, 67] width 12 height 4
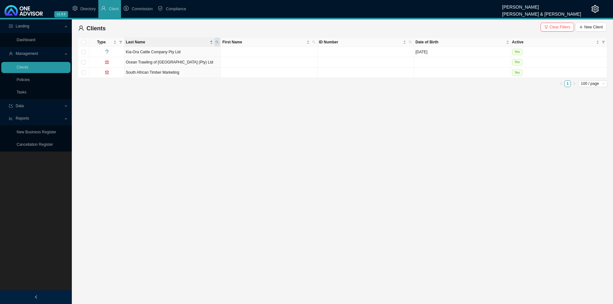
click at [218, 40] on span at bounding box center [217, 42] width 6 height 9
type input "forder"
click at [156, 71] on td "[PERSON_NAME]" at bounding box center [173, 73] width 96 height 10
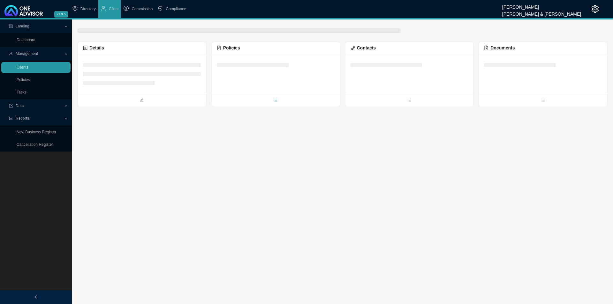
drag, startPoint x: 261, startPoint y: 66, endPoint x: 245, endPoint y: 72, distance: 16.4
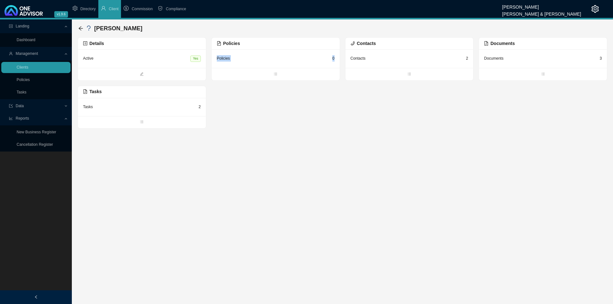
click at [266, 58] on div "Policies 0" at bounding box center [276, 59] width 118 height 8
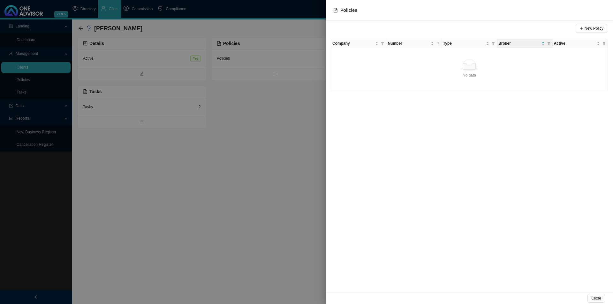
click at [407, 69] on div "No data" at bounding box center [470, 65] width 272 height 11
click at [175, 205] on div at bounding box center [306, 152] width 613 height 304
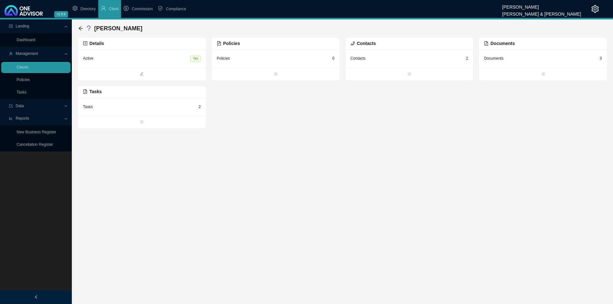
click at [81, 25] on div "[PERSON_NAME]" at bounding box center [111, 29] width 67 height 12
click at [80, 29] on icon "arrow-left" at bounding box center [80, 28] width 5 height 5
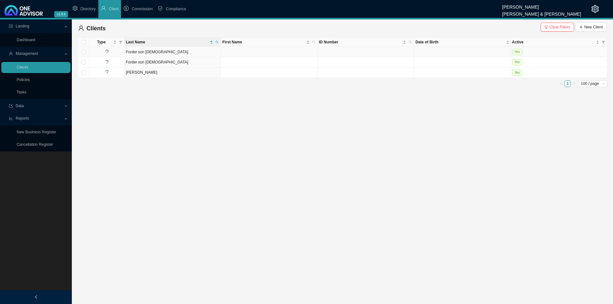
click at [156, 54] on td "Forder son [DEMOGRAPHIC_DATA]" at bounding box center [173, 52] width 96 height 10
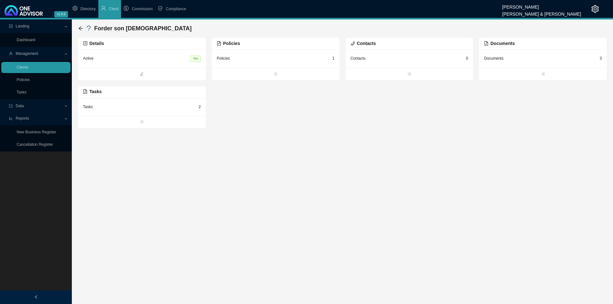
click at [275, 65] on div "Policies 1" at bounding box center [276, 59] width 128 height 19
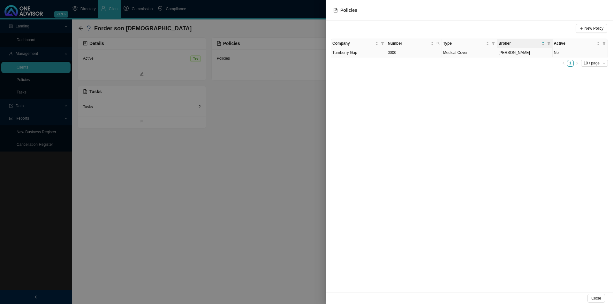
click at [401, 53] on td "0000" at bounding box center [414, 52] width 55 height 9
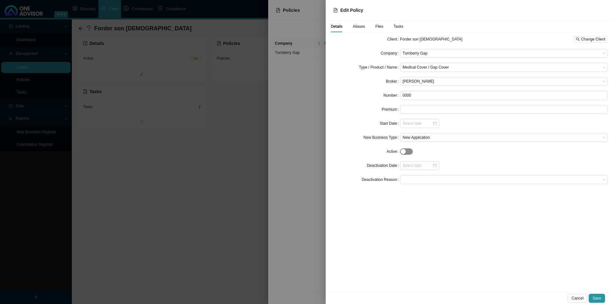
click at [401, 150] on button "button" at bounding box center [406, 152] width 13 height 6
click at [486, 235] on span "Save" at bounding box center [597, 299] width 9 height 6
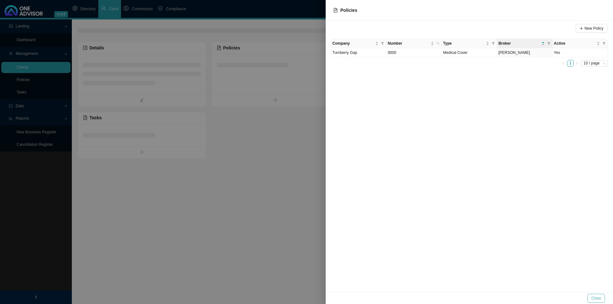
click at [486, 235] on span "Close" at bounding box center [597, 299] width 10 height 6
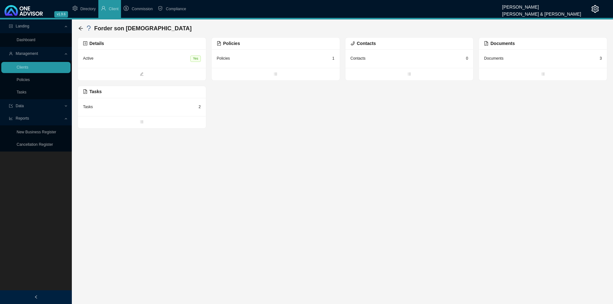
click at [116, 113] on div "Tasks 2" at bounding box center [142, 107] width 128 height 18
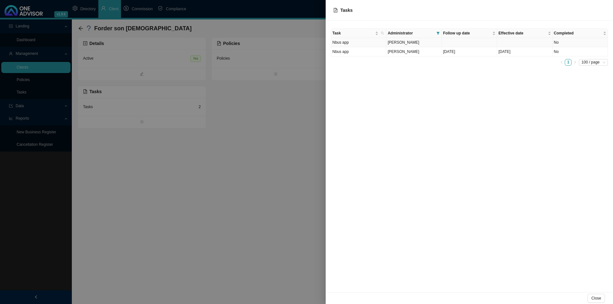
click at [455, 42] on td at bounding box center [469, 42] width 55 height 9
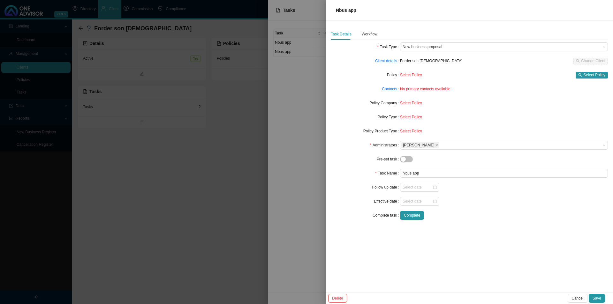
click at [372, 42] on div "Task Details Workflow Task Type New business proposal Client details Forder son…" at bounding box center [469, 126] width 277 height 197
click at [371, 36] on div "Workflow" at bounding box center [370, 34] width 16 height 6
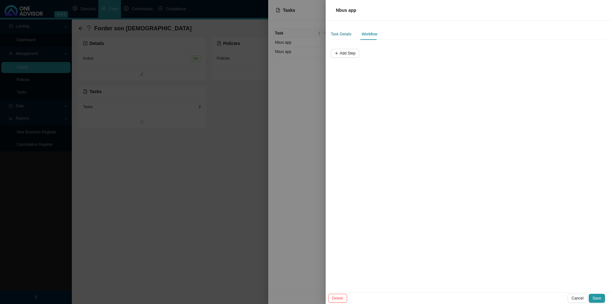
click at [344, 31] on div "Task Details" at bounding box center [341, 34] width 21 height 6
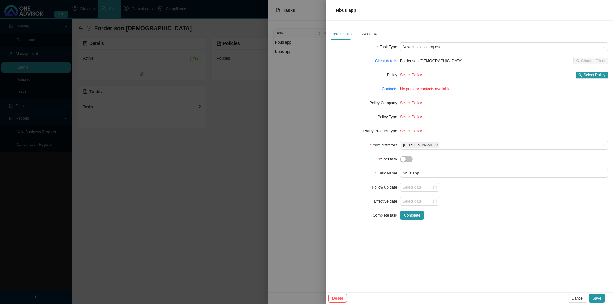
click at [399, 102] on label "Policy Company" at bounding box center [385, 103] width 31 height 9
click at [374, 99] on label "Policy Company" at bounding box center [385, 103] width 31 height 9
click at [486, 72] on span "Select Policy" at bounding box center [595, 75] width 22 height 6
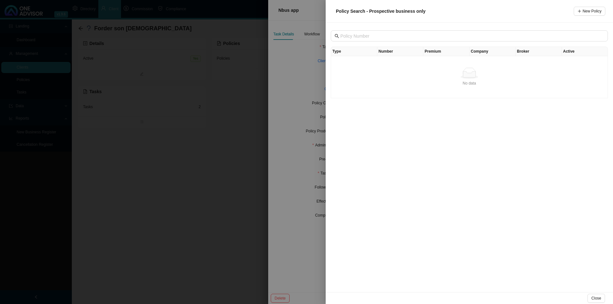
click at [361, 59] on td "No data No data" at bounding box center [469, 77] width 277 height 42
click at [409, 52] on th "Number" at bounding box center [401, 51] width 46 height 9
click at [445, 52] on th "Premium" at bounding box center [447, 51] width 46 height 9
click at [481, 57] on td "No data No data" at bounding box center [469, 77] width 277 height 42
click at [470, 67] on td "No data No data" at bounding box center [469, 77] width 277 height 42
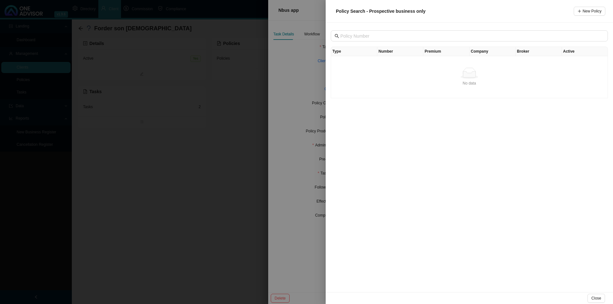
click at [440, 154] on div "Type Number Premium Company Broker Active No data No data" at bounding box center [470, 158] width 288 height 270
click at [486, 235] on button "Close" at bounding box center [597, 298] width 18 height 9
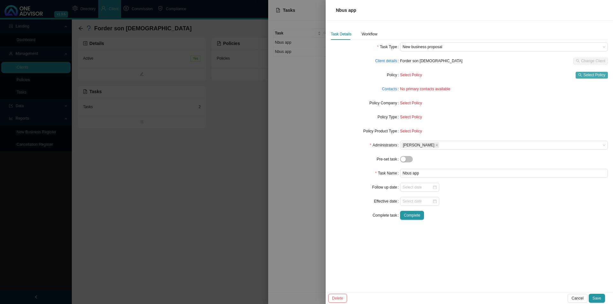
click at [486, 74] on button "Select Policy" at bounding box center [592, 75] width 32 height 7
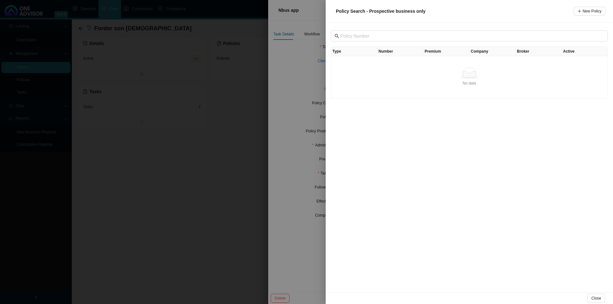
click at [434, 60] on td "No data No data" at bounding box center [469, 77] width 277 height 42
click at [398, 52] on th "Number" at bounding box center [401, 51] width 46 height 9
click at [357, 55] on th "Type" at bounding box center [354, 51] width 46 height 9
click at [401, 54] on th "Number" at bounding box center [401, 51] width 46 height 9
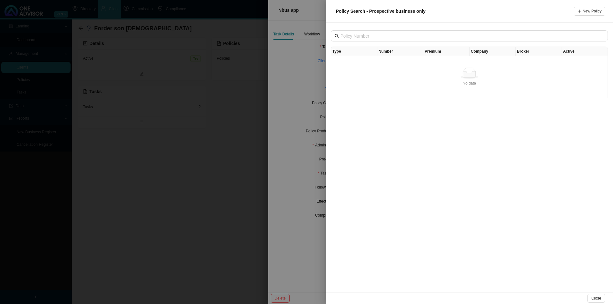
click at [446, 50] on th "Premium" at bounding box center [447, 51] width 46 height 9
click at [383, 65] on td "No data No data" at bounding box center [469, 77] width 277 height 42
click at [391, 29] on div "Type Number Premium Company Broker Active No data No data" at bounding box center [470, 158] width 288 height 270
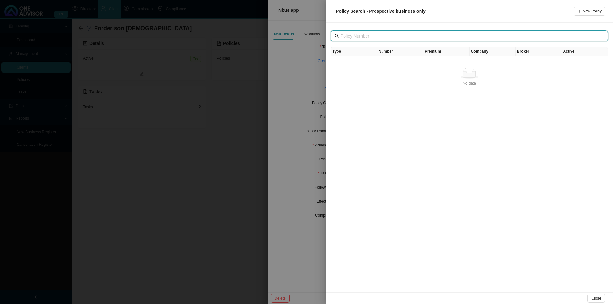
click at [385, 34] on input "text" at bounding box center [470, 36] width 259 height 7
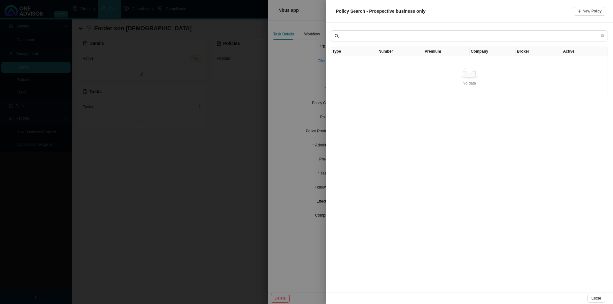
click at [371, 89] on td "No data No data" at bounding box center [469, 77] width 277 height 42
click at [385, 54] on th "Number" at bounding box center [401, 51] width 46 height 9
click at [382, 86] on div "No data" at bounding box center [470, 83] width 272 height 6
click at [463, 64] on td "No data No data" at bounding box center [469, 77] width 277 height 42
drag, startPoint x: 334, startPoint y: 20, endPoint x: 464, endPoint y: 125, distance: 166.8
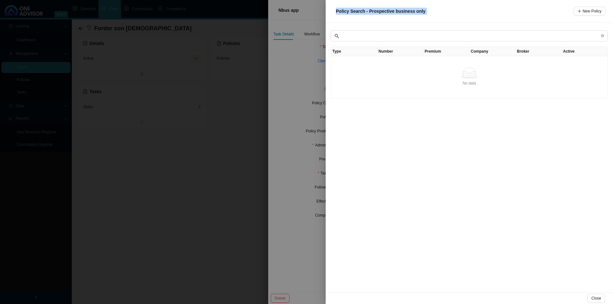
click at [360, 65] on div "Policy Search - Prospective business only New Policy Type Number Premium Compan…" at bounding box center [470, 152] width 288 height 304
click at [486, 235] on button "Close" at bounding box center [597, 298] width 18 height 9
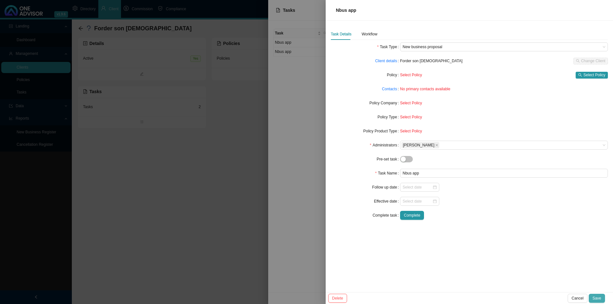
click at [486, 235] on span "Save" at bounding box center [597, 299] width 9 height 6
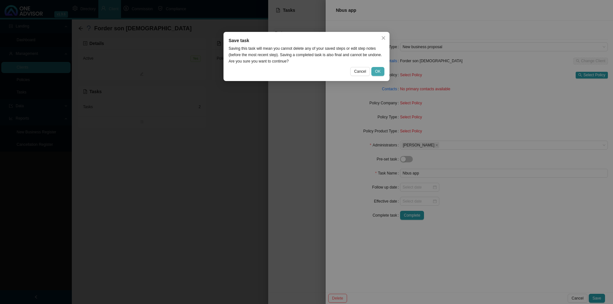
click at [378, 71] on span "OK" at bounding box center [377, 71] width 5 height 6
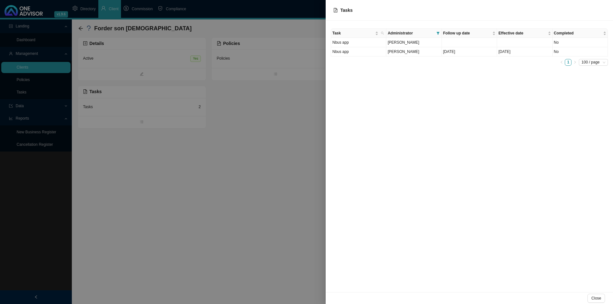
click at [146, 222] on div at bounding box center [306, 152] width 613 height 304
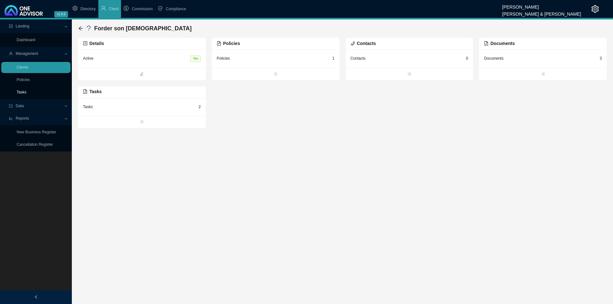
drag, startPoint x: 15, startPoint y: 91, endPoint x: 21, endPoint y: 96, distance: 8.0
click at [17, 91] on link "Tasks" at bounding box center [22, 92] width 10 height 4
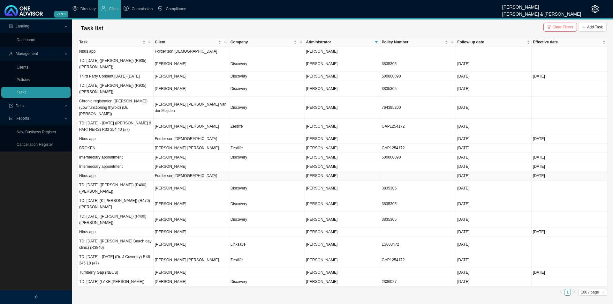
click at [189, 172] on td "Forder son [DEMOGRAPHIC_DATA]" at bounding box center [192, 176] width 76 height 9
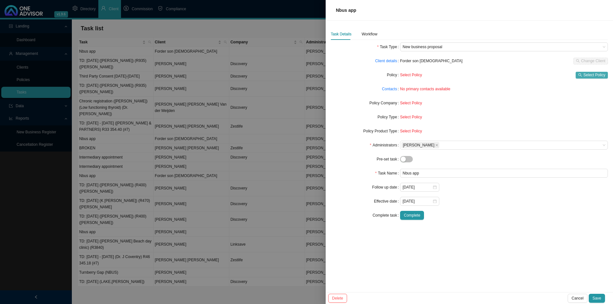
click at [486, 73] on span "Select Policy" at bounding box center [595, 75] width 22 height 6
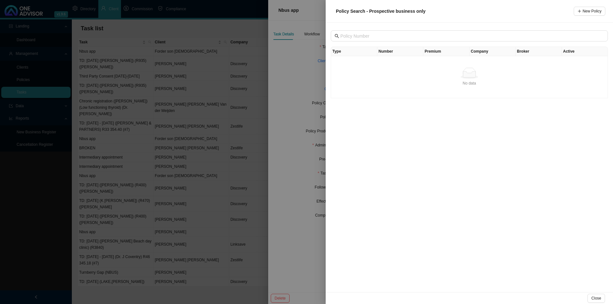
click at [441, 68] on div "No data" at bounding box center [470, 73] width 272 height 11
click at [486, 9] on span "button" at bounding box center [580, 11] width 4 height 4
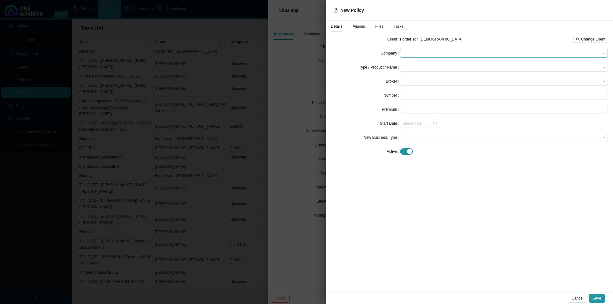
click at [418, 53] on span at bounding box center [504, 53] width 203 height 8
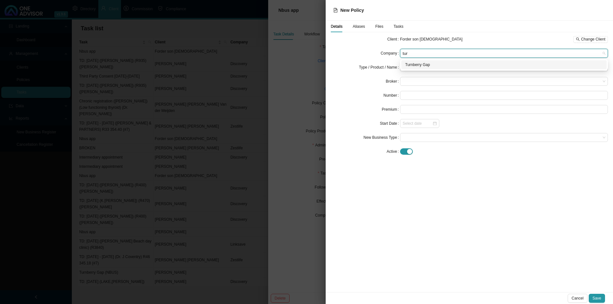
type input "turn"
click at [446, 62] on div "Turnberry Gap" at bounding box center [504, 65] width 198 height 6
click at [406, 69] on input "search" at bounding box center [502, 67] width 198 height 8
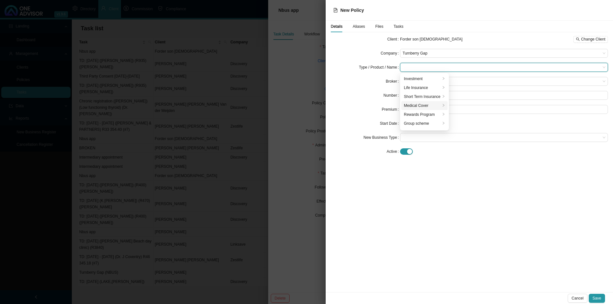
click at [423, 104] on div "Medical Cover" at bounding box center [422, 106] width 37 height 6
click at [474, 96] on div "Gap Policy Fee" at bounding box center [473, 97] width 41 height 6
click at [466, 64] on span "Medical Cover / Gap Policy Fee" at bounding box center [504, 67] width 203 height 8
click at [479, 86] on div "Gap Cover" at bounding box center [473, 88] width 41 height 6
click at [420, 81] on span at bounding box center [504, 81] width 203 height 8
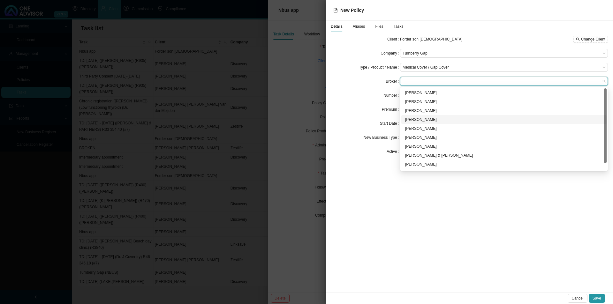
click at [419, 117] on div "[PERSON_NAME]" at bounding box center [504, 120] width 198 height 6
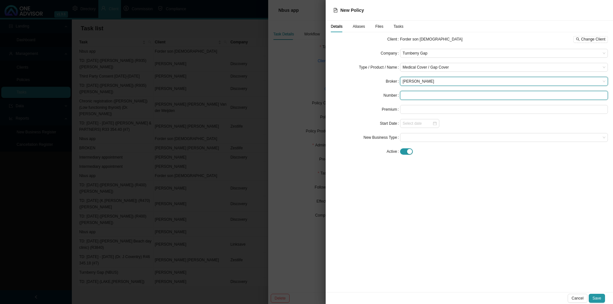
click at [428, 96] on input "text" at bounding box center [504, 95] width 208 height 9
click at [412, 138] on span at bounding box center [504, 138] width 203 height 8
type input "000"
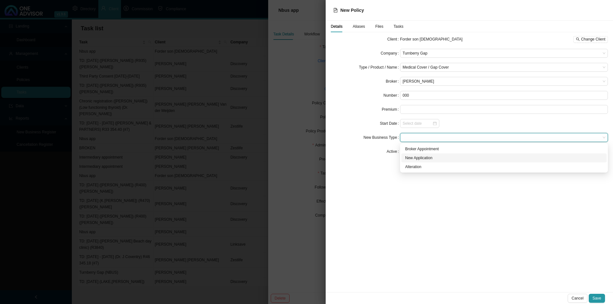
click at [417, 156] on div "New Application" at bounding box center [504, 158] width 198 height 6
click at [486, 235] on span "Save" at bounding box center [597, 299] width 9 height 6
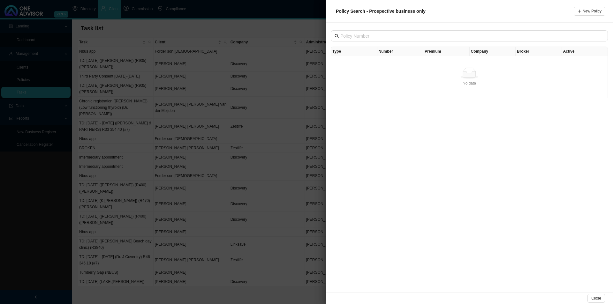
click at [404, 57] on td "No data No data" at bounding box center [469, 77] width 277 height 42
click at [397, 51] on th "Number" at bounding box center [401, 51] width 46 height 9
click at [329, 51] on div "Type Number Premium Company Broker Active No data No data" at bounding box center [470, 158] width 288 height 270
click at [486, 61] on td "No data No data" at bounding box center [469, 77] width 277 height 42
click at [472, 53] on th "Company" at bounding box center [493, 51] width 46 height 9
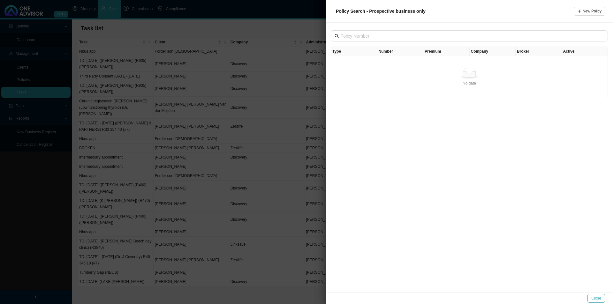
click at [486, 235] on button "Close" at bounding box center [597, 298] width 18 height 9
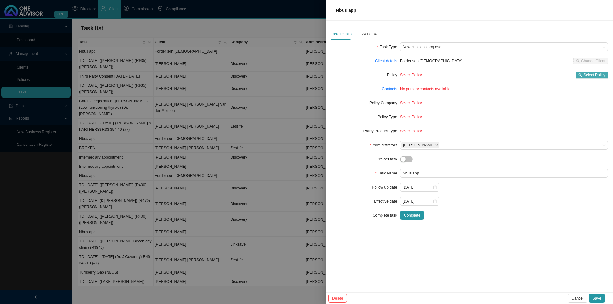
click at [486, 72] on button "Select Policy" at bounding box center [592, 75] width 32 height 7
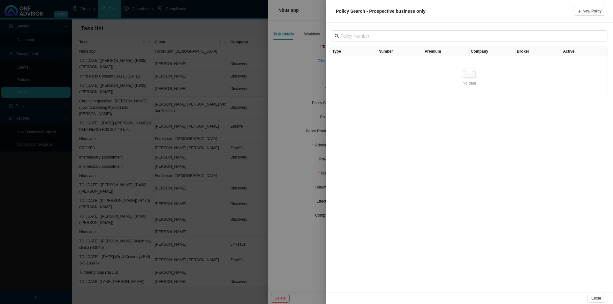
click at [396, 51] on th "Number" at bounding box center [401, 51] width 46 height 9
click at [442, 50] on th "Premium" at bounding box center [447, 51] width 46 height 9
click at [352, 48] on th "Type" at bounding box center [354, 51] width 46 height 9
click at [486, 235] on span "Close" at bounding box center [597, 299] width 10 height 6
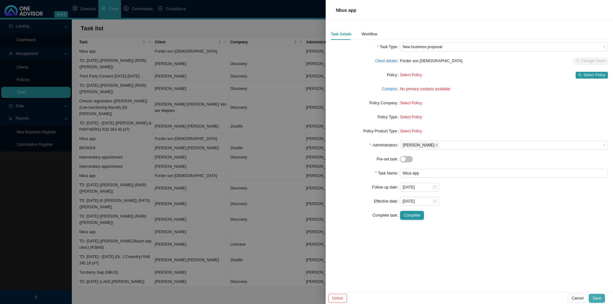
click at [486, 235] on span "Save" at bounding box center [597, 299] width 9 height 6
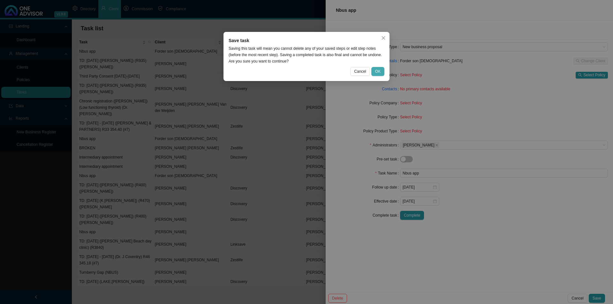
click at [379, 70] on span "OK" at bounding box center [377, 71] width 5 height 6
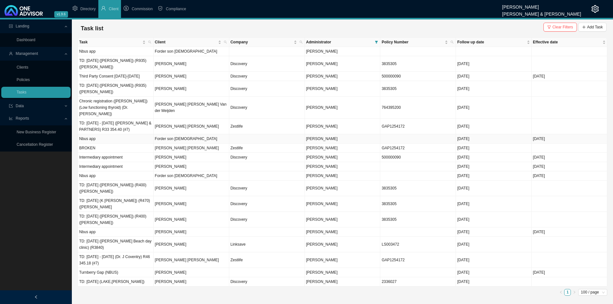
click at [203, 135] on td "Forder son [DEMOGRAPHIC_DATA]" at bounding box center [192, 139] width 76 height 9
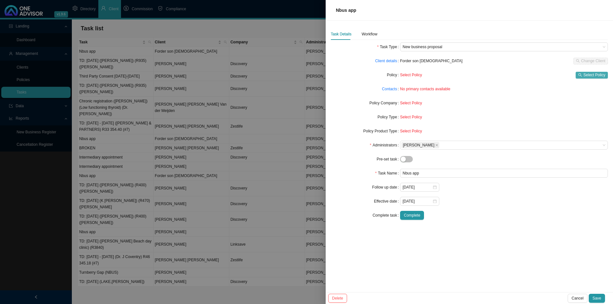
click at [486, 75] on span "Select Policy" at bounding box center [595, 75] width 22 height 6
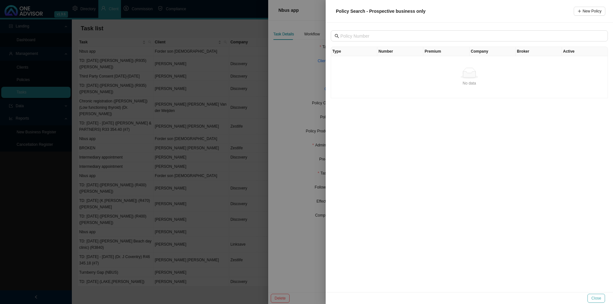
click at [486, 235] on span "Close" at bounding box center [597, 299] width 10 height 6
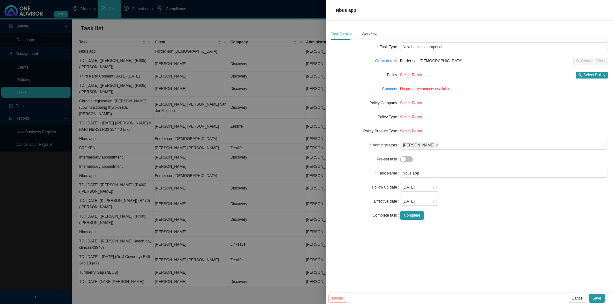
click at [486, 235] on button "Cancel" at bounding box center [577, 298] width 19 height 9
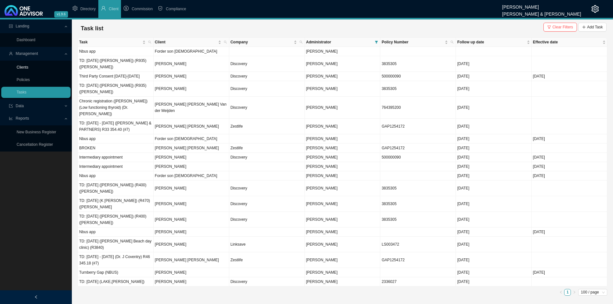
click at [23, 66] on link "Clients" at bounding box center [23, 67] width 12 height 4
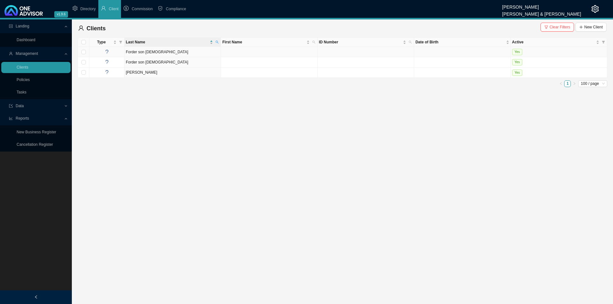
click at [160, 53] on td "Forder son [DEMOGRAPHIC_DATA]" at bounding box center [173, 52] width 96 height 10
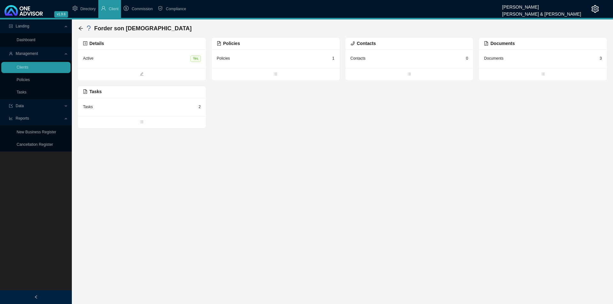
click at [272, 62] on div "Policies 1" at bounding box center [276, 59] width 118 height 8
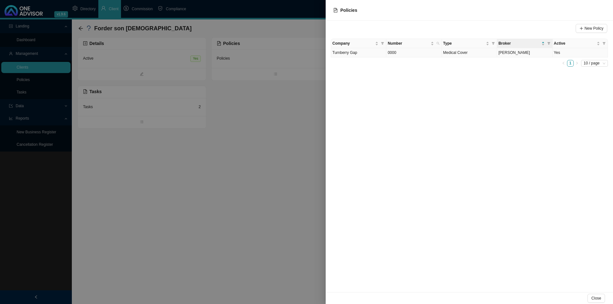
click at [374, 55] on td "Turnberry Gap" at bounding box center [358, 52] width 55 height 9
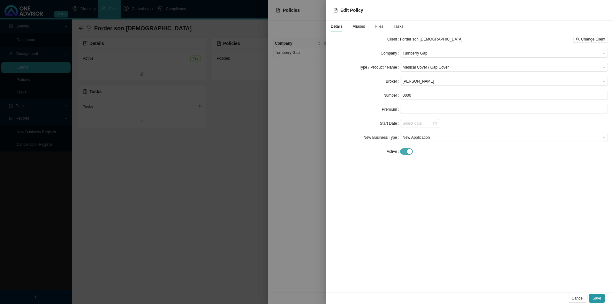
click at [411, 152] on div "button" at bounding box center [409, 151] width 5 height 5
click at [418, 166] on input at bounding box center [418, 166] width 30 height 6
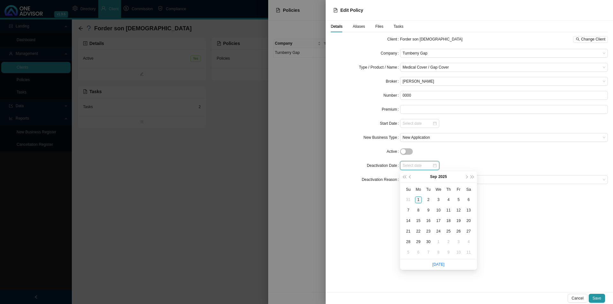
type input "[DATE]"
click at [357, 198] on div "Details Aliases Files Tasks Client Forder son [DEMOGRAPHIC_DATA] Change Client …" at bounding box center [470, 157] width 288 height 272
click at [410, 181] on span at bounding box center [504, 180] width 203 height 8
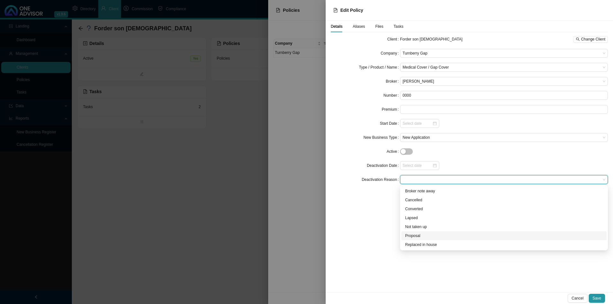
click at [412, 235] on div "Proposal" at bounding box center [504, 236] width 198 height 6
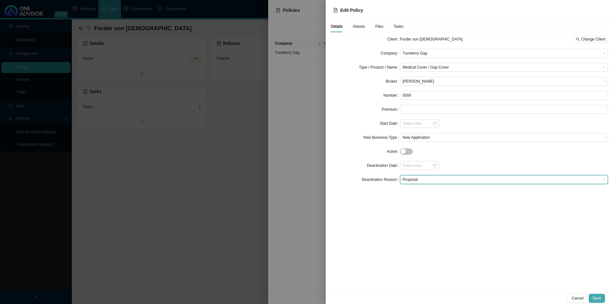
click at [486, 235] on span "Save" at bounding box center [597, 299] width 9 height 6
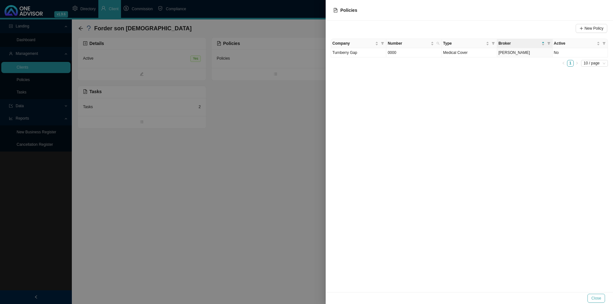
click at [486, 235] on span "Close" at bounding box center [597, 299] width 10 height 6
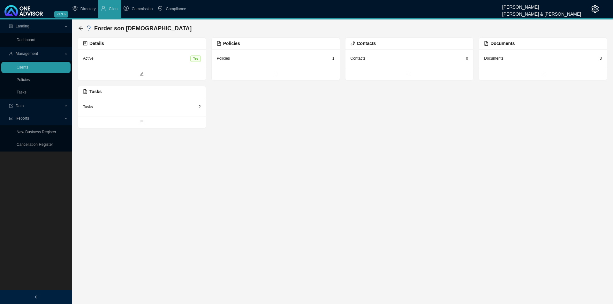
click at [91, 108] on div "Tasks" at bounding box center [88, 107] width 10 height 6
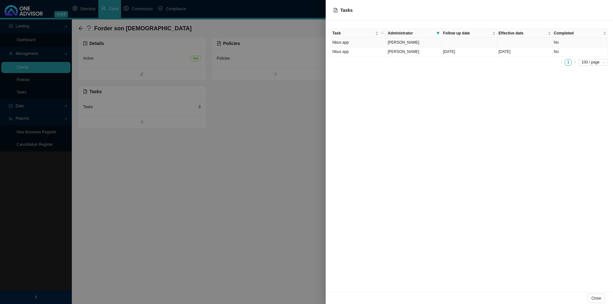
click at [366, 46] on td "Nbus app" at bounding box center [358, 42] width 55 height 9
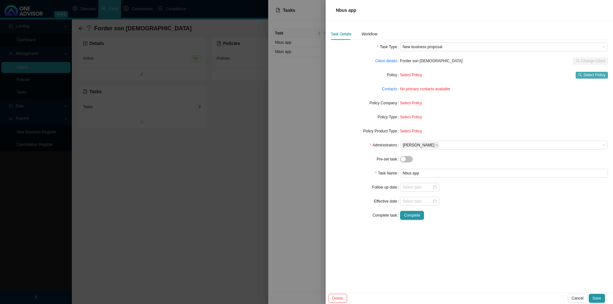
click at [486, 77] on button "Select Policy" at bounding box center [592, 75] width 32 height 7
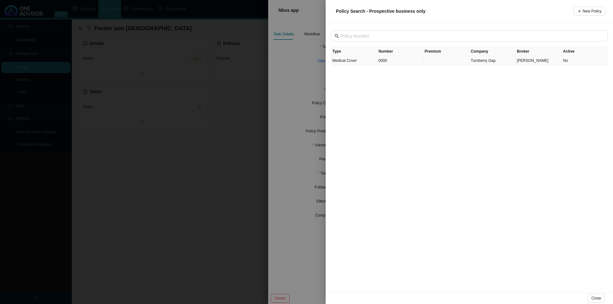
click at [367, 63] on td "Medical Cover" at bounding box center [354, 60] width 46 height 9
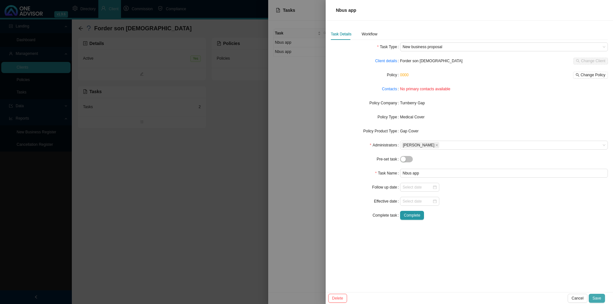
click at [486, 235] on span "Save" at bounding box center [597, 299] width 9 height 6
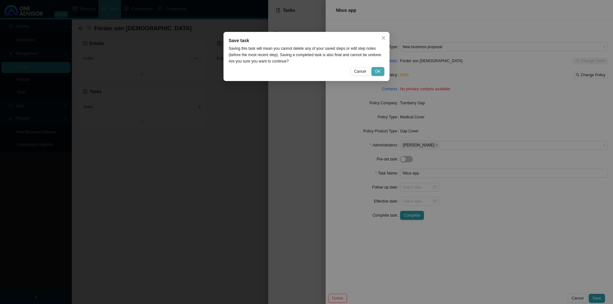
click at [383, 69] on button "OK" at bounding box center [378, 71] width 13 height 9
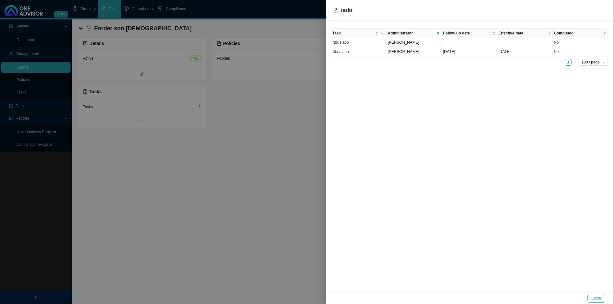
click at [486, 235] on span "Close" at bounding box center [597, 299] width 10 height 6
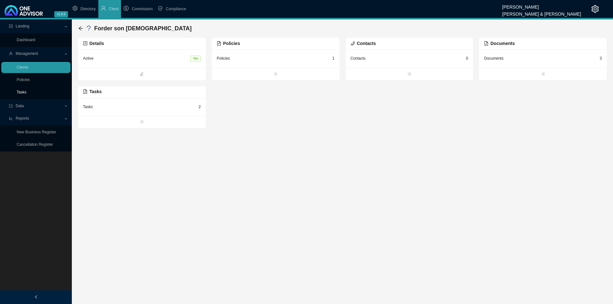
click at [27, 91] on link "Tasks" at bounding box center [22, 92] width 10 height 4
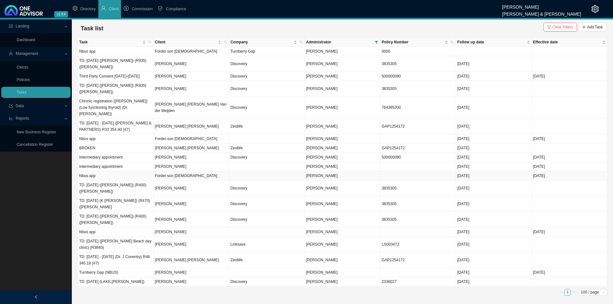
click at [185, 172] on td "Forder son [DEMOGRAPHIC_DATA]" at bounding box center [192, 176] width 76 height 9
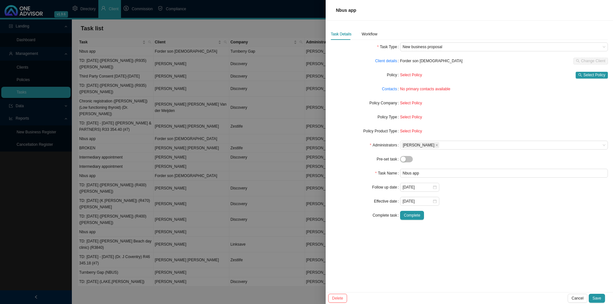
drag, startPoint x: 586, startPoint y: 275, endPoint x: 580, endPoint y: 293, distance: 19.1
click at [486, 235] on div "Task Details Workflow Task Type New business proposal Client details Forder son…" at bounding box center [470, 157] width 288 height 272
click at [486, 235] on span "Cancel" at bounding box center [578, 299] width 12 height 6
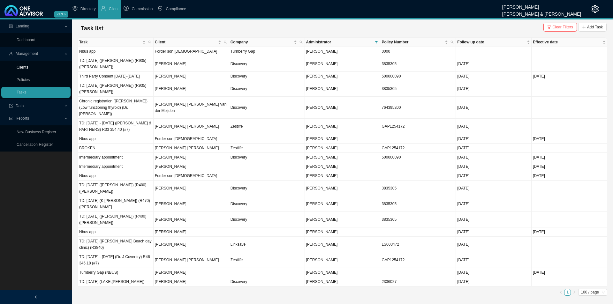
click at [28, 66] on link "Clients" at bounding box center [23, 67] width 12 height 4
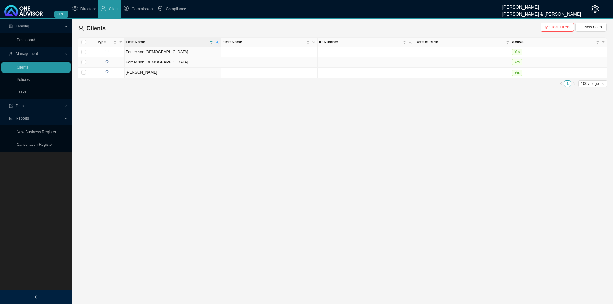
click at [146, 62] on td "Forder son [DEMOGRAPHIC_DATA]" at bounding box center [173, 62] width 96 height 10
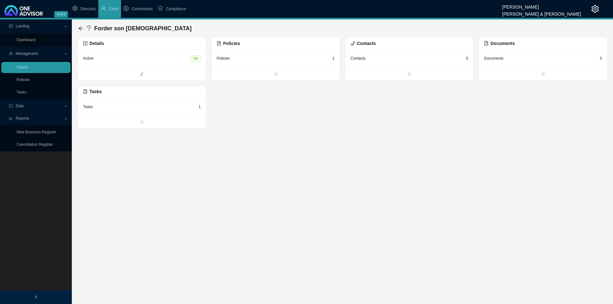
click at [246, 65] on div "Policies 1" at bounding box center [276, 59] width 128 height 19
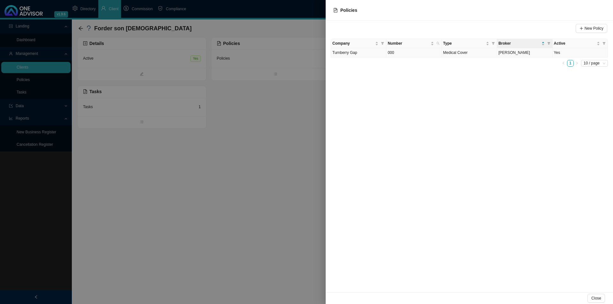
click at [351, 54] on span "Turnberry Gap" at bounding box center [345, 52] width 25 height 4
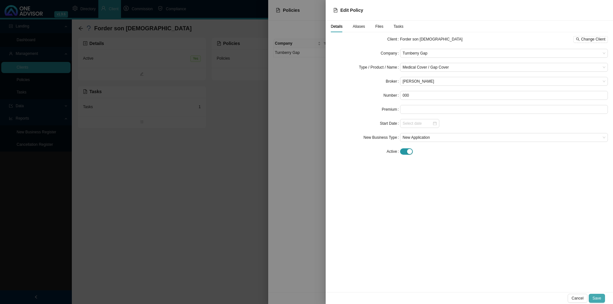
click at [486, 235] on span "Save" at bounding box center [597, 299] width 9 height 6
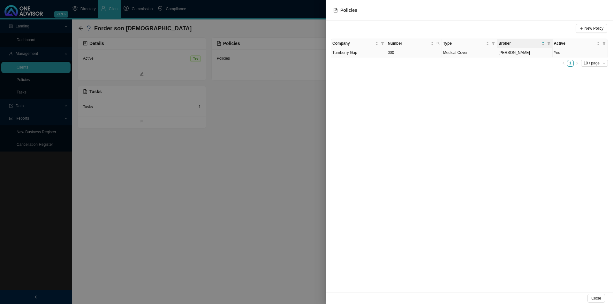
click at [358, 53] on td "Turnberry Gap" at bounding box center [358, 52] width 55 height 9
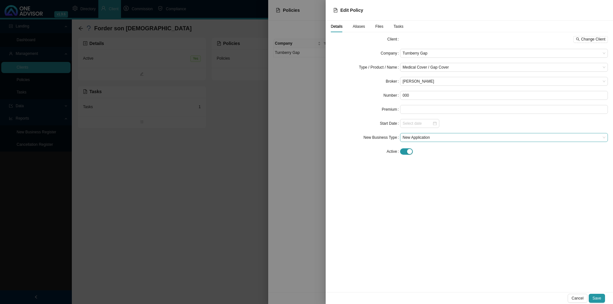
click at [426, 136] on span "New Application" at bounding box center [504, 138] width 203 height 8
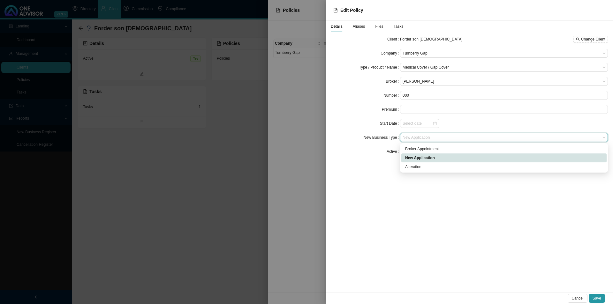
click at [426, 136] on span "New Application" at bounding box center [504, 138] width 203 height 8
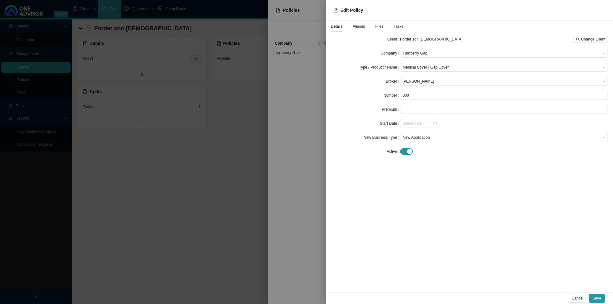
drag, startPoint x: 558, startPoint y: 281, endPoint x: 589, endPoint y: 297, distance: 34.6
click at [486, 235] on div "Details Aliases Files Tasks Client Forder son [DEMOGRAPHIC_DATA] Change Client …" at bounding box center [470, 157] width 288 height 272
click at [486, 235] on span "Save" at bounding box center [597, 299] width 9 height 6
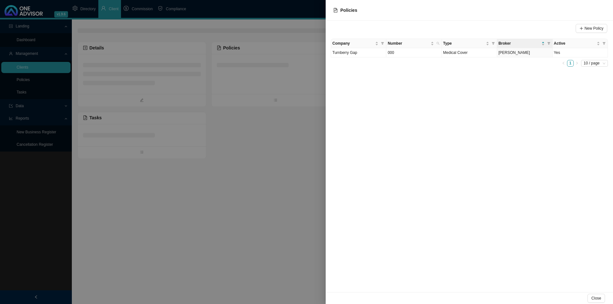
click at [213, 201] on div at bounding box center [306, 152] width 613 height 304
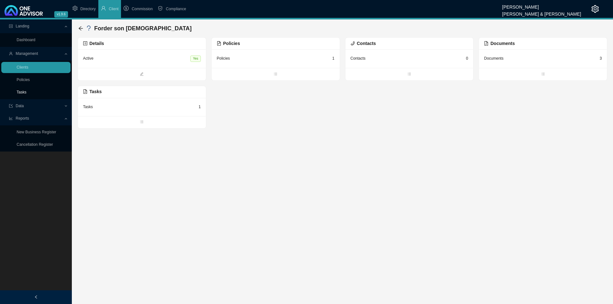
click at [17, 90] on link "Tasks" at bounding box center [22, 92] width 10 height 4
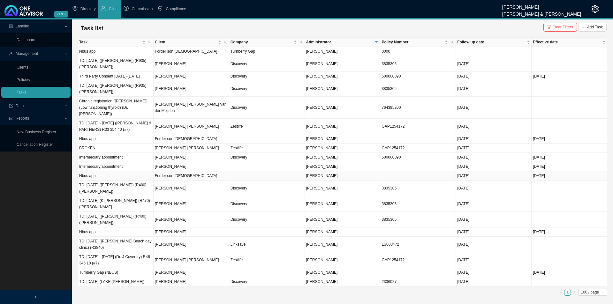
click at [166, 172] on td "Forder son [DEMOGRAPHIC_DATA]" at bounding box center [192, 176] width 76 height 9
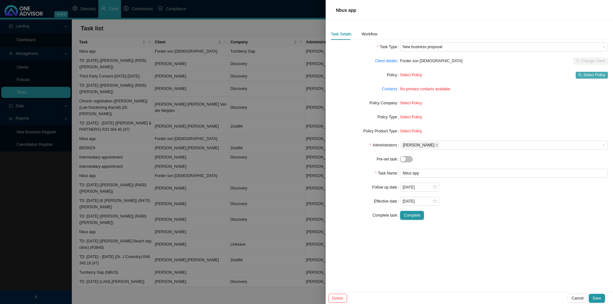
click at [486, 72] on span "Select Policy" at bounding box center [595, 75] width 22 height 6
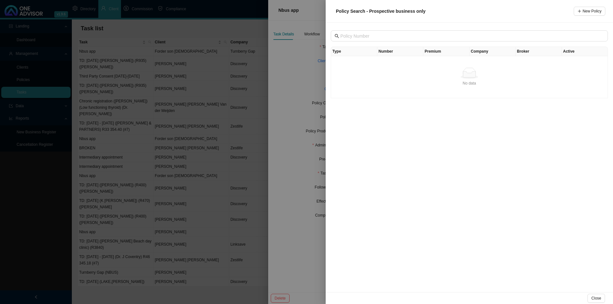
click at [445, 71] on div "No data" at bounding box center [470, 73] width 272 height 11
click at [394, 53] on th "Number" at bounding box center [401, 51] width 46 height 9
click at [486, 235] on button "Close" at bounding box center [597, 298] width 18 height 9
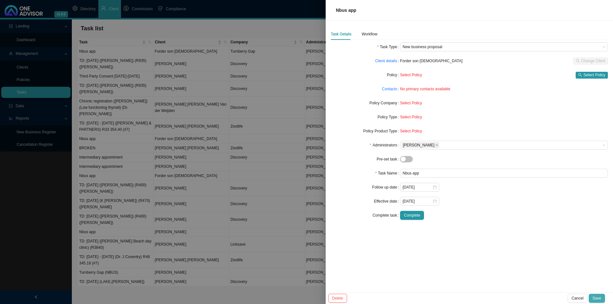
click at [486, 235] on span "Save" at bounding box center [597, 299] width 9 height 6
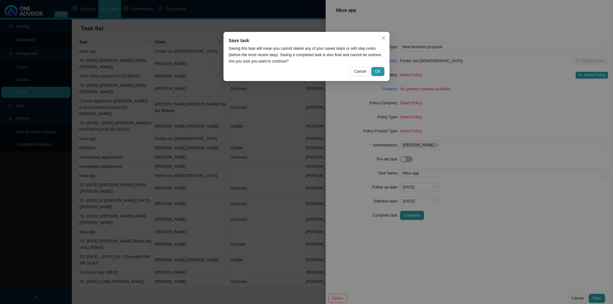
click at [385, 73] on div "Save task Saving this task will mean you cannot delete any of your saved steps …" at bounding box center [307, 56] width 166 height 49
click at [384, 72] on button "OK" at bounding box center [378, 71] width 13 height 9
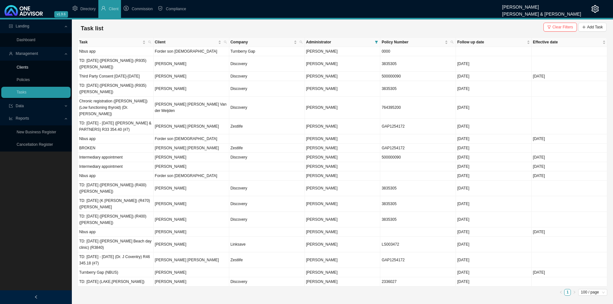
click at [19, 69] on link "Clients" at bounding box center [23, 67] width 12 height 4
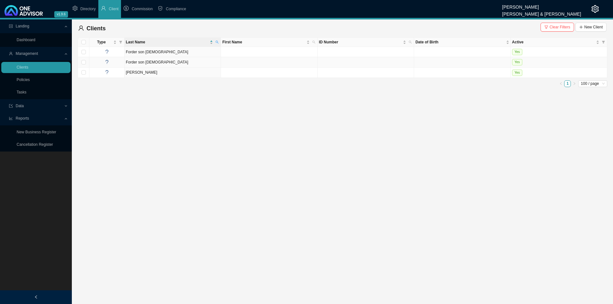
click at [133, 64] on td "Forder son [DEMOGRAPHIC_DATA]" at bounding box center [173, 62] width 96 height 10
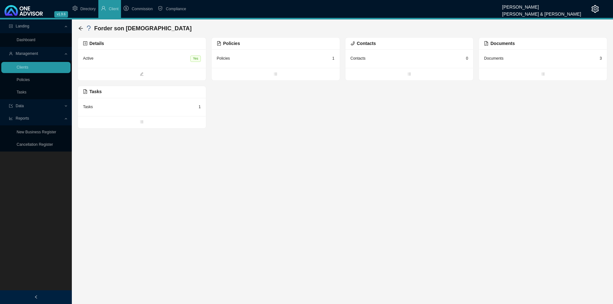
click at [265, 61] on div "Policies 1" at bounding box center [276, 59] width 118 height 8
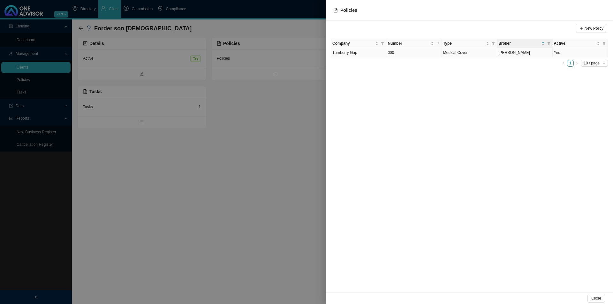
click at [356, 57] on td "Turnberry Gap" at bounding box center [358, 52] width 55 height 9
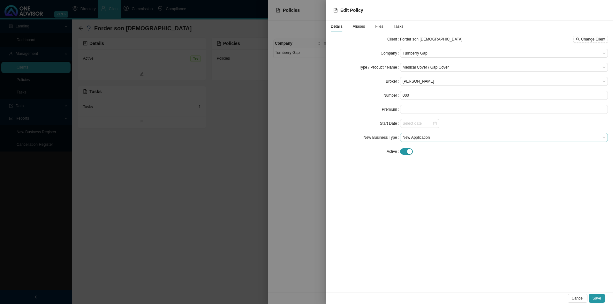
click at [423, 137] on span "New Application" at bounding box center [504, 138] width 203 height 8
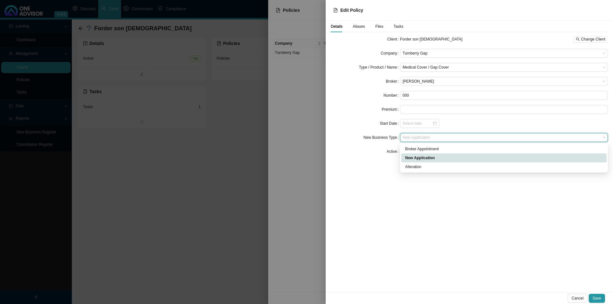
click at [424, 137] on span "New Application" at bounding box center [504, 138] width 203 height 8
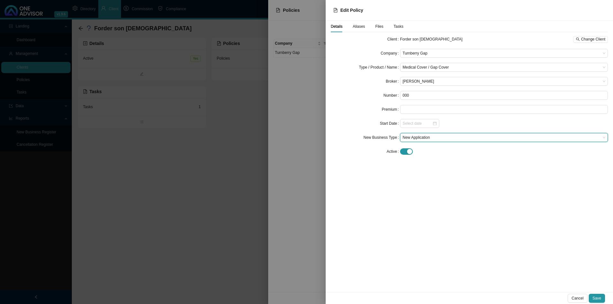
click at [327, 158] on div "Details Aliases Files Tasks Client Forder son [DEMOGRAPHIC_DATA] Change Client …" at bounding box center [470, 157] width 288 height 272
click at [486, 235] on button "Cancel" at bounding box center [577, 298] width 19 height 9
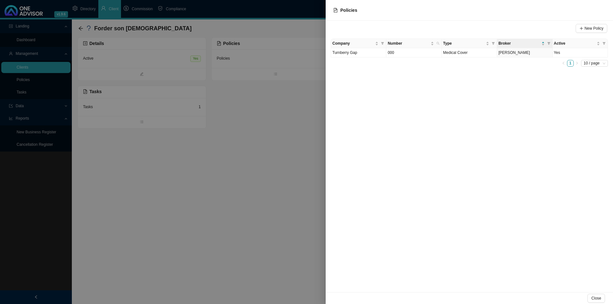
click at [486, 223] on div "New Policy Company Number Type Broker Active Turnberry Gap 000 Medical Cover [P…" at bounding box center [470, 157] width 288 height 272
click at [115, 231] on div at bounding box center [306, 152] width 613 height 304
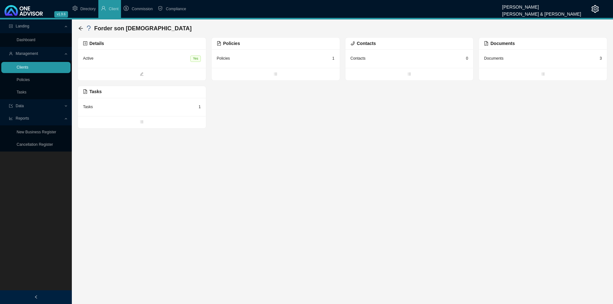
click at [25, 65] on link "Clients" at bounding box center [23, 67] width 12 height 4
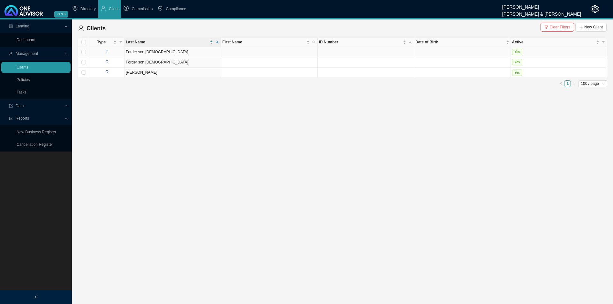
click at [149, 54] on td "Forder son [DEMOGRAPHIC_DATA]" at bounding box center [173, 52] width 96 height 10
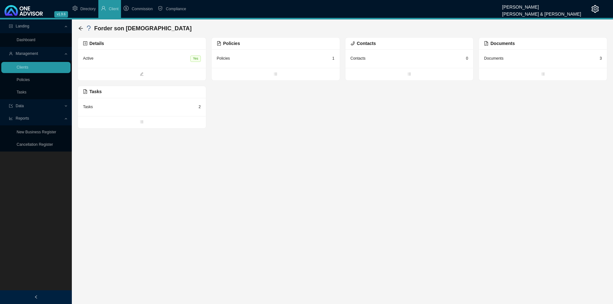
click at [257, 49] on div "Policies" at bounding box center [276, 44] width 128 height 12
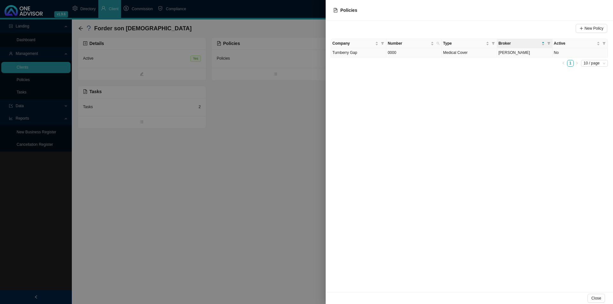
click at [357, 52] on span "Turnberry Gap" at bounding box center [345, 52] width 25 height 4
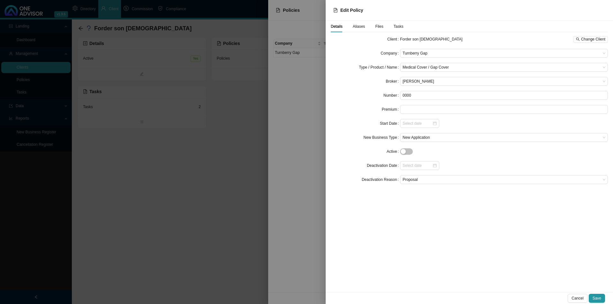
click at [214, 158] on div at bounding box center [306, 152] width 613 height 304
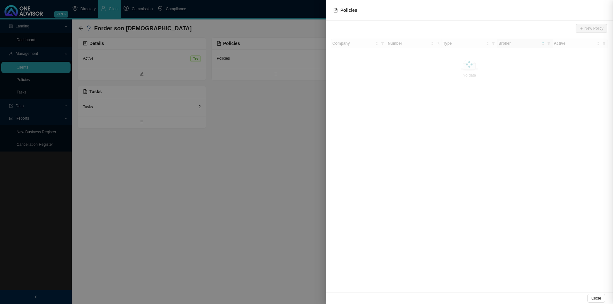
click at [213, 158] on div at bounding box center [306, 152] width 613 height 304
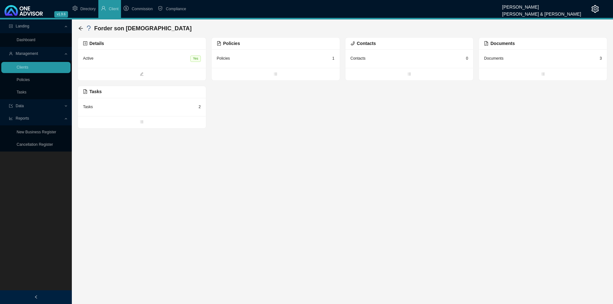
click at [80, 26] on div "Forder son [DEMOGRAPHIC_DATA]" at bounding box center [136, 29] width 116 height 12
click at [81, 28] on icon "arrow-left" at bounding box center [80, 28] width 5 height 5
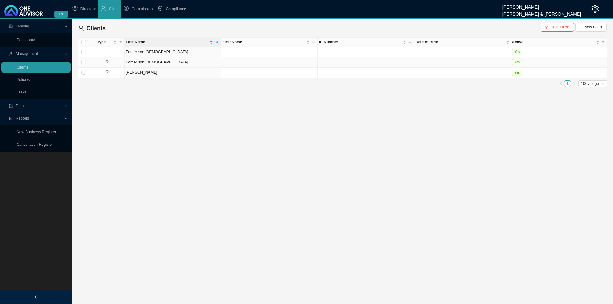
click at [147, 64] on td "Forder son [DEMOGRAPHIC_DATA]" at bounding box center [173, 62] width 96 height 10
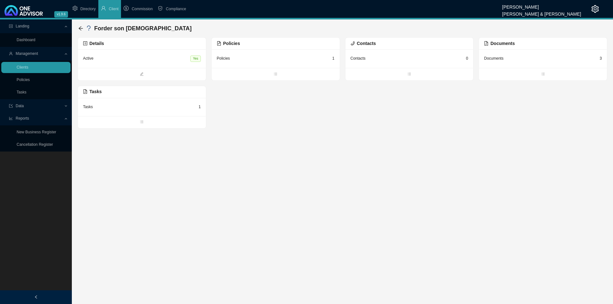
click at [274, 66] on div "Policies 1" at bounding box center [276, 59] width 128 height 19
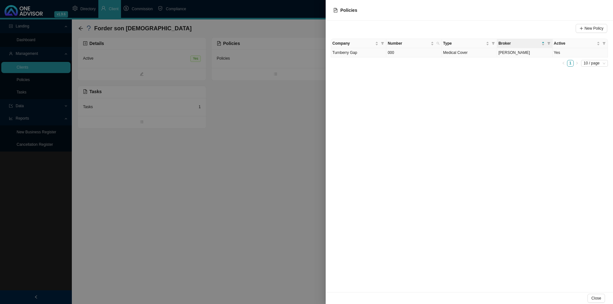
click at [358, 50] on td "Turnberry Gap" at bounding box center [358, 52] width 55 height 9
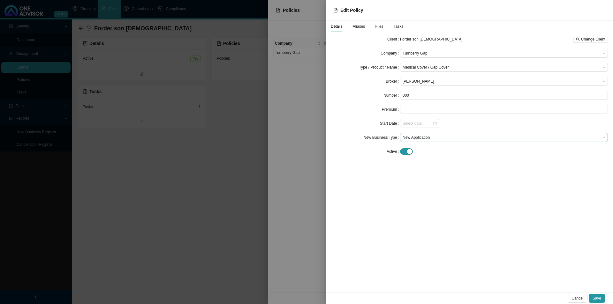
click at [414, 140] on span "New Application" at bounding box center [504, 138] width 203 height 8
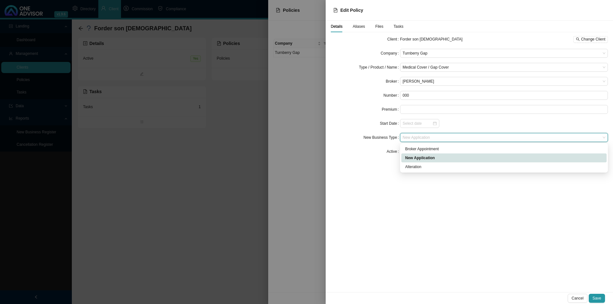
click at [414, 140] on span "New Application" at bounding box center [504, 138] width 203 height 8
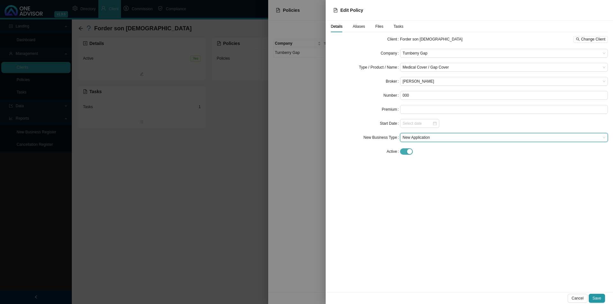
click at [404, 153] on span "button" at bounding box center [406, 152] width 13 height 6
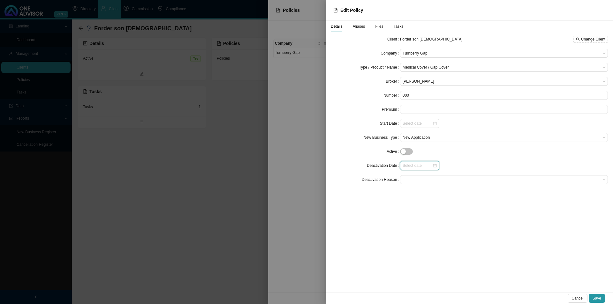
click at [405, 164] on input at bounding box center [418, 166] width 30 height 6
click at [486, 152] on div at bounding box center [504, 152] width 208 height 7
click at [437, 177] on span at bounding box center [504, 180] width 203 height 8
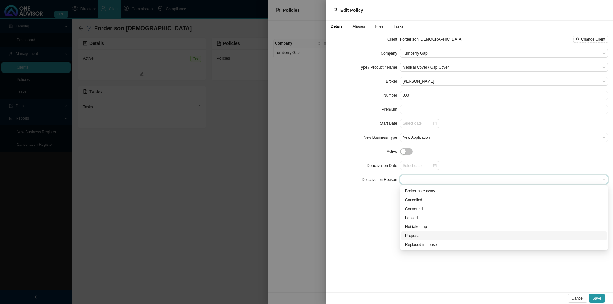
click at [411, 235] on div "Proposal" at bounding box center [504, 236] width 198 height 6
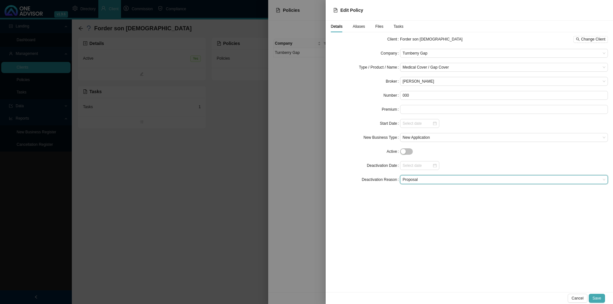
click at [486, 235] on span "Save" at bounding box center [597, 299] width 9 height 6
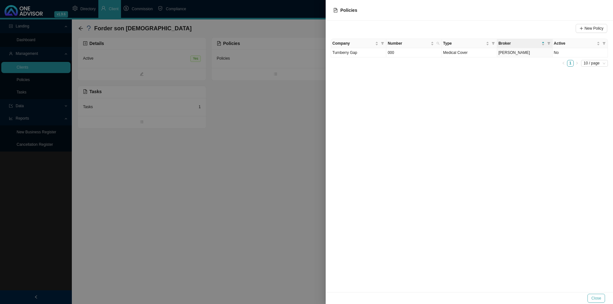
click at [486, 235] on button "Close" at bounding box center [597, 298] width 18 height 9
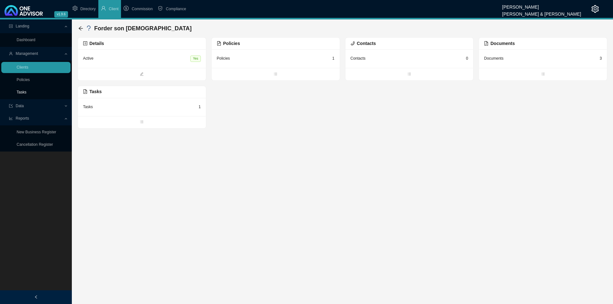
click at [19, 91] on link "Tasks" at bounding box center [22, 92] width 10 height 4
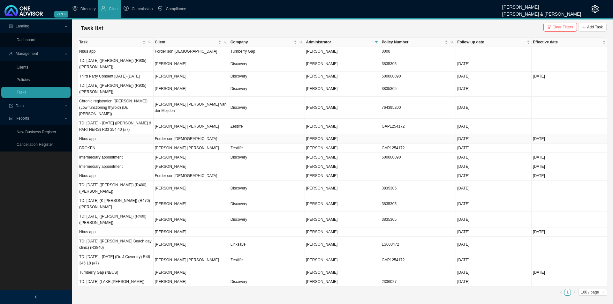
click at [219, 135] on td "Forder son [DEMOGRAPHIC_DATA]" at bounding box center [192, 139] width 76 height 9
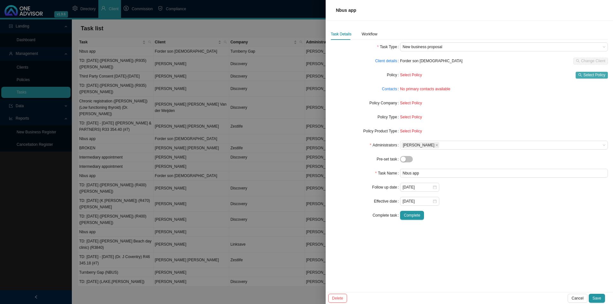
click at [486, 73] on span "Select Policy" at bounding box center [595, 75] width 22 height 6
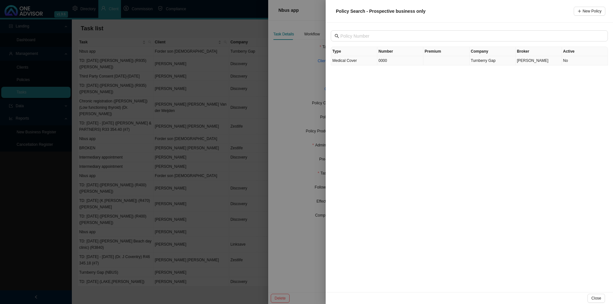
click at [341, 60] on span "Medical Cover" at bounding box center [345, 60] width 25 height 4
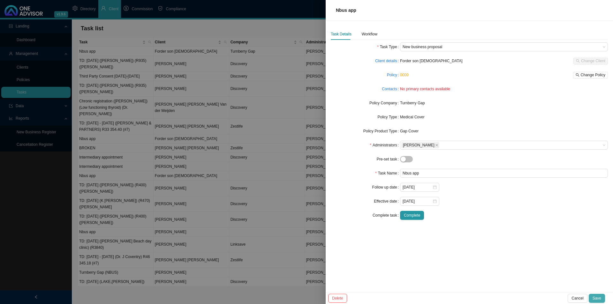
click at [486, 235] on span "Save" at bounding box center [597, 299] width 9 height 6
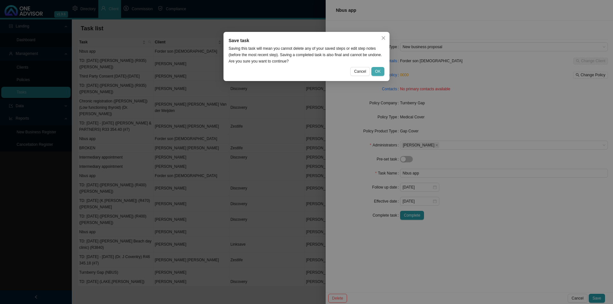
click at [378, 70] on span "OK" at bounding box center [377, 71] width 5 height 6
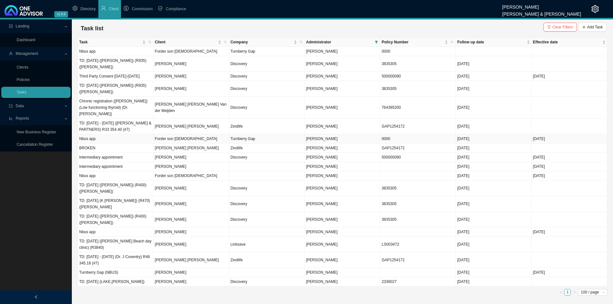
click at [174, 135] on td "Forder son [DEMOGRAPHIC_DATA]" at bounding box center [192, 139] width 76 height 9
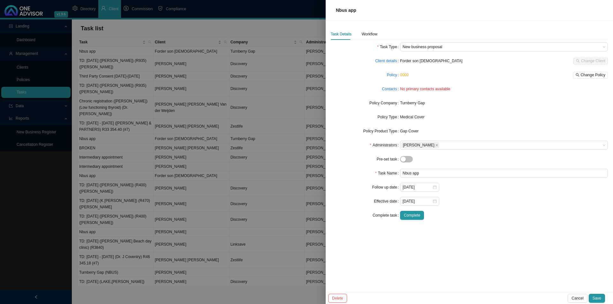
click at [184, 151] on div at bounding box center [306, 152] width 613 height 304
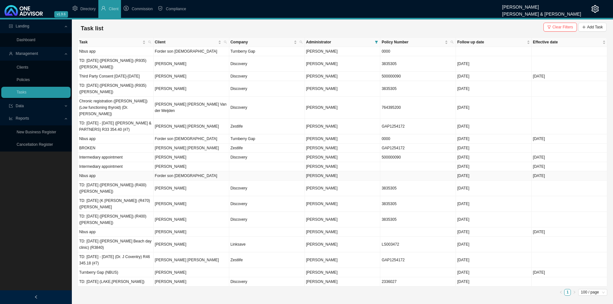
click at [171, 172] on td "Forder son [DEMOGRAPHIC_DATA]" at bounding box center [192, 176] width 76 height 9
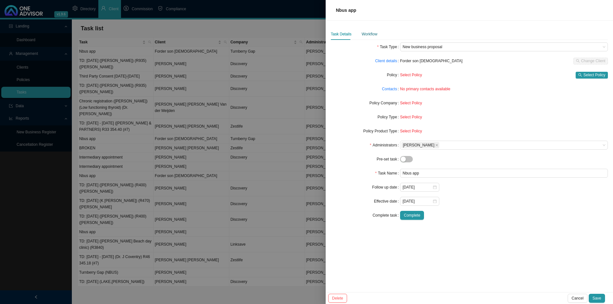
click at [373, 32] on div "Workflow" at bounding box center [370, 34] width 16 height 6
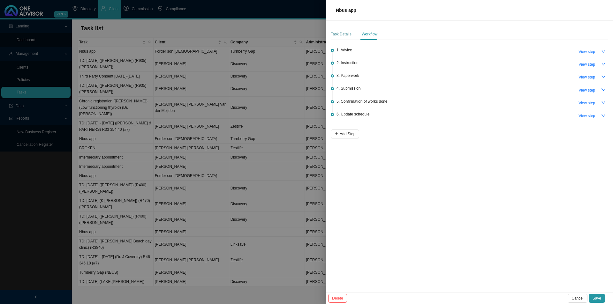
click at [349, 33] on div "Task Details" at bounding box center [341, 34] width 21 height 6
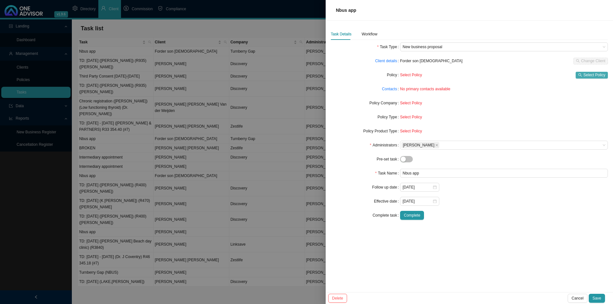
click at [486, 73] on span "Select Policy" at bounding box center [595, 75] width 22 height 6
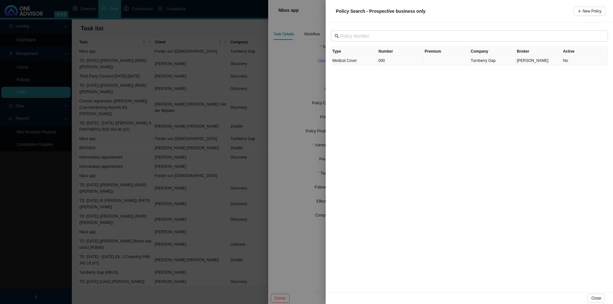
click at [400, 58] on td "000" at bounding box center [401, 60] width 46 height 9
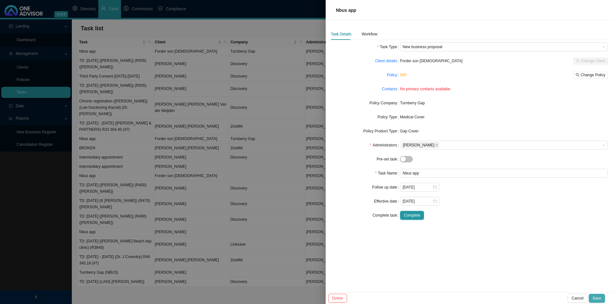
click at [486, 235] on span "Save" at bounding box center [597, 299] width 9 height 6
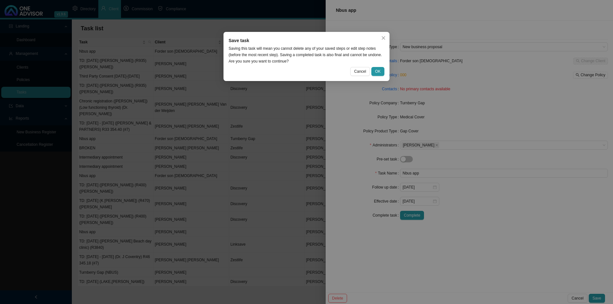
click at [385, 69] on div "Save task Saving this task will mean you cannot delete any of your saved steps …" at bounding box center [307, 56] width 166 height 49
click at [381, 70] on span "OK" at bounding box center [377, 71] width 5 height 6
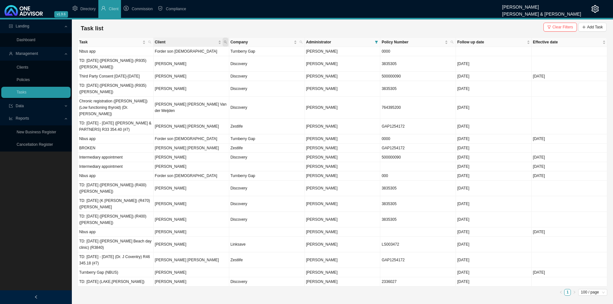
click at [227, 41] on span "Client" at bounding box center [226, 42] width 6 height 9
type input "forder"
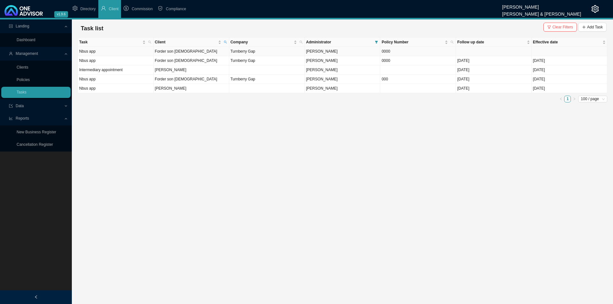
click at [186, 52] on td "Forder son [DEMOGRAPHIC_DATA]" at bounding box center [192, 51] width 76 height 9
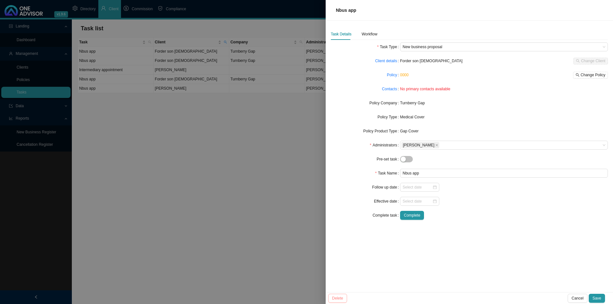
click at [338, 235] on span "Delete" at bounding box center [337, 299] width 11 height 6
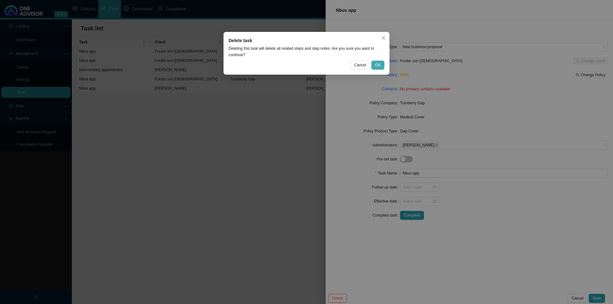
click at [381, 63] on span "OK" at bounding box center [377, 65] width 5 height 6
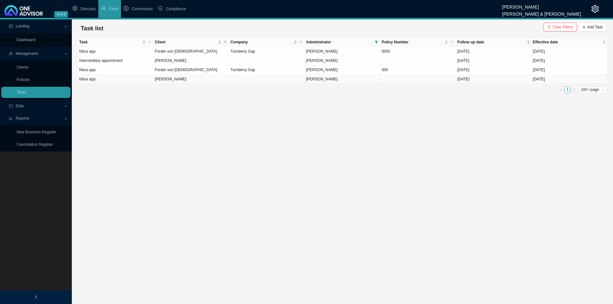
click at [171, 79] on td "[PERSON_NAME]" at bounding box center [192, 79] width 76 height 9
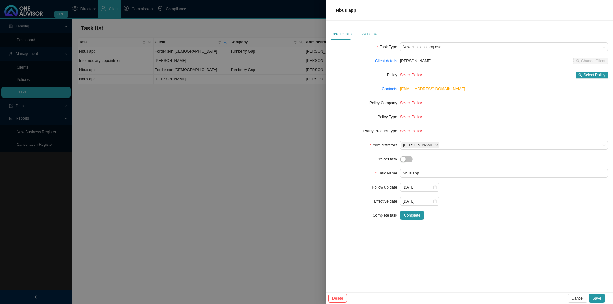
click at [374, 40] on div "Workflow" at bounding box center [370, 34] width 16 height 12
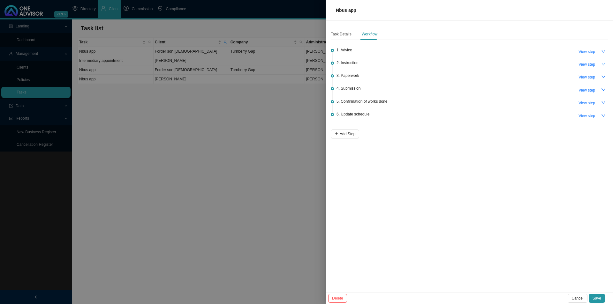
click at [486, 63] on icon "down" at bounding box center [604, 64] width 4 height 4
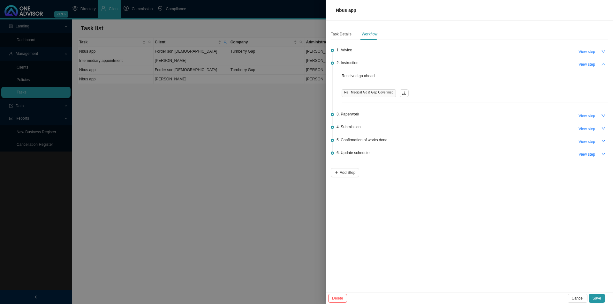
click at [486, 63] on icon "up" at bounding box center [604, 64] width 4 height 4
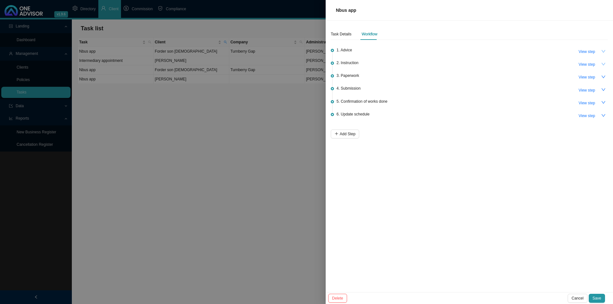
click at [486, 50] on button "button" at bounding box center [603, 51] width 9 height 9
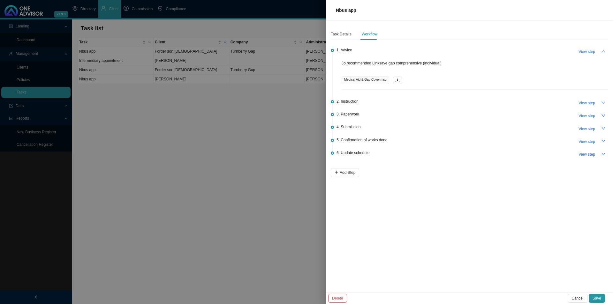
click at [486, 50] on button "button" at bounding box center [603, 51] width 9 height 9
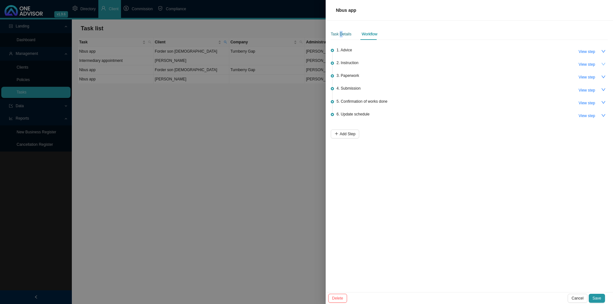
click at [342, 32] on div "Task Details" at bounding box center [341, 34] width 21 height 6
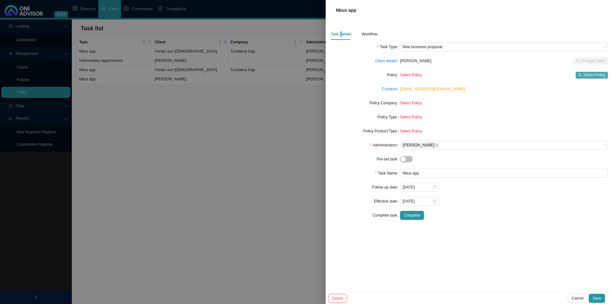
click at [486, 73] on button "Select Policy" at bounding box center [592, 75] width 32 height 7
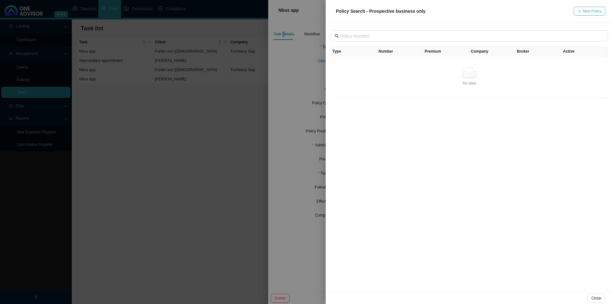
click at [486, 11] on span "New Policy" at bounding box center [592, 11] width 19 height 6
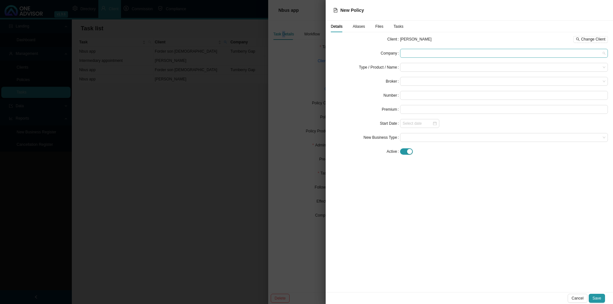
click at [404, 52] on span at bounding box center [504, 53] width 203 height 8
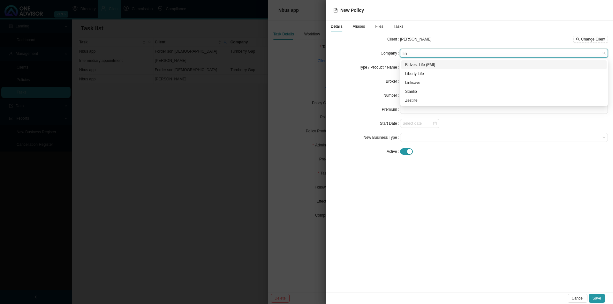
type input "link"
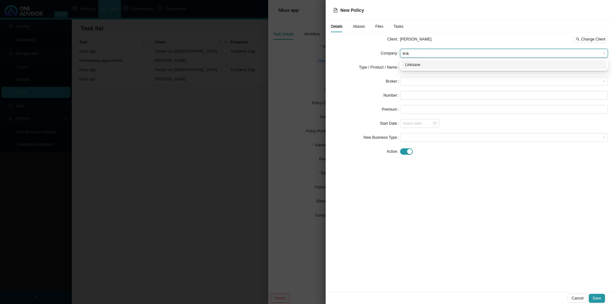
click at [419, 61] on div "Linksave" at bounding box center [504, 64] width 205 height 9
click at [420, 70] on input "search" at bounding box center [502, 67] width 198 height 8
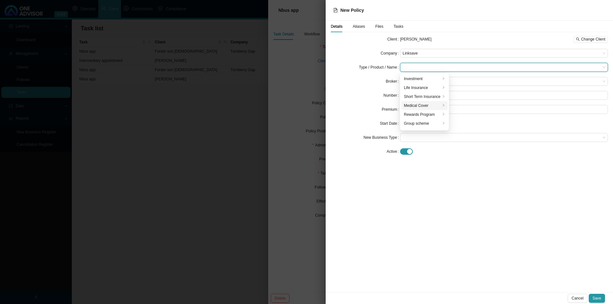
click at [426, 103] on li "Medical Cover" at bounding box center [425, 105] width 46 height 9
click at [479, 90] on div "Gap Cover" at bounding box center [473, 88] width 41 height 6
click at [422, 83] on span at bounding box center [504, 81] width 203 height 8
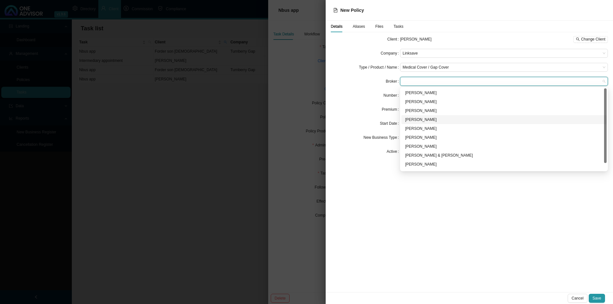
click at [422, 118] on div "[PERSON_NAME]" at bounding box center [504, 120] width 198 height 6
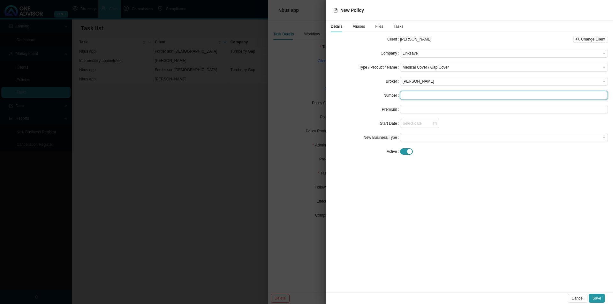
click at [413, 97] on input "text" at bounding box center [504, 95] width 208 height 9
click at [405, 139] on span at bounding box center [504, 138] width 203 height 8
type input "0000"
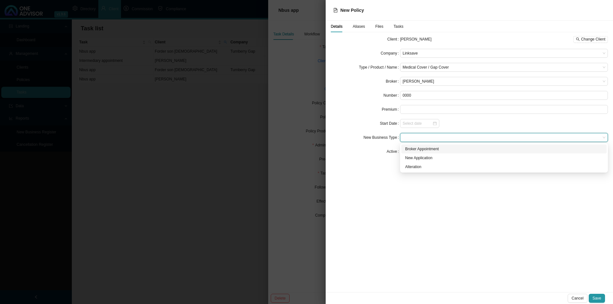
click at [363, 160] on div "Client [PERSON_NAME] Change Client Company Linksave Type / Product / Name Medic…" at bounding box center [469, 98] width 277 height 127
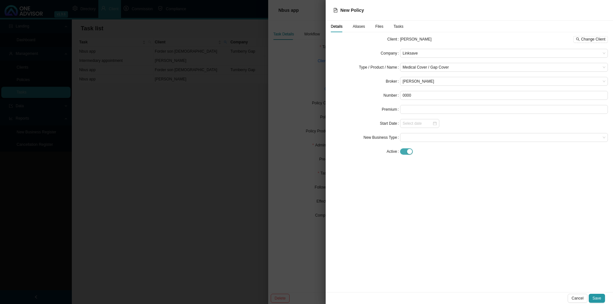
click at [405, 150] on span "button" at bounding box center [406, 152] width 13 height 6
click at [410, 180] on span at bounding box center [504, 180] width 203 height 8
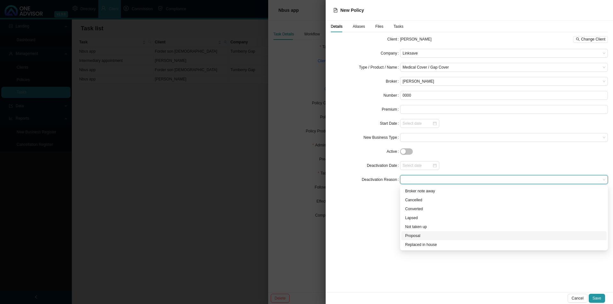
click at [417, 235] on div "Proposal" at bounding box center [504, 236] width 198 height 6
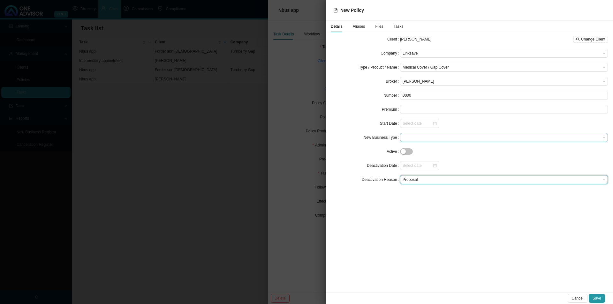
click at [427, 135] on span at bounding box center [504, 138] width 203 height 8
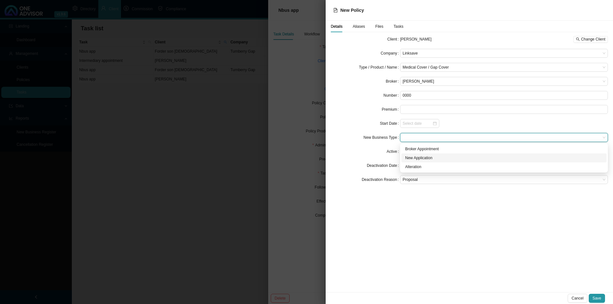
click at [418, 158] on div "New Application" at bounding box center [504, 158] width 198 height 6
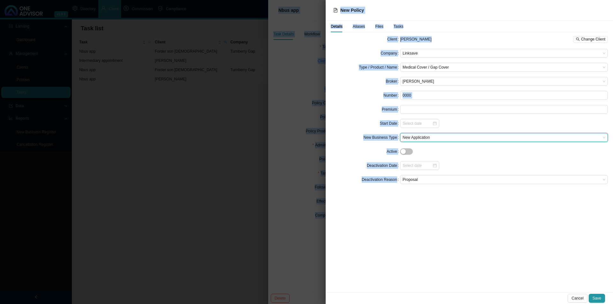
drag, startPoint x: 589, startPoint y: 293, endPoint x: 605, endPoint y: 313, distance: 25.4
click at [486, 235] on html "v1.9.6 [PERSON_NAME] & [PERSON_NAME] Directory Client Commission Compliance Lan…" at bounding box center [306, 152] width 613 height 304
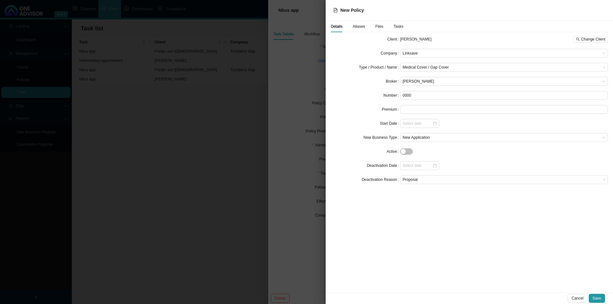
click at [486, 235] on div "Details Aliases Files Tasks Client [PERSON_NAME] Change Client Company Linksave…" at bounding box center [470, 157] width 288 height 272
click at [486, 235] on button "Save" at bounding box center [597, 298] width 16 height 9
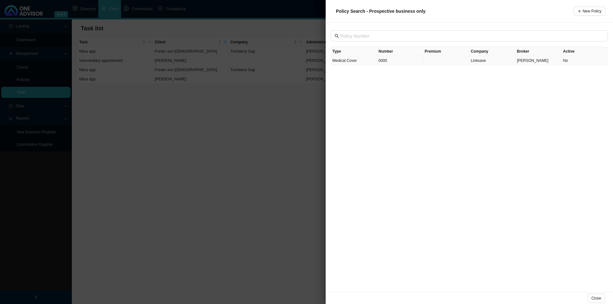
click at [398, 61] on td "0000" at bounding box center [401, 60] width 46 height 9
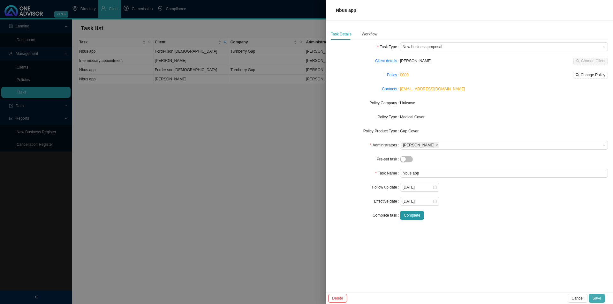
click at [486, 235] on span "Save" at bounding box center [597, 299] width 9 height 6
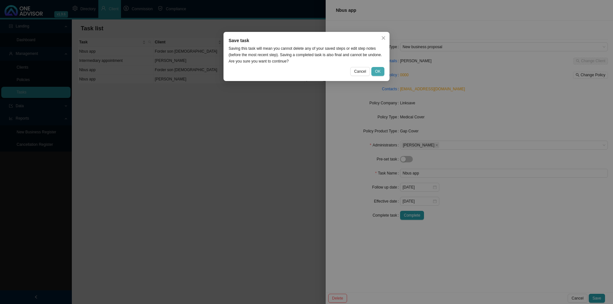
click at [381, 68] on button "OK" at bounding box center [378, 71] width 13 height 9
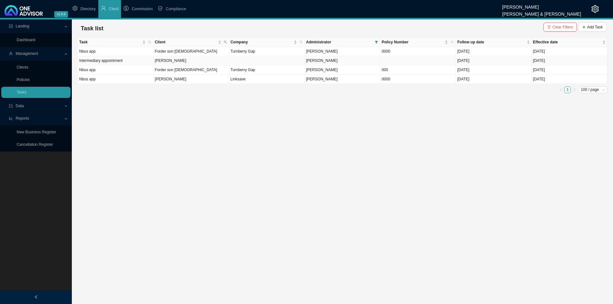
click at [256, 62] on td at bounding box center [267, 60] width 76 height 9
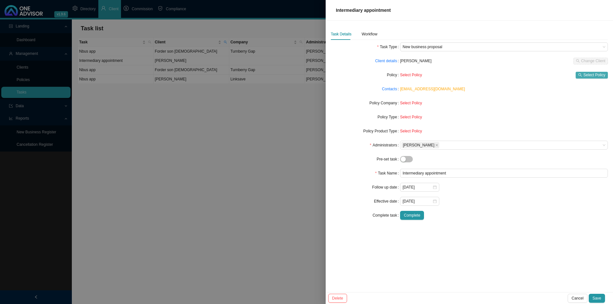
click at [486, 75] on span "Select Policy" at bounding box center [595, 75] width 22 height 6
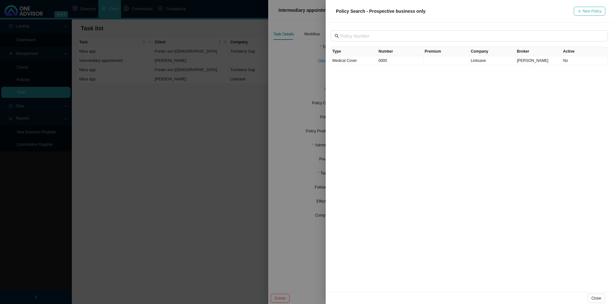
click at [486, 11] on span "New Policy" at bounding box center [592, 11] width 19 height 6
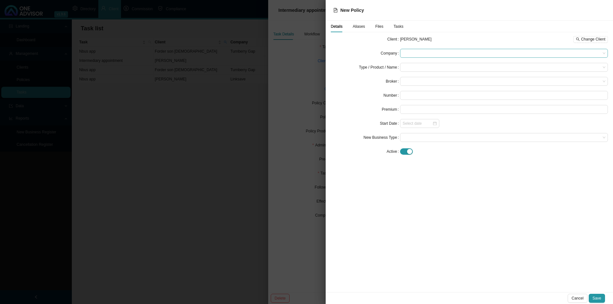
click at [401, 51] on div at bounding box center [504, 53] width 208 height 9
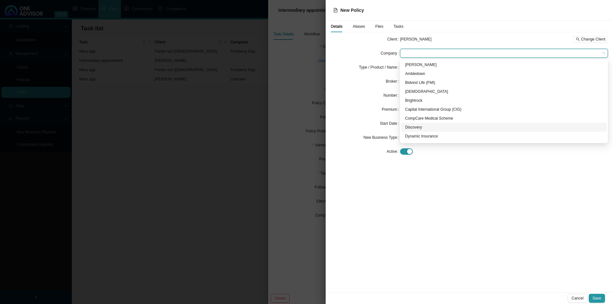
click at [425, 129] on div "Discovery" at bounding box center [504, 127] width 198 height 6
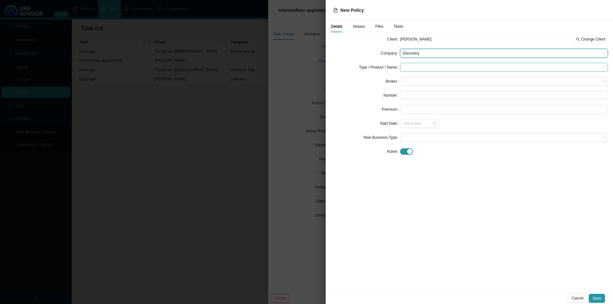
click at [419, 66] on input "search" at bounding box center [502, 67] width 198 height 8
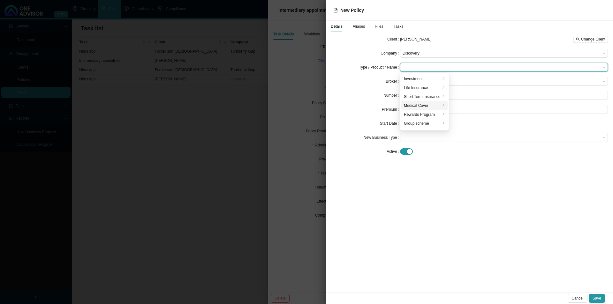
click at [416, 105] on div "Medical Cover" at bounding box center [422, 106] width 37 height 6
click at [468, 124] on div "Medical Aid" at bounding box center [471, 123] width 36 height 6
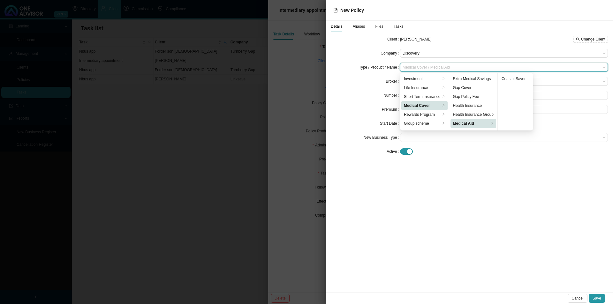
click at [442, 195] on div "Details Aliases Files Tasks Client [PERSON_NAME] Change Client Company Discover…" at bounding box center [470, 157] width 288 height 272
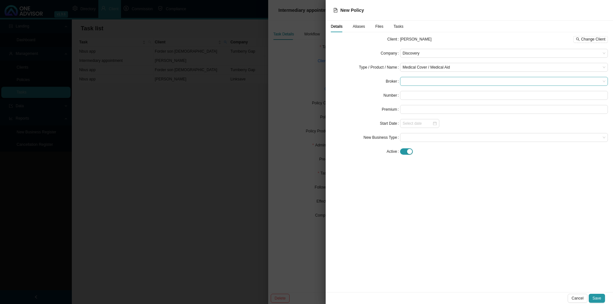
click at [425, 83] on span at bounding box center [504, 81] width 203 height 8
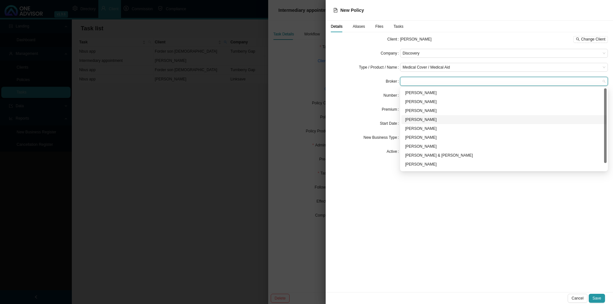
click at [419, 119] on div "[PERSON_NAME]" at bounding box center [504, 120] width 198 height 6
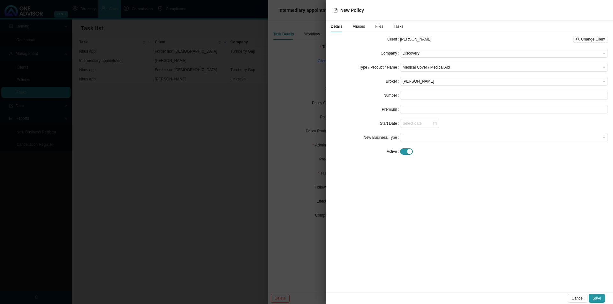
click at [476, 200] on div "Details Aliases Files Tasks Client [PERSON_NAME] Change Client Company Discover…" at bounding box center [470, 157] width 288 height 272
click at [416, 99] on input "text" at bounding box center [504, 95] width 208 height 9
type input "0000"
click at [418, 142] on form "Client [PERSON_NAME] Change Client Company Discovery Type / Product / Name Medi…" at bounding box center [469, 95] width 277 height 121
click at [407, 151] on span "button" at bounding box center [406, 152] width 13 height 6
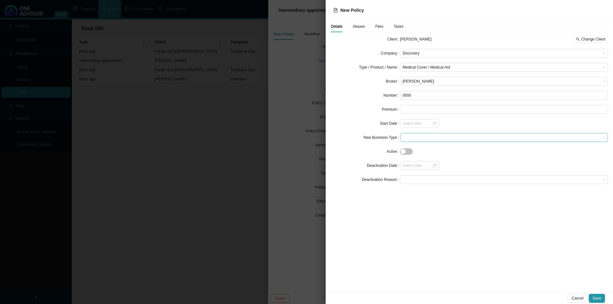
click at [418, 140] on span at bounding box center [504, 138] width 203 height 8
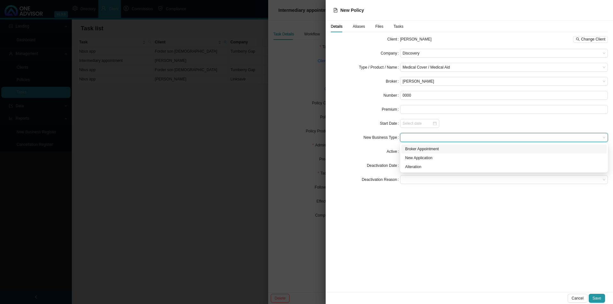
click at [426, 150] on div "Broker Appointment" at bounding box center [504, 149] width 198 height 6
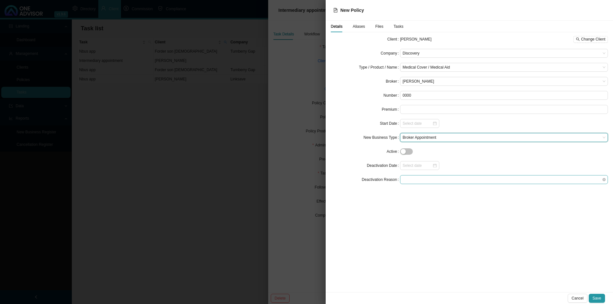
click at [416, 177] on span at bounding box center [504, 180] width 203 height 8
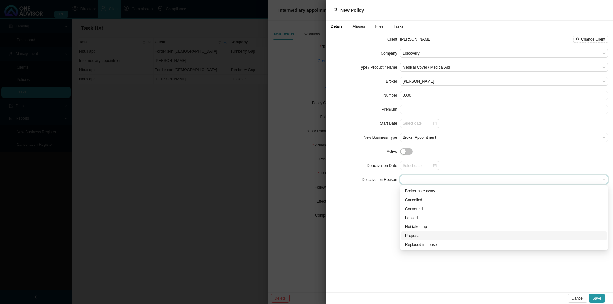
click at [418, 235] on div "Proposal" at bounding box center [504, 236] width 198 height 6
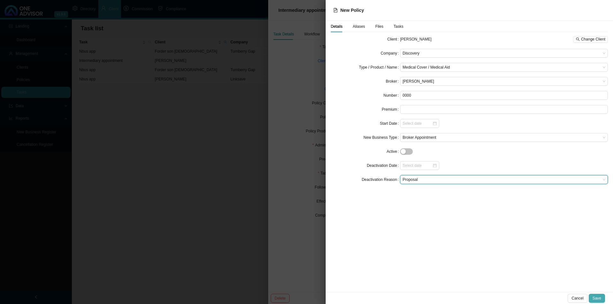
click at [486, 235] on span "Save" at bounding box center [597, 299] width 9 height 6
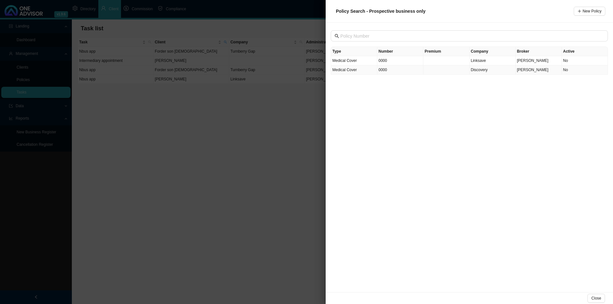
click at [481, 69] on span "Discovery" at bounding box center [479, 70] width 17 height 4
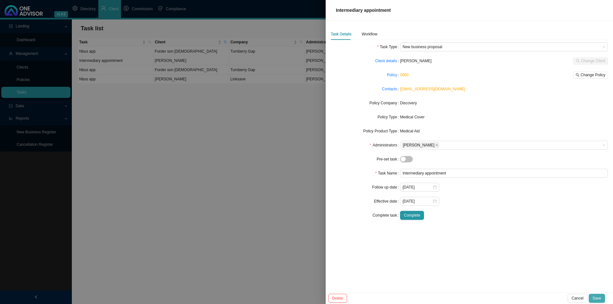
click at [486, 235] on span "Save" at bounding box center [597, 299] width 9 height 6
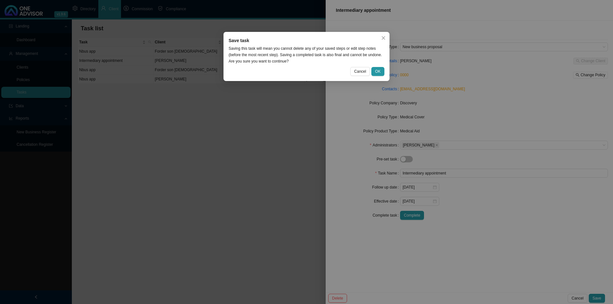
click at [386, 72] on div "Save task Saving this task will mean you cannot delete any of your saved steps …" at bounding box center [307, 56] width 166 height 49
click at [384, 73] on button "OK" at bounding box center [378, 71] width 13 height 9
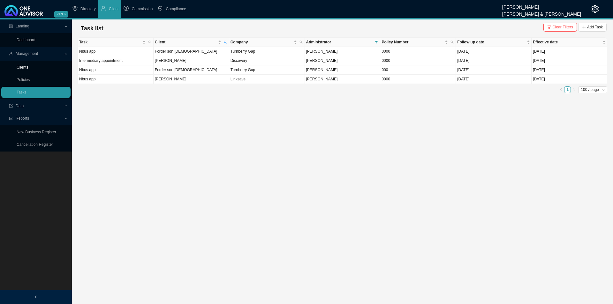
click at [18, 68] on link "Clients" at bounding box center [23, 67] width 12 height 4
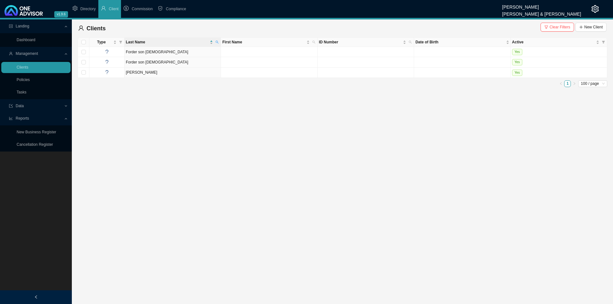
click at [486, 34] on span "Clear Filters New Client" at bounding box center [574, 29] width 66 height 12
click at [486, 26] on span "Clear Filters" at bounding box center [560, 27] width 21 height 6
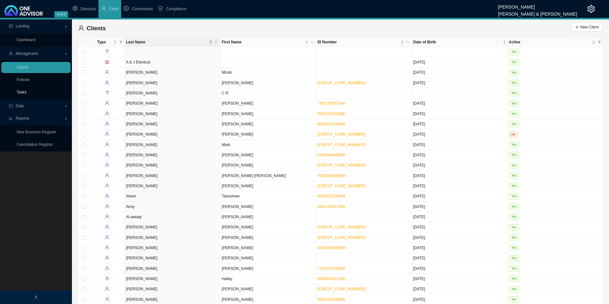
click at [27, 94] on link "Tasks" at bounding box center [22, 92] width 10 height 4
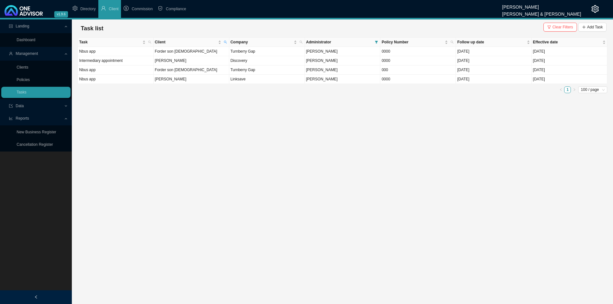
click at [486, 30] on span "Clear Filters" at bounding box center [563, 27] width 21 height 6
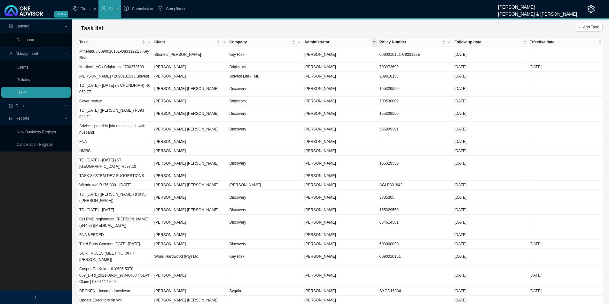
click at [376, 43] on span at bounding box center [374, 42] width 6 height 9
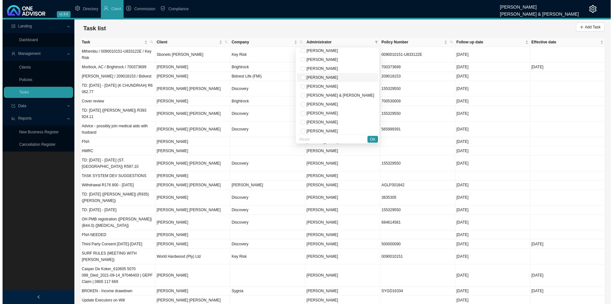
scroll to position [32, 0]
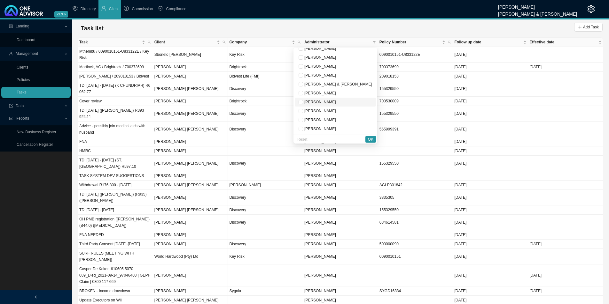
click at [336, 103] on span "[PERSON_NAME]" at bounding box center [319, 102] width 33 height 4
click at [369, 140] on span "OK" at bounding box center [370, 139] width 5 height 6
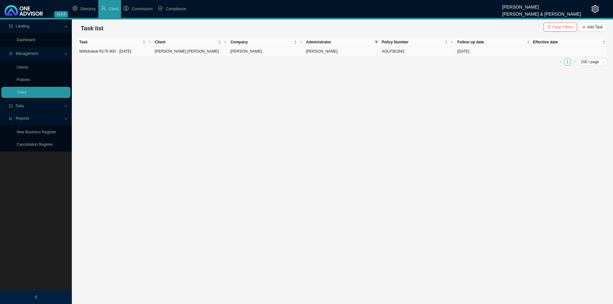
click at [311, 53] on span "[PERSON_NAME]" at bounding box center [322, 51] width 32 height 4
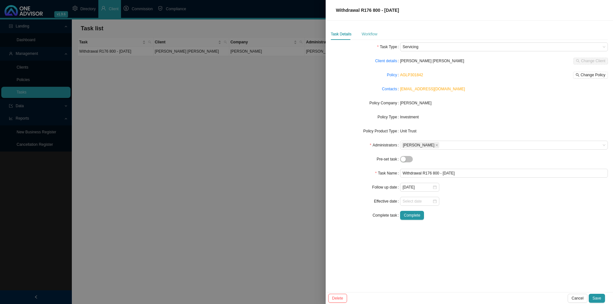
click at [372, 31] on div "Workflow" at bounding box center [370, 34] width 16 height 12
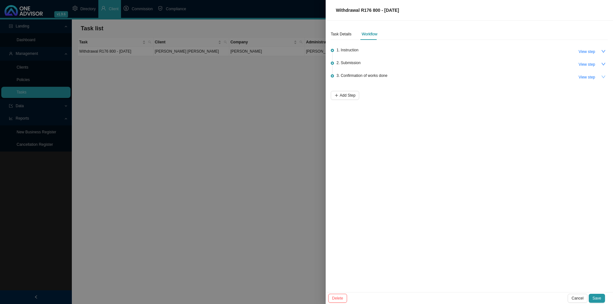
click at [486, 76] on icon "down" at bounding box center [604, 77] width 4 height 4
click at [486, 76] on icon "up" at bounding box center [604, 77] width 4 height 4
click at [486, 235] on button "Save" at bounding box center [597, 298] width 16 height 9
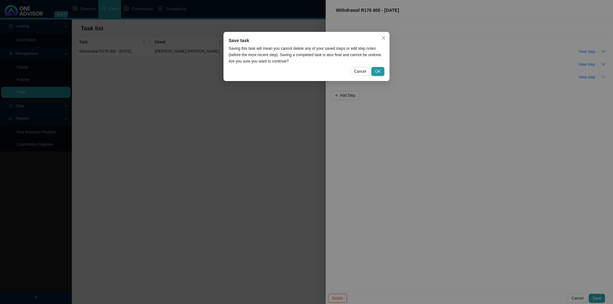
click at [381, 66] on div "Save task Saving this task will mean you cannot delete any of your saved steps …" at bounding box center [307, 56] width 166 height 49
click at [380, 72] on span "OK" at bounding box center [377, 71] width 5 height 6
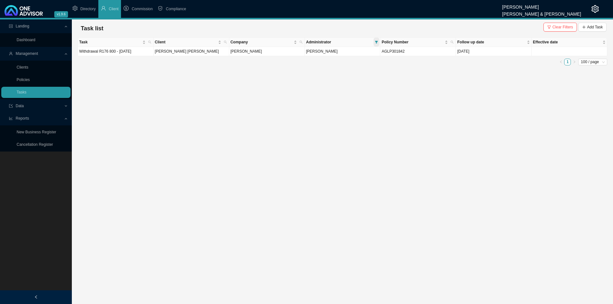
click at [377, 41] on icon "filter" at bounding box center [376, 42] width 3 height 3
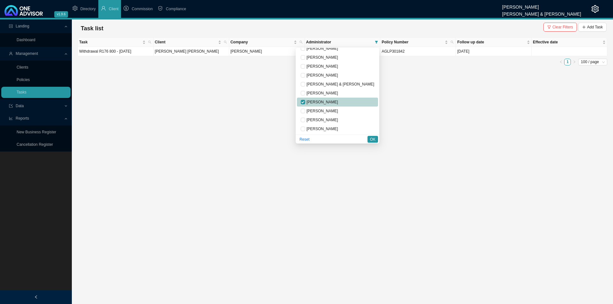
click at [332, 105] on span "[PERSON_NAME]" at bounding box center [337, 102] width 73 height 6
checkbox input "false"
click at [338, 57] on span "[PERSON_NAME]" at bounding box center [321, 57] width 33 height 4
checkbox input "true"
click at [372, 142] on span "OK" at bounding box center [372, 139] width 5 height 6
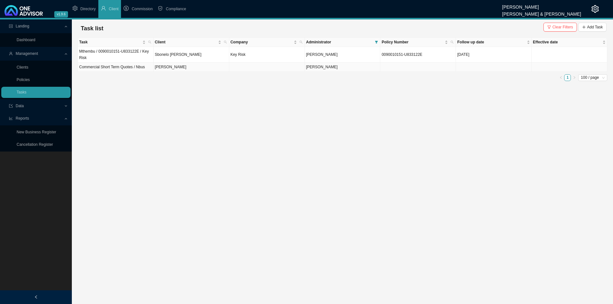
click at [325, 67] on span "[PERSON_NAME]" at bounding box center [322, 67] width 32 height 4
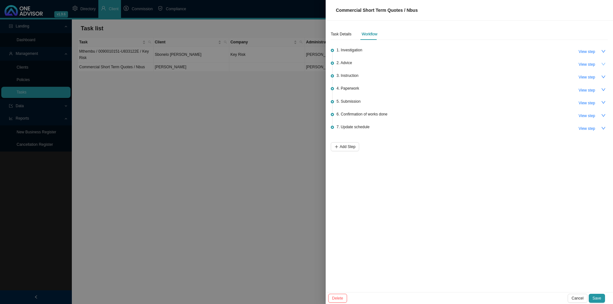
click at [486, 61] on button "button" at bounding box center [603, 64] width 9 height 9
click at [486, 54] on button "button" at bounding box center [603, 51] width 9 height 9
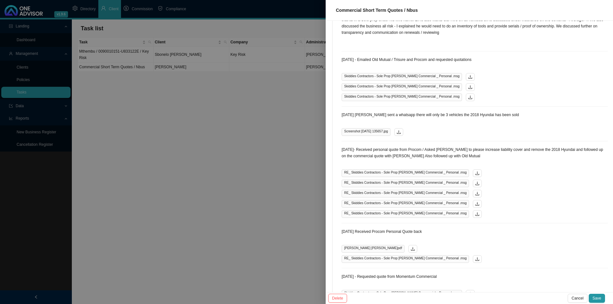
scroll to position [89, 0]
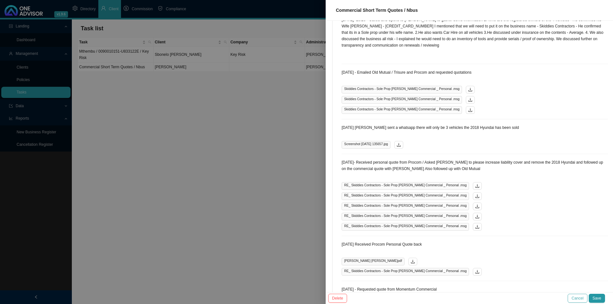
click at [486, 235] on span "Cancel" at bounding box center [578, 299] width 12 height 6
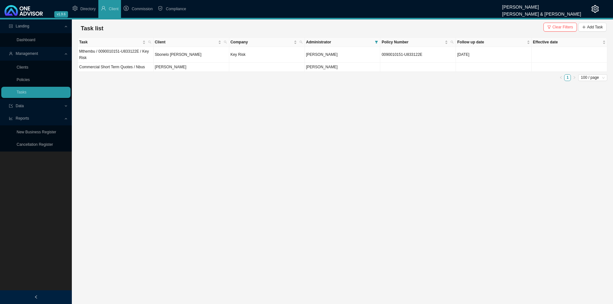
click at [320, 183] on main "Landing Dashboard Management Clients Policies Tasks Data Reports New Business R…" at bounding box center [306, 161] width 613 height 285
click at [23, 65] on link "Clients" at bounding box center [23, 67] width 12 height 4
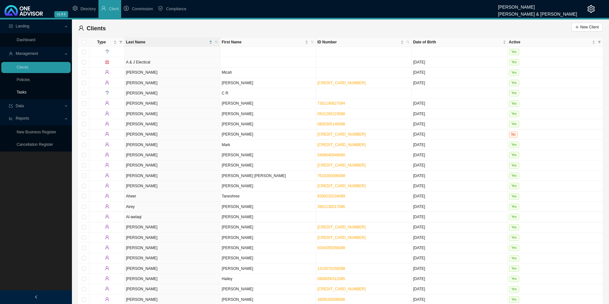
click at [27, 93] on link "Tasks" at bounding box center [22, 92] width 10 height 4
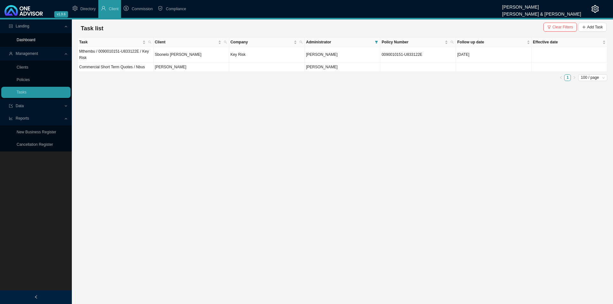
click at [35, 38] on link "Dashboard" at bounding box center [26, 40] width 19 height 4
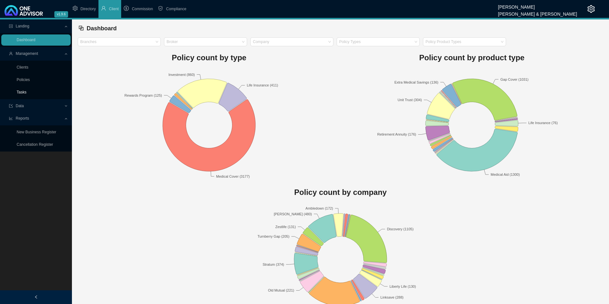
click at [23, 93] on link "Tasks" at bounding box center [22, 92] width 10 height 4
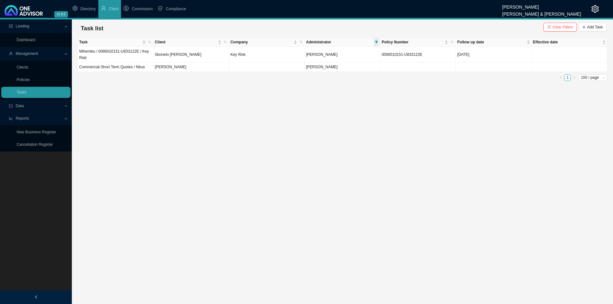
click at [376, 45] on span at bounding box center [377, 42] width 6 height 9
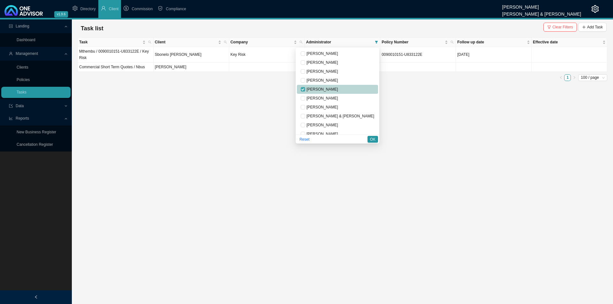
click at [305, 88] on input "checkbox" at bounding box center [303, 89] width 4 height 4
checkbox input "false"
click at [349, 117] on span "[PERSON_NAME]" at bounding box center [337, 120] width 73 height 6
checkbox input "true"
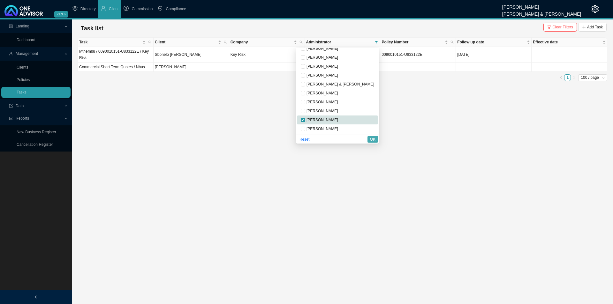
click at [373, 139] on span "OK" at bounding box center [372, 139] width 5 height 6
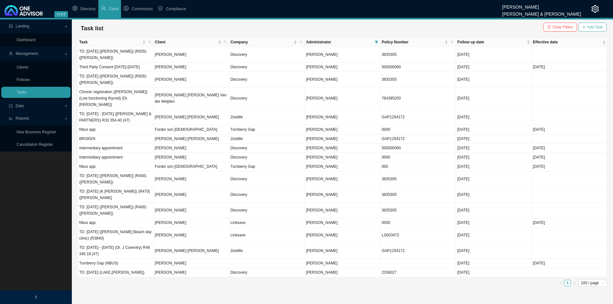
click at [486, 25] on span "Add Task" at bounding box center [596, 27] width 16 height 6
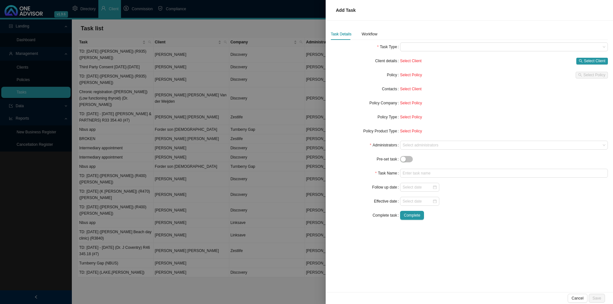
click at [424, 42] on div "Task Details Workflow Task Type Client details Select Client Select Client Poli…" at bounding box center [469, 126] width 277 height 197
click at [422, 45] on span at bounding box center [504, 47] width 203 height 8
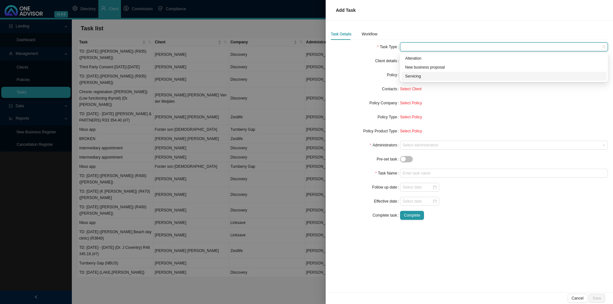
click at [416, 75] on div "Servicing" at bounding box center [504, 76] width 198 height 6
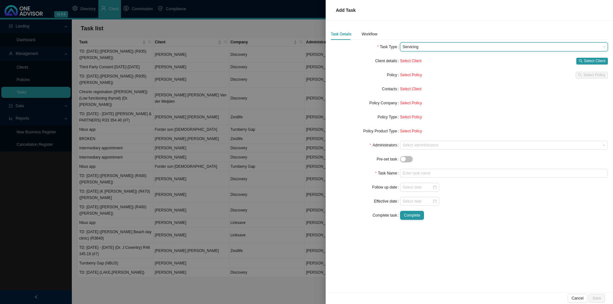
click at [486, 65] on div "Select Client Select Client" at bounding box center [504, 61] width 208 height 9
click at [486, 62] on span "Select Client" at bounding box center [594, 61] width 21 height 6
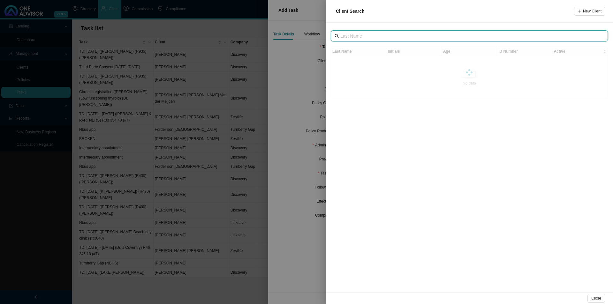
click at [382, 34] on input "text" at bounding box center [470, 36] width 259 height 7
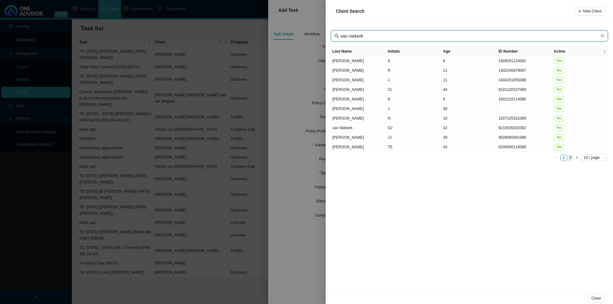
type input "van niekerk"
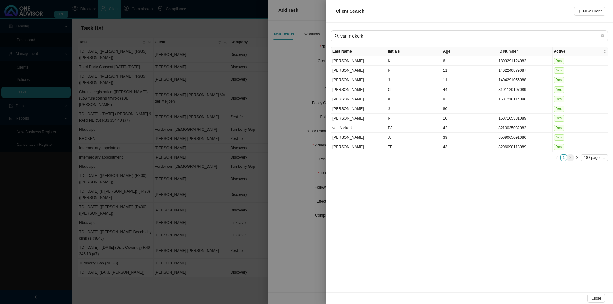
click at [486, 158] on link "2" at bounding box center [571, 158] width 6 height 6
click at [416, 109] on td "M" at bounding box center [414, 109] width 55 height 10
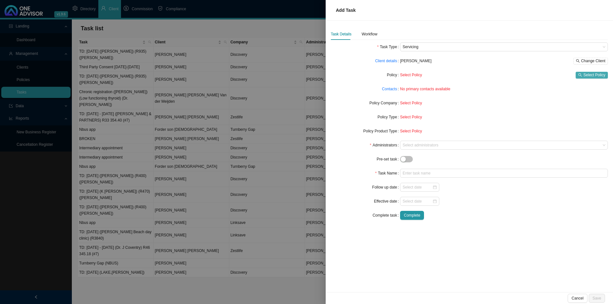
click at [486, 77] on span "Select Policy" at bounding box center [595, 75] width 22 height 6
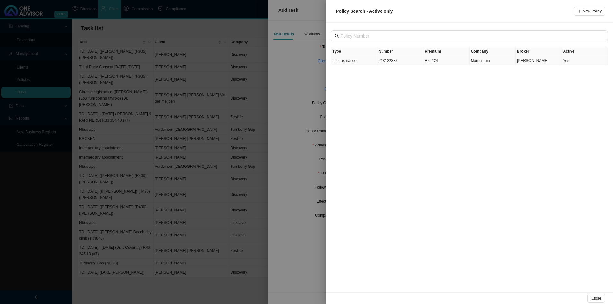
click at [368, 61] on td "Life Insurance" at bounding box center [354, 60] width 46 height 9
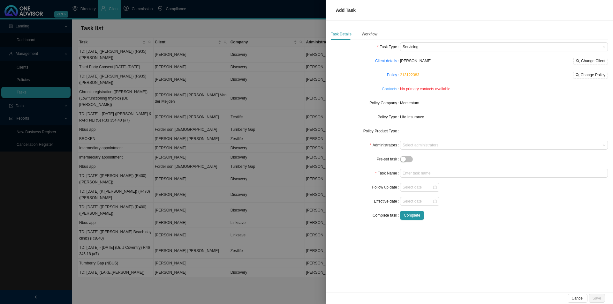
click at [395, 90] on link "Contacts" at bounding box center [389, 89] width 15 height 6
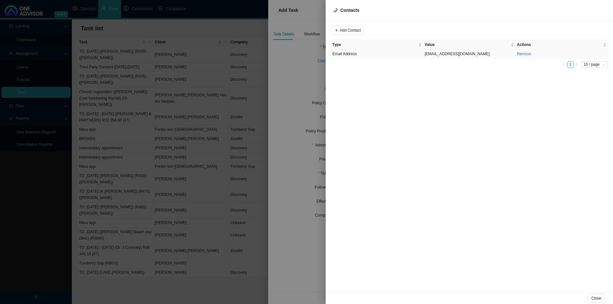
click at [371, 56] on td "Email Address" at bounding box center [377, 54] width 92 height 9
click at [423, 26] on div "Value [EMAIL_ADDRESS][DOMAIN_NAME] Type Email Address Cancel Update Contact Typ…" at bounding box center [470, 157] width 288 height 272
click at [437, 32] on span "Email Address" at bounding box center [434, 30] width 43 height 8
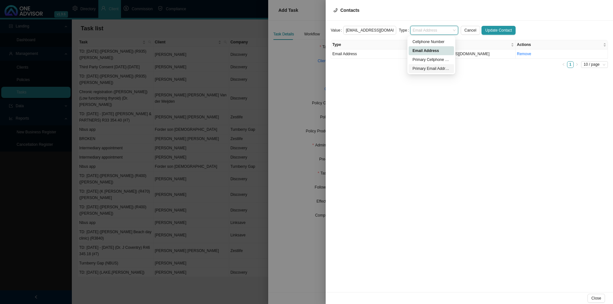
click at [429, 66] on div "Primary Email Address" at bounding box center [432, 68] width 38 height 6
click at [486, 27] on button "Update Contact" at bounding box center [499, 30] width 34 height 9
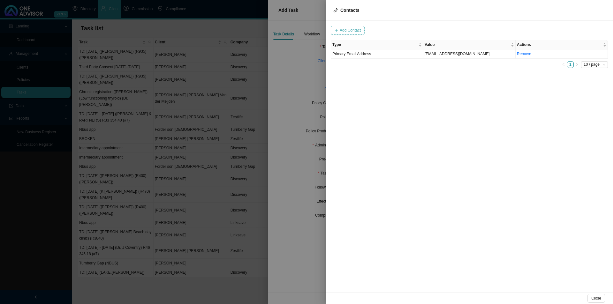
click at [356, 30] on span "Add Contact" at bounding box center [350, 30] width 21 height 6
click at [433, 27] on span at bounding box center [434, 30] width 43 height 8
type input "0829204407"
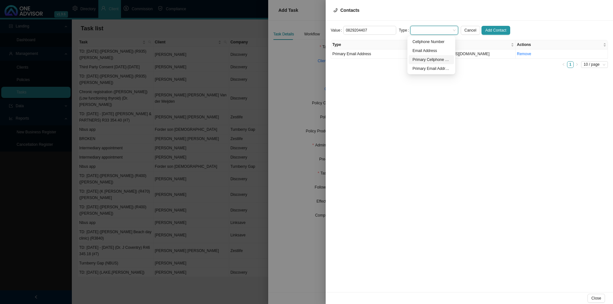
click at [433, 59] on div "Primary Cellphone Number" at bounding box center [432, 60] width 38 height 6
click at [486, 26] on button "Add Contact" at bounding box center [496, 30] width 29 height 9
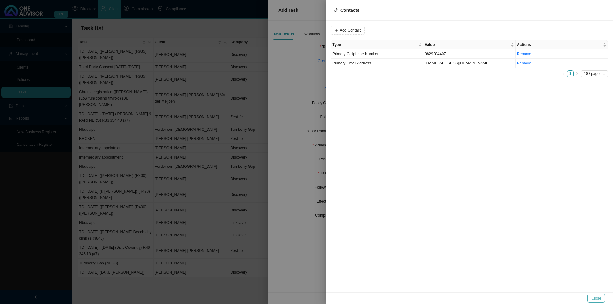
click at [486, 235] on span "Close" at bounding box center [597, 299] width 10 height 6
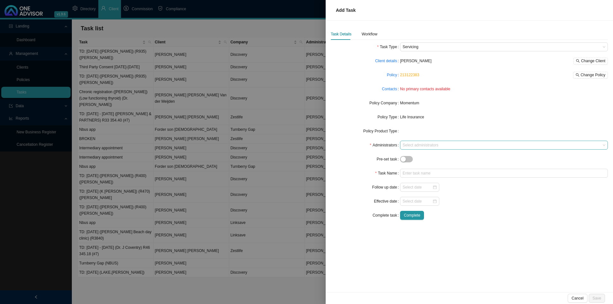
click at [413, 147] on div at bounding box center [501, 145] width 199 height 5
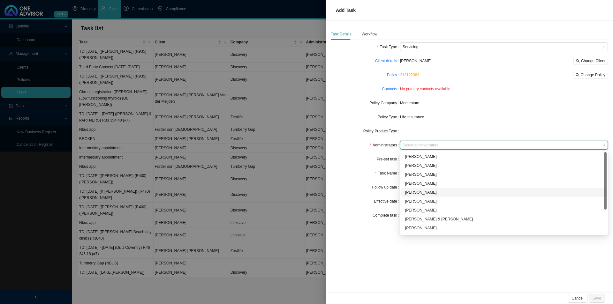
click at [413, 192] on div "[PERSON_NAME]" at bounding box center [504, 192] width 198 height 6
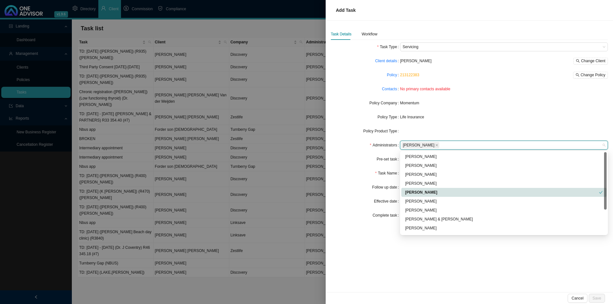
click at [360, 173] on div "Task Name" at bounding box center [365, 173] width 69 height 9
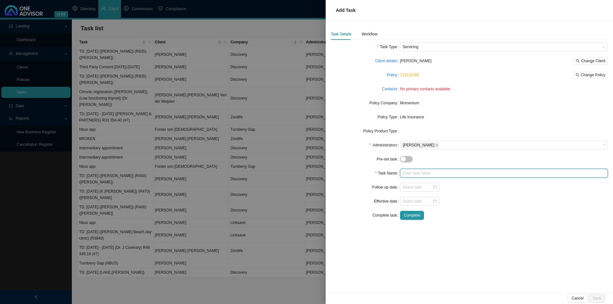
click at [421, 174] on input "text" at bounding box center [504, 173] width 208 height 9
click at [460, 173] on input "Beneficiary nomination (Death) (" at bounding box center [504, 173] width 208 height 9
type input "Beneficiary nomination (Death) ([PERSON_NAME])"
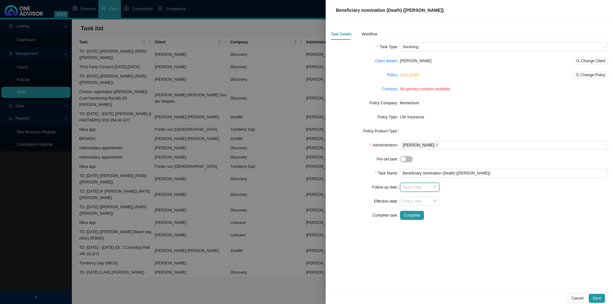
click at [412, 188] on input at bounding box center [418, 187] width 30 height 6
type input "[DATE]"
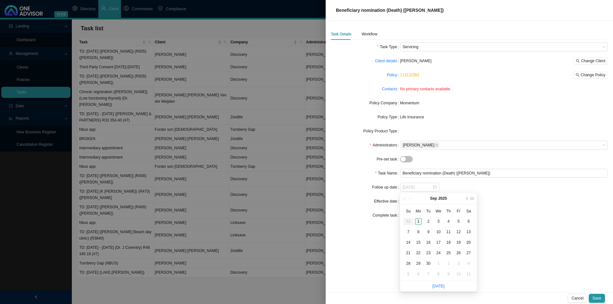
click at [420, 223] on div "1" at bounding box center [418, 222] width 7 height 7
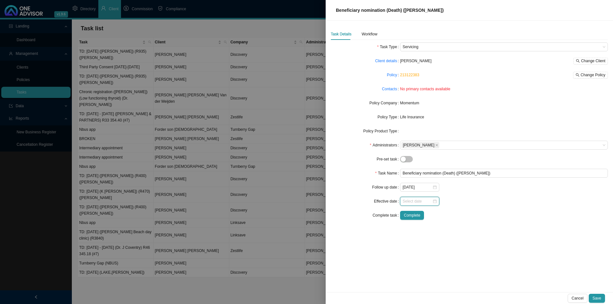
click at [413, 200] on input at bounding box center [418, 201] width 30 height 6
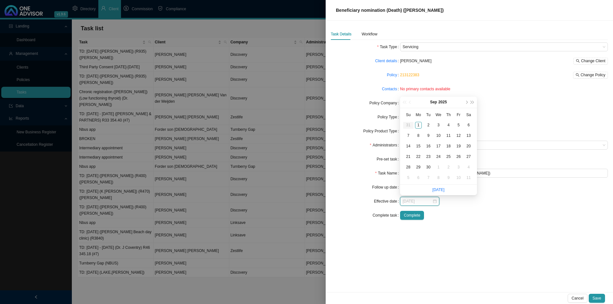
type input "[DATE]"
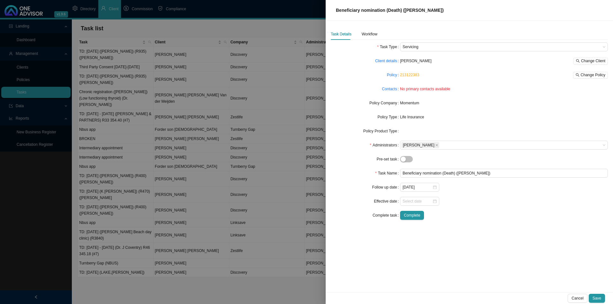
click at [486, 235] on div "Task Details Workflow Task Type Servicing Client details [PERSON_NAME] Change C…" at bounding box center [470, 157] width 288 height 272
click at [369, 32] on div "Workflow" at bounding box center [370, 34] width 16 height 6
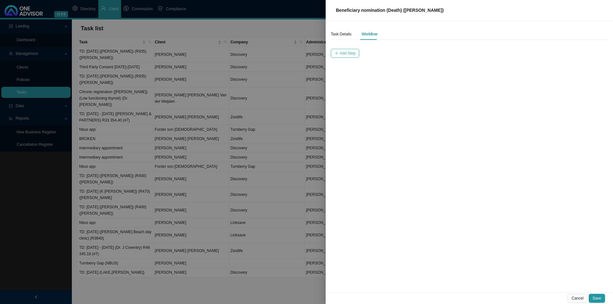
click at [347, 54] on span "Add Step" at bounding box center [348, 53] width 16 height 6
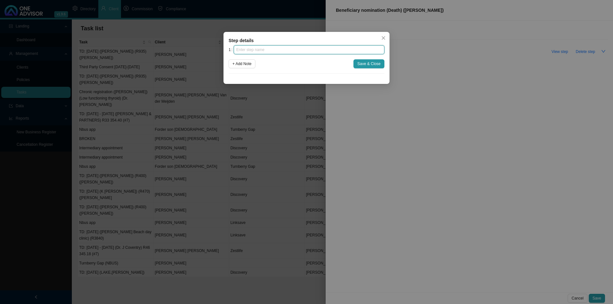
click at [299, 48] on input "text" at bounding box center [309, 49] width 151 height 9
type input "Instruction"
click at [363, 63] on span "Save & Close" at bounding box center [369, 64] width 23 height 6
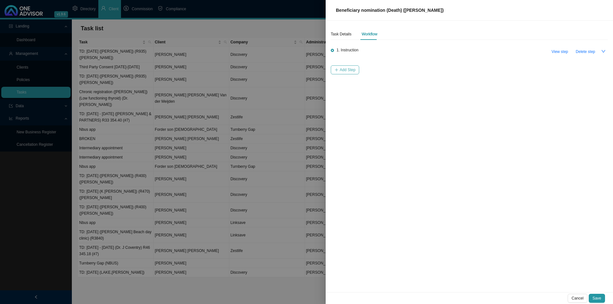
click at [349, 72] on span "Add Step" at bounding box center [348, 70] width 16 height 6
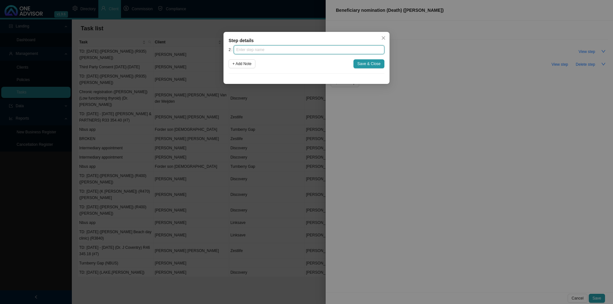
click at [263, 45] on input "text" at bounding box center [309, 49] width 151 height 9
type input "P"
type input "Investigation"
click at [367, 59] on button "Save & Close" at bounding box center [369, 63] width 31 height 9
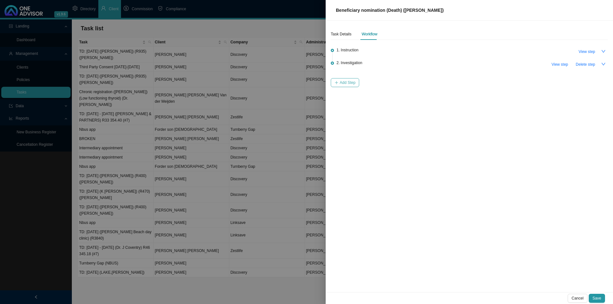
click at [335, 83] on button "Add Step" at bounding box center [345, 82] width 28 height 9
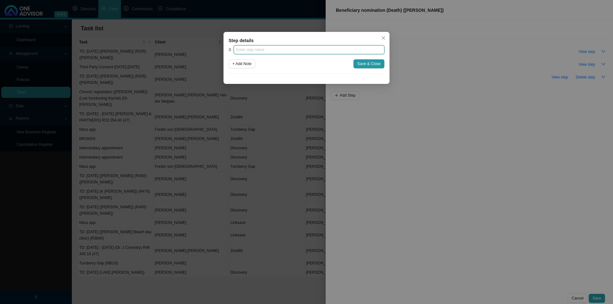
click at [260, 46] on input "text" at bounding box center [309, 49] width 151 height 9
type input "Paperwork"
click at [373, 68] on button "Save & Close" at bounding box center [369, 63] width 31 height 9
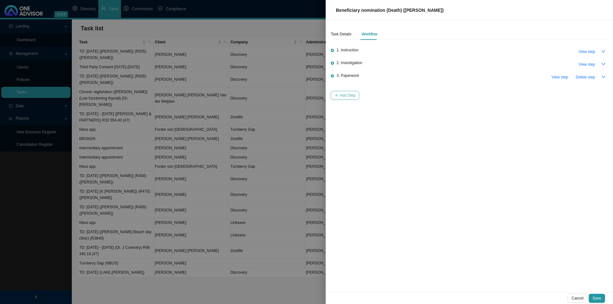
click at [350, 95] on span "Add Step" at bounding box center [348, 95] width 16 height 6
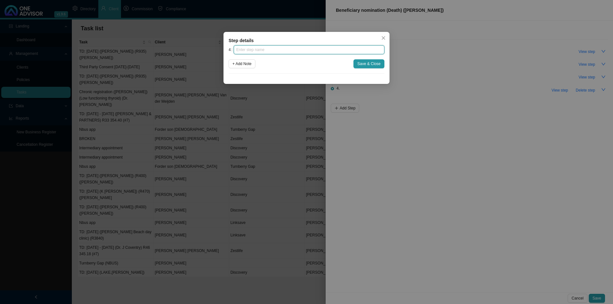
click at [267, 46] on input "text" at bounding box center [309, 49] width 151 height 9
type input "Submission"
click at [368, 67] on button "Save & Close" at bounding box center [369, 63] width 31 height 9
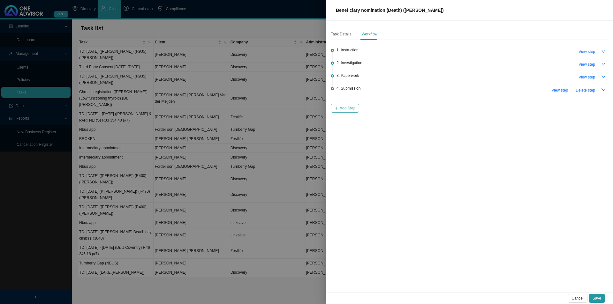
click at [345, 105] on span "Add Step" at bounding box center [348, 108] width 16 height 6
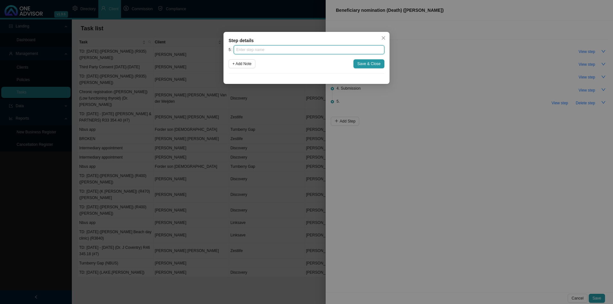
click at [277, 47] on input "text" at bounding box center [309, 49] width 151 height 9
type input "Confirmation of works done"
click at [373, 67] on span "Save & Close" at bounding box center [369, 64] width 23 height 6
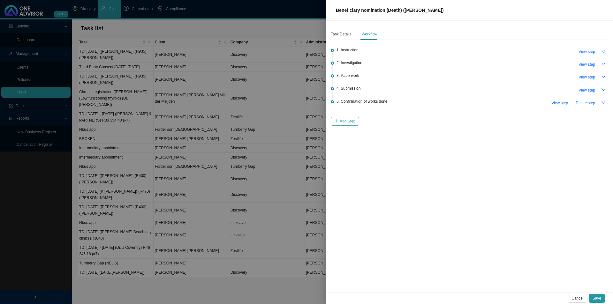
click at [345, 124] on button "Add Step" at bounding box center [345, 121] width 28 height 9
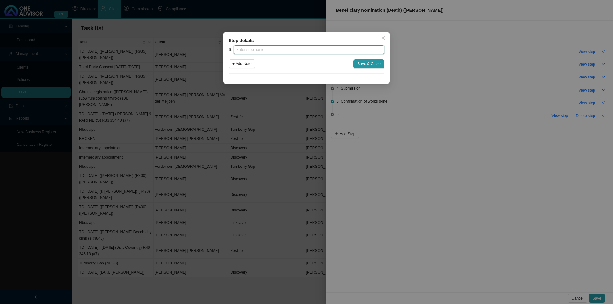
click at [276, 51] on input "text" at bounding box center [309, 49] width 151 height 9
type input "Update schedule"
click at [376, 62] on span "Save & Close" at bounding box center [369, 64] width 23 height 6
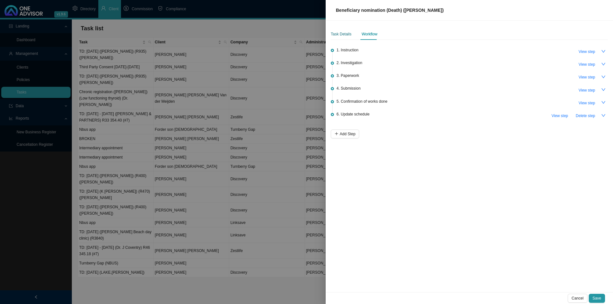
click at [345, 36] on div "Task Details" at bounding box center [341, 34] width 21 height 6
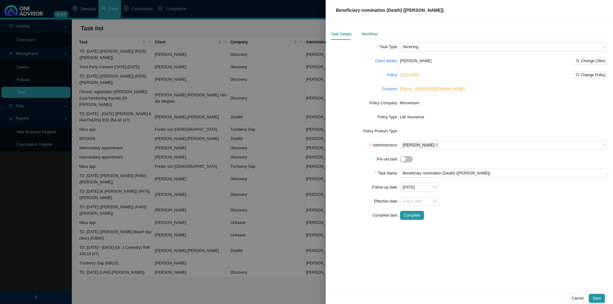
click at [375, 34] on div "Workflow" at bounding box center [370, 34] width 16 height 6
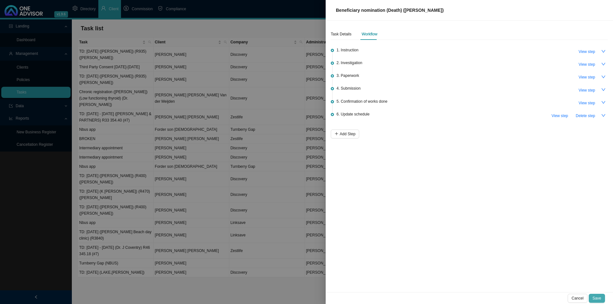
click at [486, 235] on span "Save" at bounding box center [597, 299] width 9 height 6
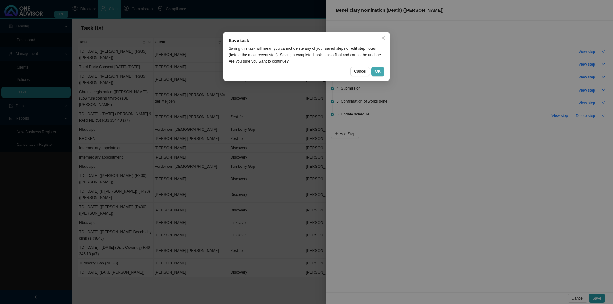
click at [379, 70] on span "OK" at bounding box center [377, 71] width 5 height 6
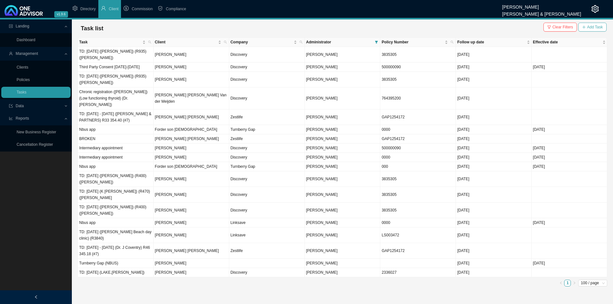
click at [486, 27] on span "Add Task" at bounding box center [596, 27] width 16 height 6
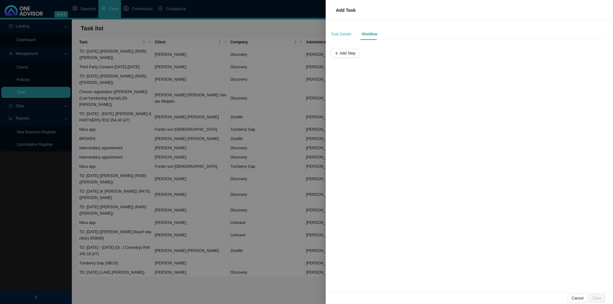
click at [339, 31] on div "Task Details" at bounding box center [341, 34] width 21 height 12
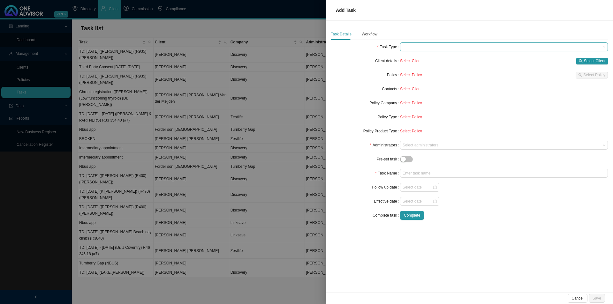
click at [425, 48] on span at bounding box center [504, 47] width 203 height 8
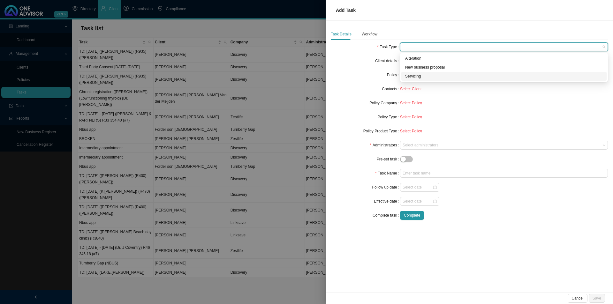
click at [419, 73] on div "Servicing" at bounding box center [504, 76] width 198 height 6
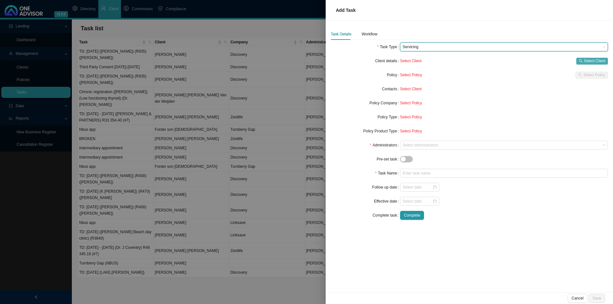
click at [486, 58] on button "Select Client" at bounding box center [593, 61] width 32 height 7
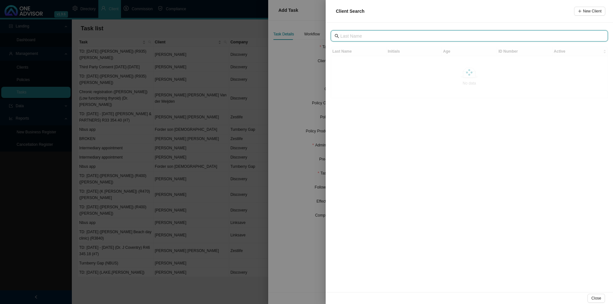
click at [362, 38] on input "text" at bounding box center [470, 36] width 259 height 7
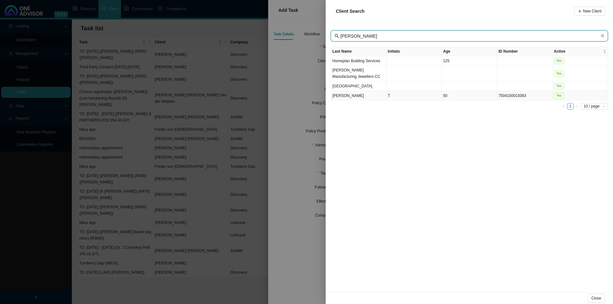
type input "[PERSON_NAME]"
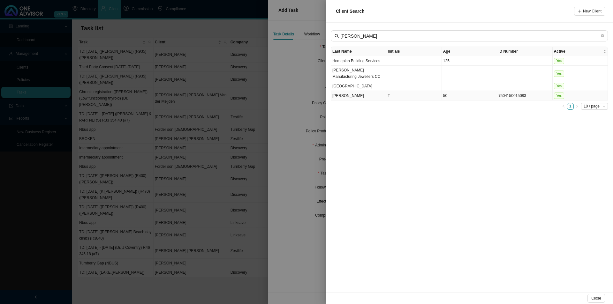
click at [355, 95] on td "[PERSON_NAME]" at bounding box center [358, 96] width 55 height 10
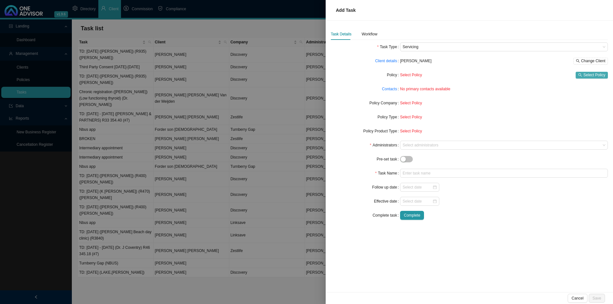
click at [486, 77] on span "Select Policy" at bounding box center [595, 75] width 22 height 6
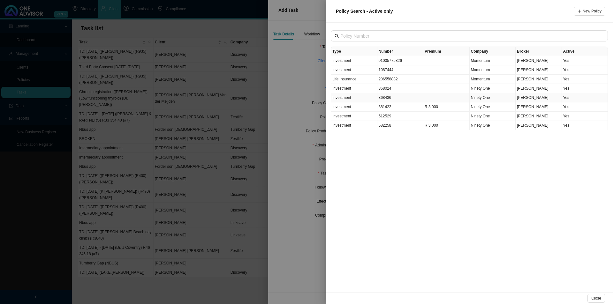
click at [403, 99] on td "368436" at bounding box center [401, 97] width 46 height 9
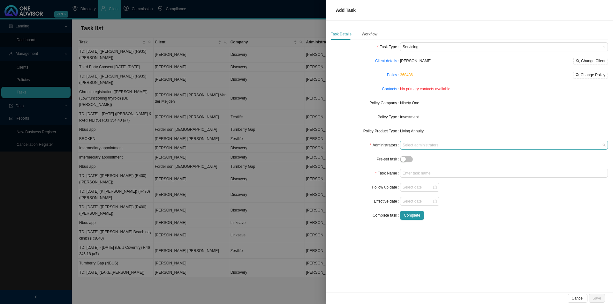
click at [432, 143] on div at bounding box center [501, 145] width 199 height 5
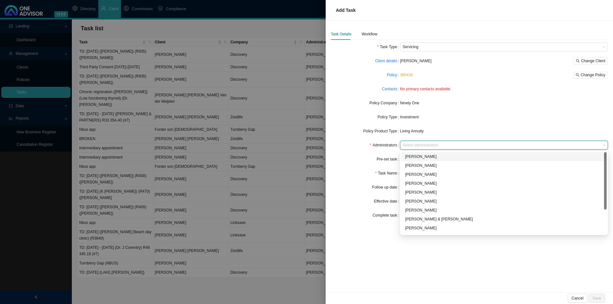
click at [477, 98] on form "Task Type Servicing Client details [PERSON_NAME] Change Client Policy 368436 Ch…" at bounding box center [469, 131] width 277 height 178
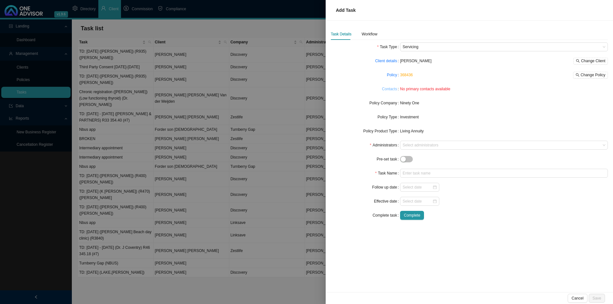
click at [388, 89] on link "Contacts" at bounding box center [389, 89] width 15 height 6
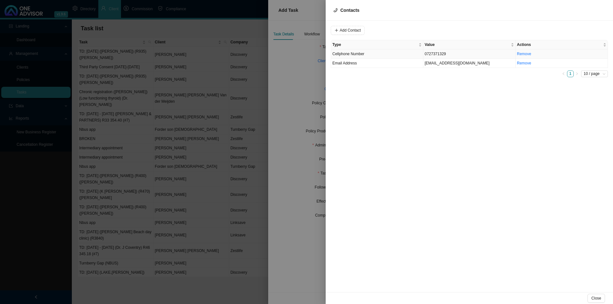
click at [359, 53] on span "Cellphone Number" at bounding box center [349, 54] width 32 height 4
click at [433, 29] on span "Cellphone Number" at bounding box center [434, 30] width 43 height 8
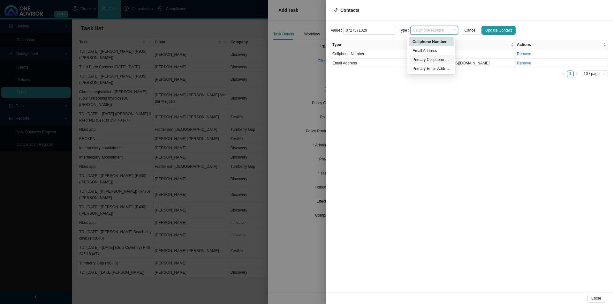
click at [434, 60] on div "Primary Cellphone Number" at bounding box center [432, 60] width 38 height 6
click at [486, 28] on span "Update Contact" at bounding box center [499, 30] width 27 height 6
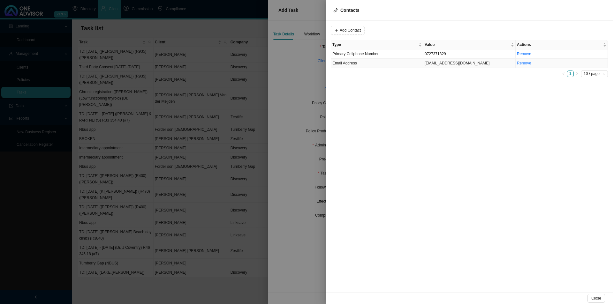
click at [360, 64] on td "Email Address" at bounding box center [377, 63] width 92 height 9
click at [417, 29] on span "Email Address" at bounding box center [434, 30] width 43 height 8
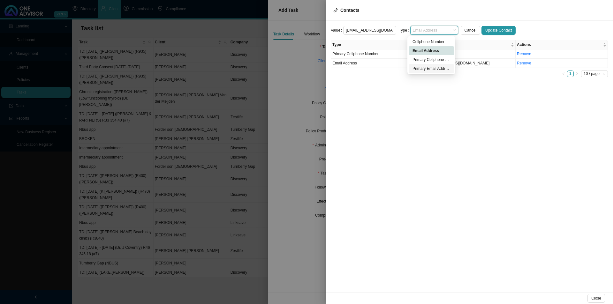
click at [422, 67] on div "Primary Email Address" at bounding box center [432, 68] width 38 height 6
click at [486, 29] on span "Update Contact" at bounding box center [499, 30] width 27 height 6
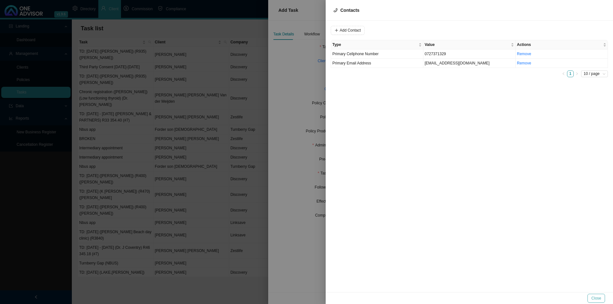
click at [486, 235] on span "Close" at bounding box center [597, 299] width 10 height 6
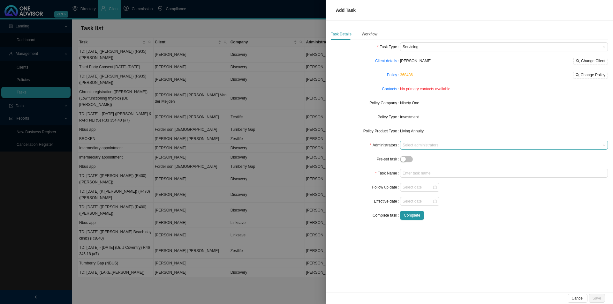
click at [408, 146] on div at bounding box center [501, 145] width 199 height 5
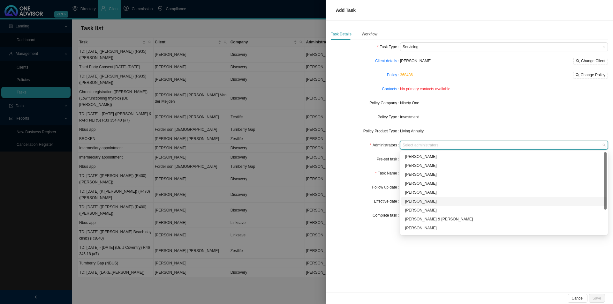
scroll to position [32, 0]
click at [427, 204] on div "[PERSON_NAME]" at bounding box center [504, 205] width 198 height 6
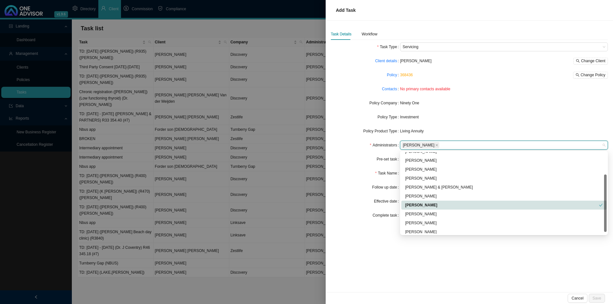
click at [373, 235] on div "Task Details Workflow Task Type Servicing Client details [PERSON_NAME] Change C…" at bounding box center [470, 157] width 288 height 272
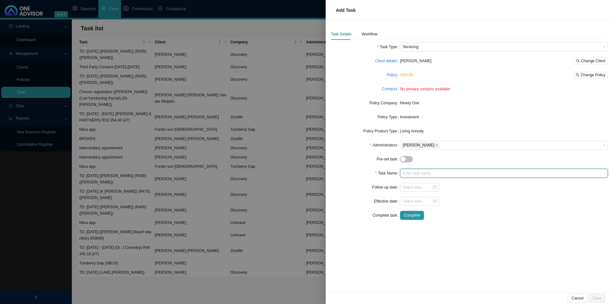
click at [424, 173] on input "text" at bounding box center [504, 173] width 208 height 9
click at [432, 172] on input "text" at bounding box center [504, 173] width 208 height 9
click at [486, 235] on span "Cancel" at bounding box center [578, 299] width 12 height 6
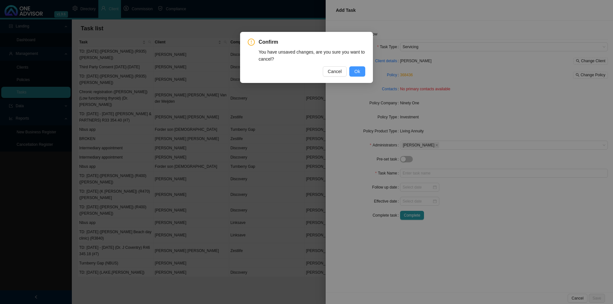
click at [356, 68] on span "Ok" at bounding box center [358, 71] width 6 height 7
